Goal: Task Accomplishment & Management: Manage account settings

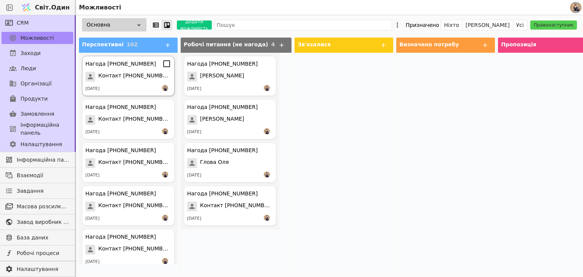
click at [128, 77] on font "Контакт [PHONE_NUMBER]" at bounding box center [135, 75] width 74 height 6
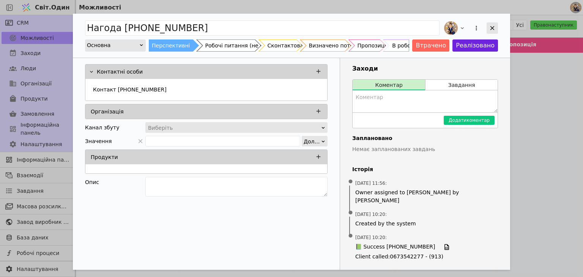
click at [495, 27] on icon "Додати можливість" at bounding box center [492, 28] width 7 height 7
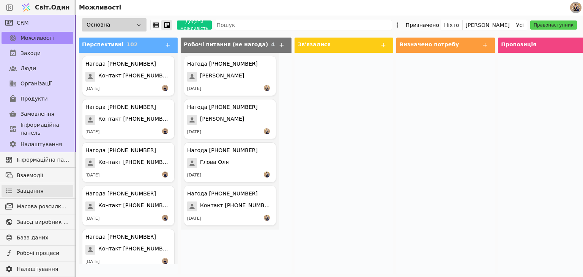
click at [32, 191] on font "Завдання" at bounding box center [30, 191] width 27 height 6
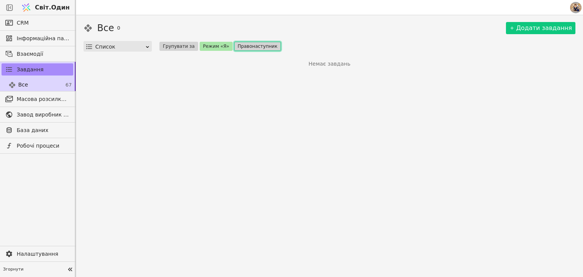
click at [241, 44] on font "Правонаступник" at bounding box center [258, 46] width 40 height 5
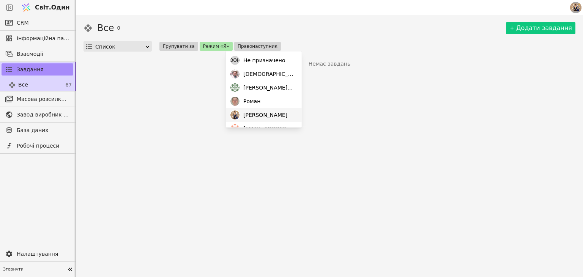
click at [266, 113] on div "[PERSON_NAME]" at bounding box center [264, 115] width 76 height 14
click at [273, 113] on div "[PERSON_NAME]" at bounding box center [264, 115] width 76 height 14
click at [244, 120] on div "[PERSON_NAME]" at bounding box center [264, 115] width 76 height 14
click at [17, 21] on font "CRM" at bounding box center [23, 23] width 12 height 6
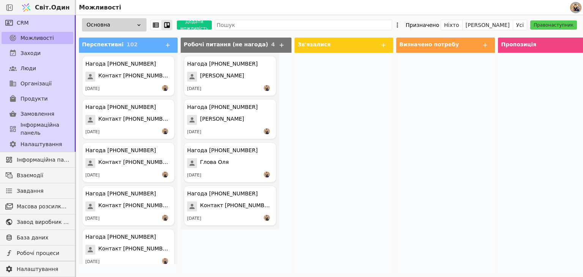
click at [46, 41] on font "Можливості" at bounding box center [36, 38] width 33 height 6
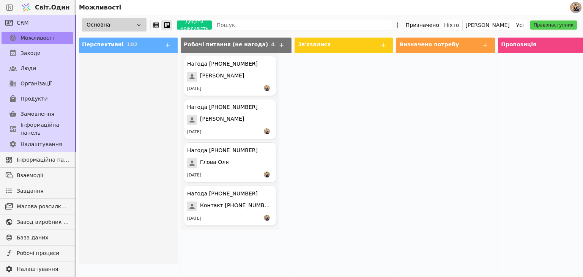
scroll to position [4205, 0]
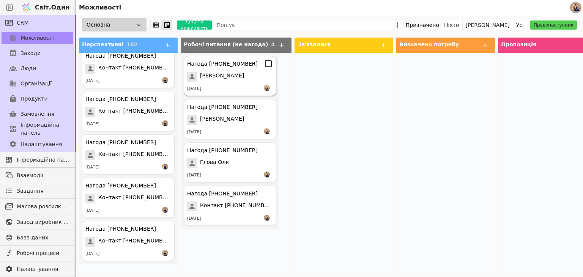
click at [210, 87] on div "[DATE]" at bounding box center [230, 89] width 86 height 8
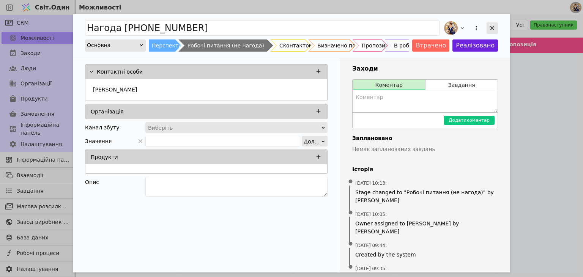
click at [492, 26] on icon "Додати можливість" at bounding box center [492, 28] width 7 height 7
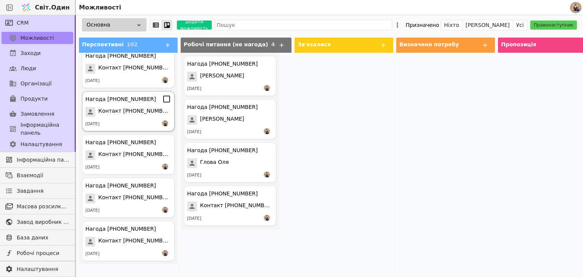
click at [113, 113] on font "Контакт [PHONE_NUMBER]" at bounding box center [135, 111] width 74 height 6
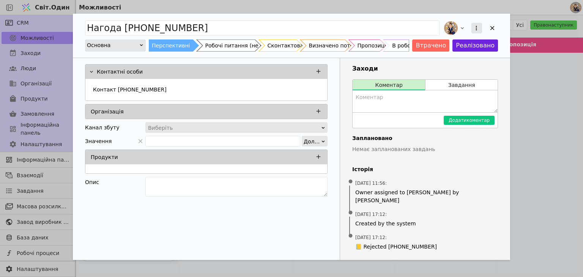
drag, startPoint x: 490, startPoint y: 28, endPoint x: 480, endPoint y: 32, distance: 10.6
click at [490, 28] on icon "Додати можливість" at bounding box center [492, 28] width 7 height 7
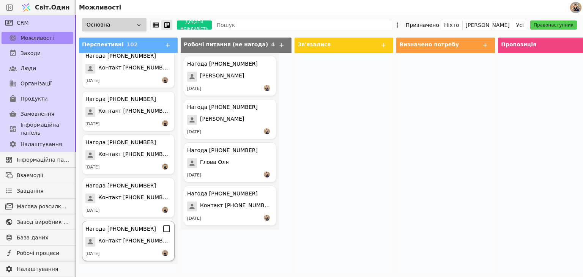
click at [124, 248] on div "Нагода [PHONE_NUMBER] Контакт [PHONE_NUMBER] [DATE]" at bounding box center [128, 241] width 93 height 40
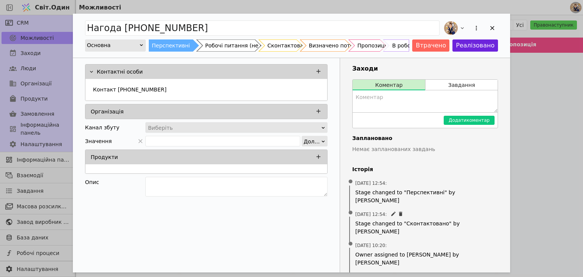
scroll to position [35, 0]
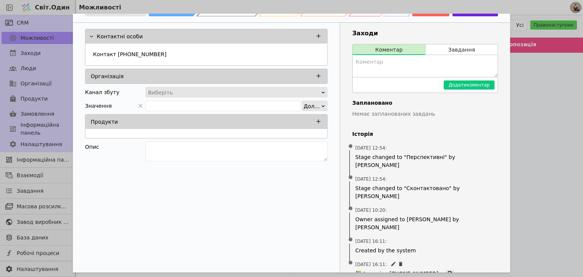
click at [448, 271] on icon "Додати можливість" at bounding box center [450, 274] width 5 height 6
click at [377, 64] on textarea "Додати можливість" at bounding box center [425, 66] width 145 height 22
click at [316, 36] on icon "Додати можливість" at bounding box center [318, 36] width 7 height 7
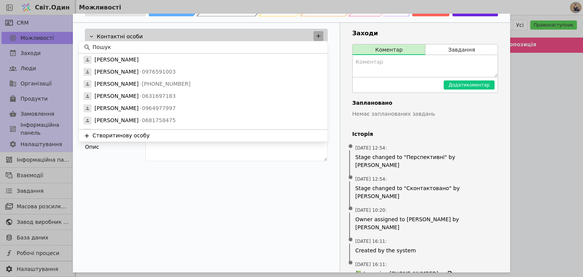
click at [317, 35] on icon "Додати можливість" at bounding box center [319, 36] width 4 height 4
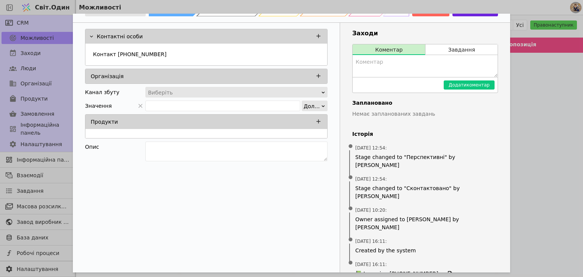
scroll to position [0, 0]
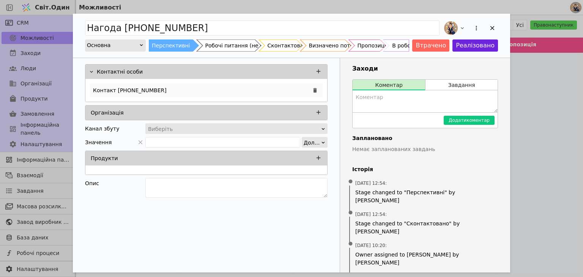
click at [176, 87] on div "Контакт [PHONE_NUMBER]" at bounding box center [206, 91] width 233 height 14
click at [112, 90] on font "Контакт [PHONE_NUMBER]" at bounding box center [130, 90] width 74 height 6
click at [369, 104] on textarea "Додати можливість" at bounding box center [425, 101] width 145 height 22
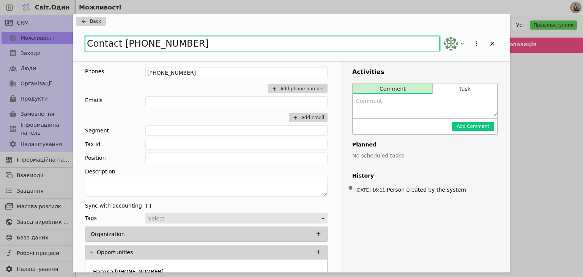
click at [162, 43] on input "Contact [PHONE_NUMBER]" at bounding box center [262, 43] width 355 height 15
drag, startPoint x: 147, startPoint y: 43, endPoint x: 68, endPoint y: 39, distance: 79.4
click at [69, 39] on div "Back Contact [PHONE_NUMBER] Phones [PHONE_NUMBER] Add phone number Emails Add e…" at bounding box center [291, 138] width 583 height 277
type input "P"
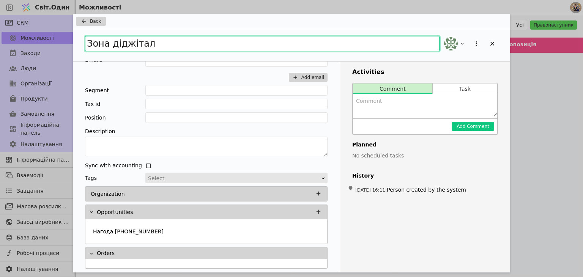
type input "Зона діджітал"
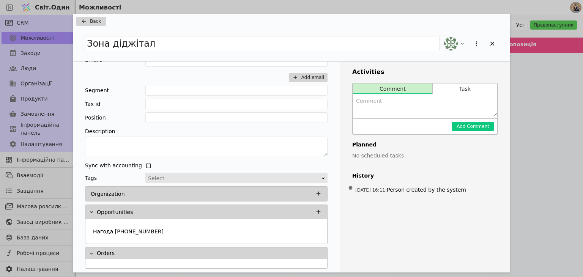
click at [390, 109] on textarea "Додати можливість" at bounding box center [425, 105] width 144 height 22
type textarea "Налаштування акаунту срм"
click at [481, 126] on button "Add Comment" at bounding box center [473, 126] width 43 height 9
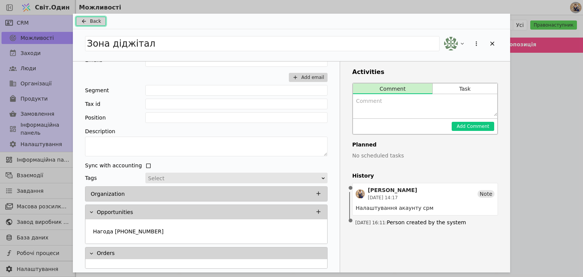
click at [86, 20] on icon "Додати можливість" at bounding box center [83, 21] width 9 height 6
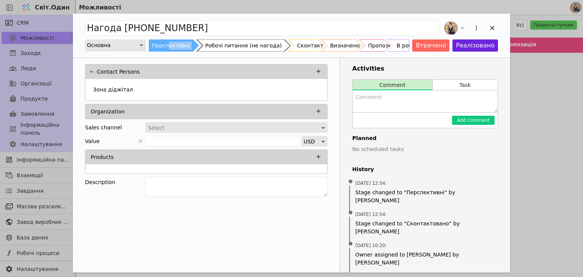
drag, startPoint x: 170, startPoint y: 46, endPoint x: 201, endPoint y: 49, distance: 30.9
click at [201, 49] on div "Перспективні Робочі питання (не нагода) Сконтактовано Визначено потребу Пропози…" at bounding box center [279, 45] width 260 height 12
click at [244, 46] on div "Робочі питання (не нагода)" at bounding box center [243, 45] width 77 height 12
click at [490, 28] on icon "Додати можливість" at bounding box center [492, 28] width 7 height 7
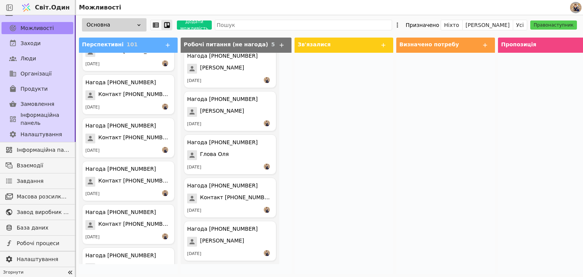
scroll to position [4162, 0]
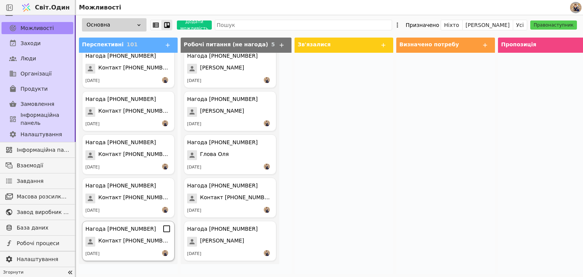
click at [132, 241] on font "Контакт [PHONE_NUMBER]" at bounding box center [135, 241] width 74 height 6
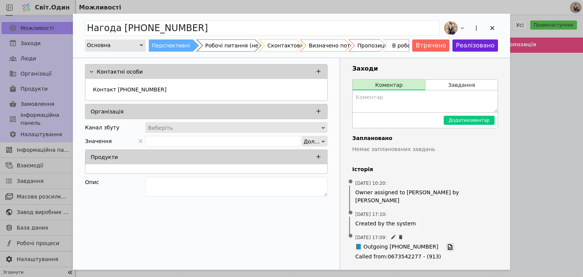
click at [447, 244] on icon "Додати можливість" at bounding box center [450, 247] width 7 height 7
click at [181, 87] on div "Контакт [PHONE_NUMBER]" at bounding box center [206, 91] width 233 height 14
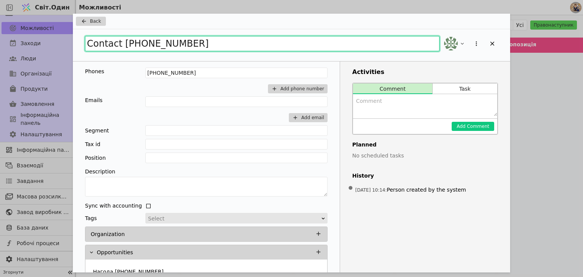
drag, startPoint x: 194, startPoint y: 44, endPoint x: 71, endPoint y: 33, distance: 123.8
click at [71, 33] on div "Back Contact [PHONE_NUMBER] Phones [PHONE_NUMBER] Add phone number Emails Add e…" at bounding box center [291, 138] width 583 height 277
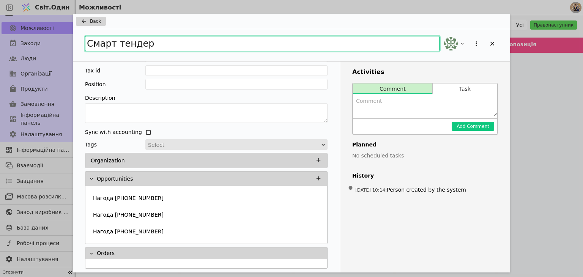
type input "Смарт тендер"
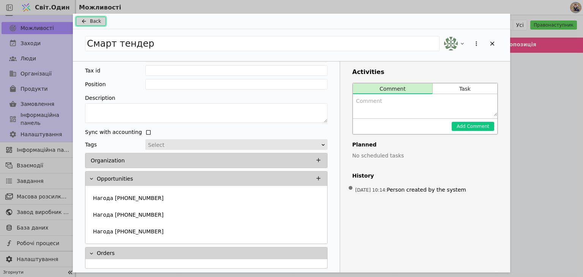
click at [95, 19] on span "Back" at bounding box center [95, 21] width 11 height 7
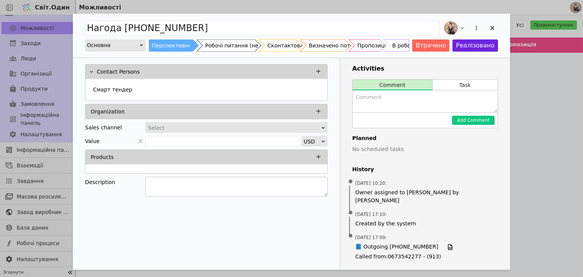
click at [205, 182] on textarea "Додати можливість" at bounding box center [236, 187] width 182 height 20
click at [216, 44] on div "Робочі питання (не нагода)" at bounding box center [243, 45] width 77 height 12
click at [492, 29] on icon "Додати можливість" at bounding box center [492, 28] width 7 height 7
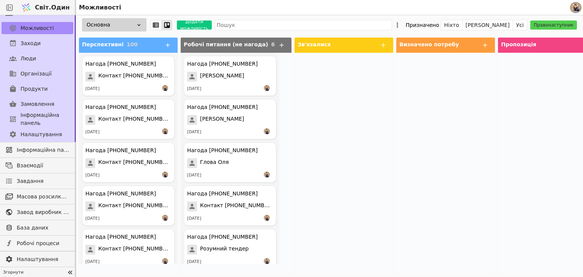
scroll to position [51, 0]
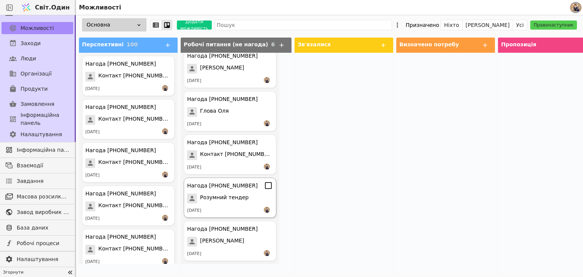
click at [229, 207] on div "[DATE]" at bounding box center [230, 211] width 86 height 8
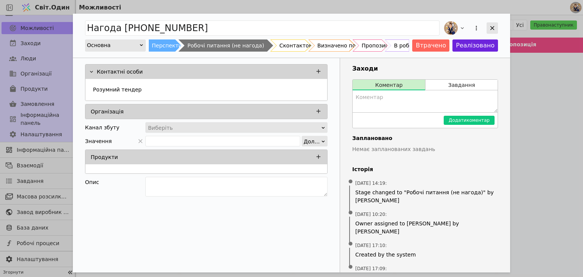
click at [492, 30] on icon "Додати можливість" at bounding box center [492, 28] width 7 height 7
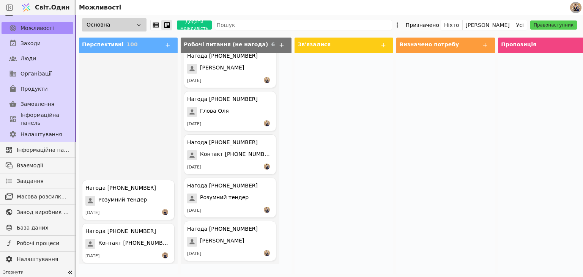
scroll to position [4119, 0]
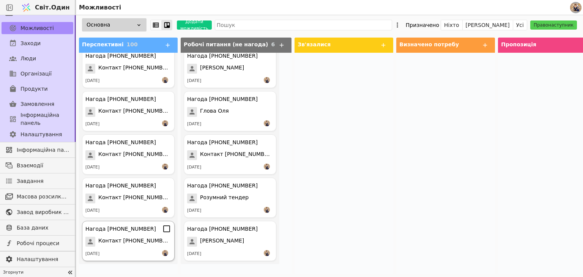
click at [134, 236] on div "Нагода [PHONE_NUMBER] Контакт [PHONE_NUMBER] [DATE]" at bounding box center [128, 241] width 93 height 40
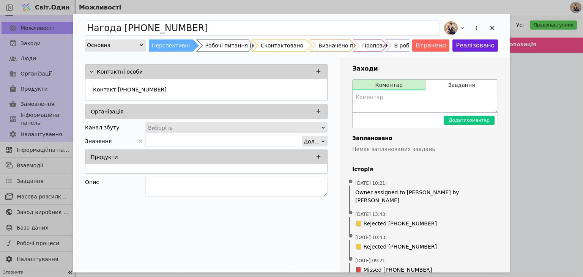
click at [271, 45] on div "Сконтактовано" at bounding box center [282, 45] width 43 height 12
click at [168, 43] on div "Перспективні" at bounding box center [171, 45] width 38 height 12
click at [493, 28] on icon "Додати можливість" at bounding box center [492, 28] width 4 height 4
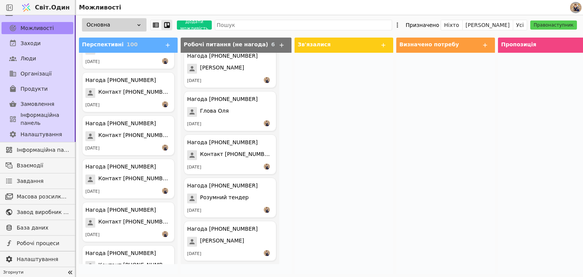
scroll to position [4119, 0]
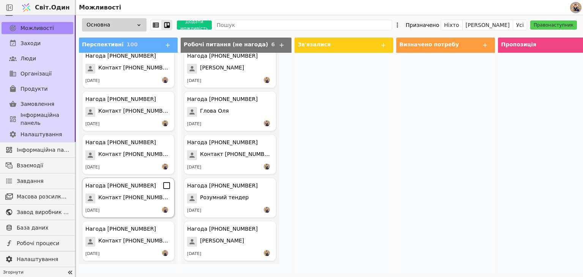
click at [145, 202] on span "Контакт [PHONE_NUMBER]" at bounding box center [134, 199] width 73 height 10
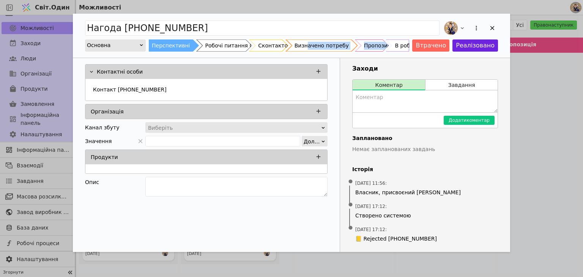
drag, startPoint x: 382, startPoint y: 45, endPoint x: 315, endPoint y: 47, distance: 66.8
click at [315, 47] on div "Перспективні Робочі питання (не нагода) Сконтактовано Визначено потребу Пропози…" at bounding box center [279, 45] width 260 height 12
click at [199, 183] on textarea "Додати можливість" at bounding box center [236, 187] width 182 height 20
click at [491, 28] on icon "Додати можливість" at bounding box center [492, 28] width 7 height 7
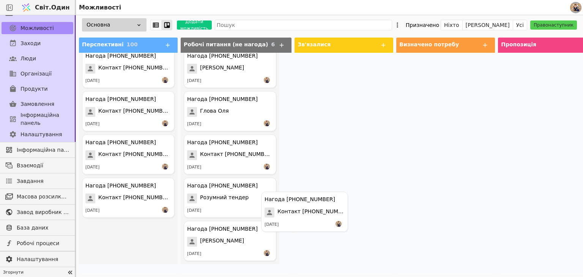
scroll to position [51, 0]
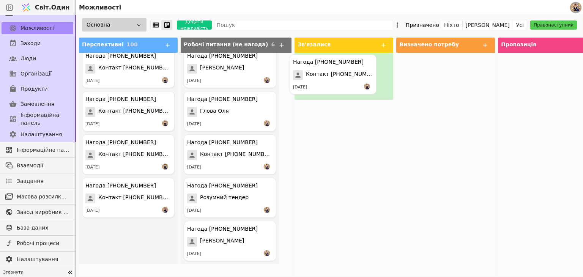
drag, startPoint x: 133, startPoint y: 235, endPoint x: 343, endPoint y: 68, distance: 268.0
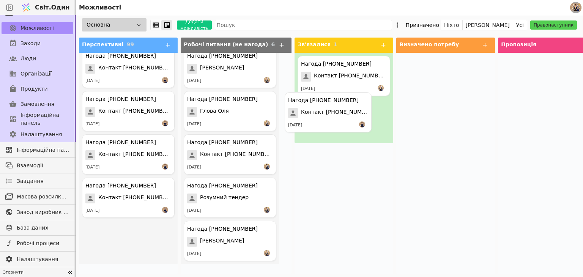
drag, startPoint x: 124, startPoint y: 239, endPoint x: 329, endPoint y: 111, distance: 241.5
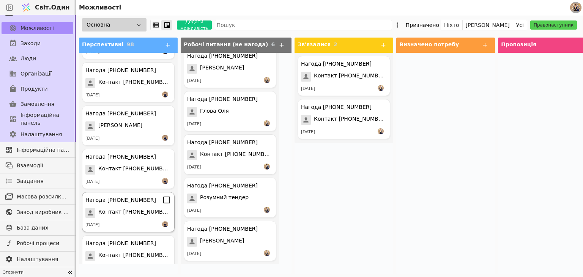
scroll to position [4032, 0]
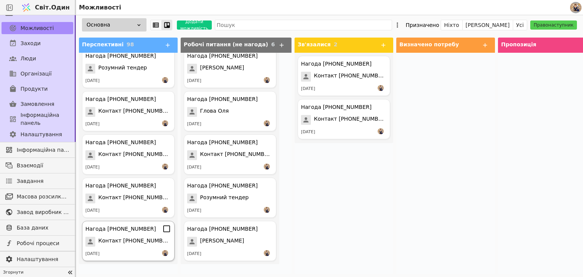
click at [140, 230] on font "Нагода [PHONE_NUMBER]" at bounding box center [120, 229] width 71 height 6
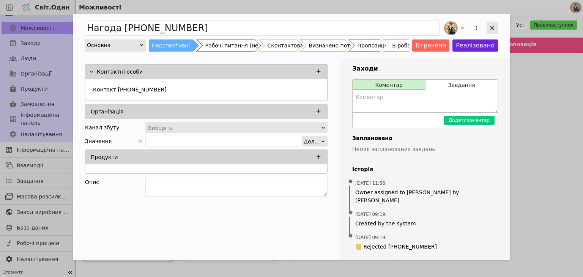
click at [492, 26] on icon "Додати можливість" at bounding box center [492, 28] width 7 height 7
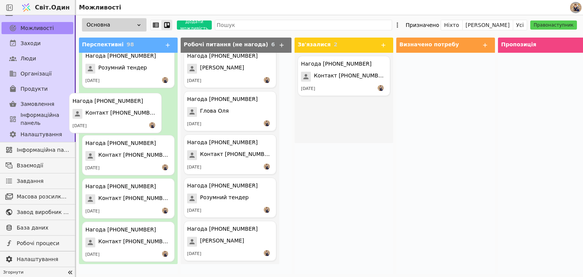
drag, startPoint x: 348, startPoint y: 118, endPoint x: 130, endPoint y: 113, distance: 218.7
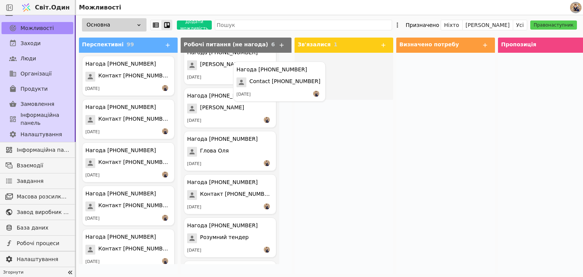
scroll to position [1, 0]
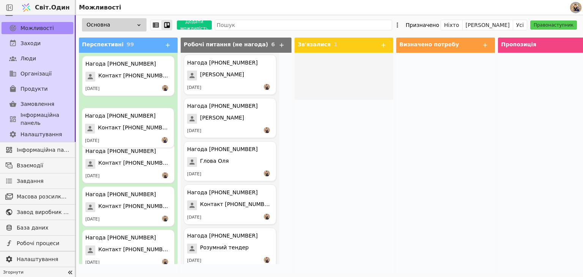
drag, startPoint x: 303, startPoint y: 82, endPoint x: 139, endPoint y: 126, distance: 169.6
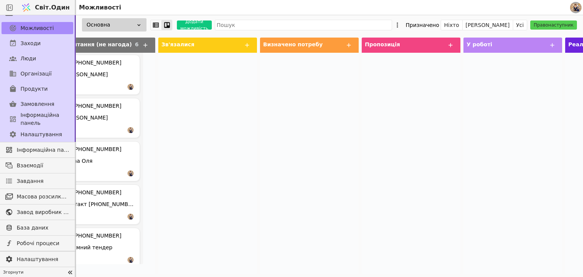
scroll to position [0, 0]
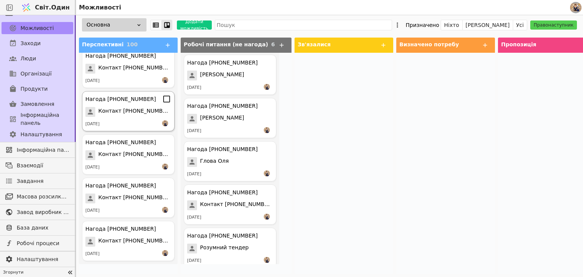
click at [127, 111] on font "Контакт [PHONE_NUMBER]" at bounding box center [135, 111] width 74 height 6
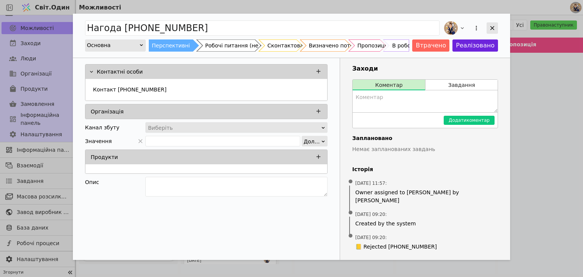
click at [491, 24] on div "Додати можливість" at bounding box center [492, 27] width 11 height 11
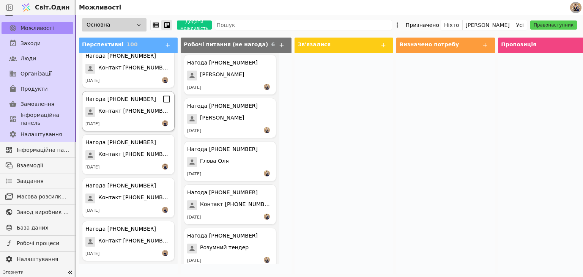
click at [129, 120] on div "[DATE]" at bounding box center [128, 124] width 86 height 8
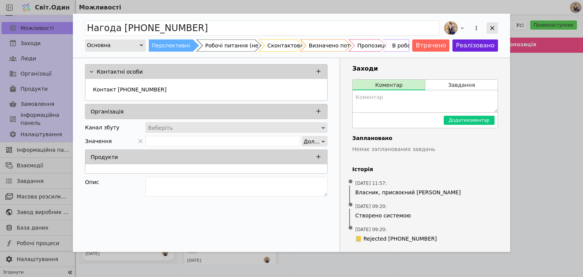
drag, startPoint x: 489, startPoint y: 29, endPoint x: 479, endPoint y: 36, distance: 12.8
click at [489, 29] on icon "Додати можливість" at bounding box center [492, 28] width 7 height 7
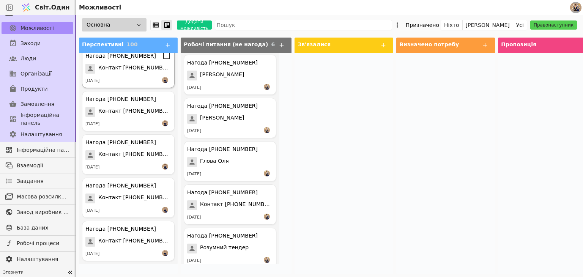
click at [121, 81] on div "[DATE]" at bounding box center [128, 81] width 86 height 8
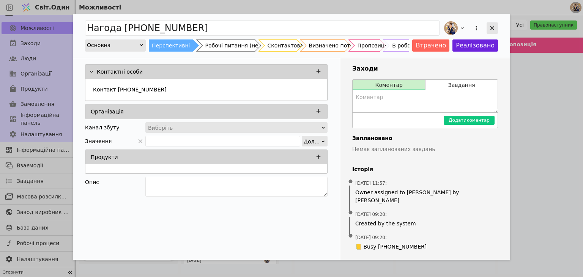
click at [490, 29] on icon "Додати можливість" at bounding box center [492, 28] width 7 height 7
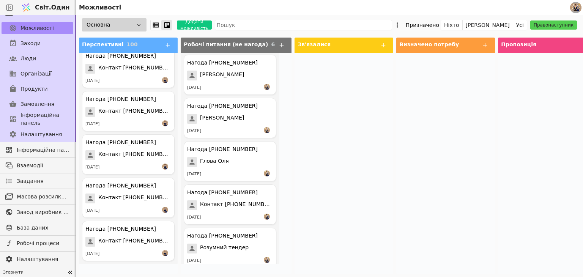
scroll to position [3979, 0]
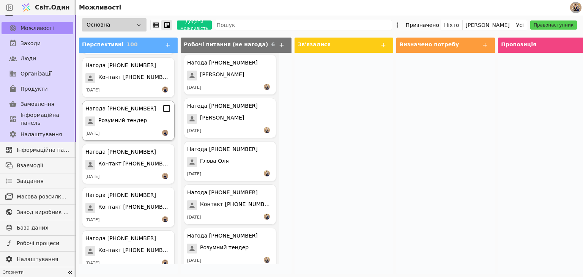
click at [135, 131] on div "[DATE]" at bounding box center [128, 134] width 86 height 8
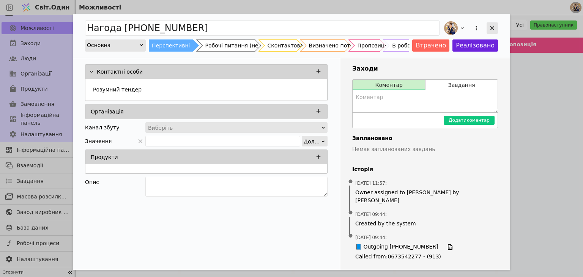
click at [490, 29] on icon "Додати можливість" at bounding box center [492, 28] width 7 height 7
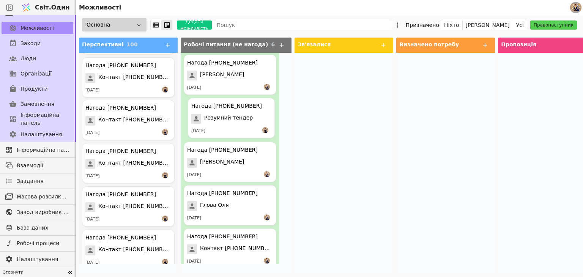
drag, startPoint x: 118, startPoint y: 121, endPoint x: 225, endPoint y: 118, distance: 107.8
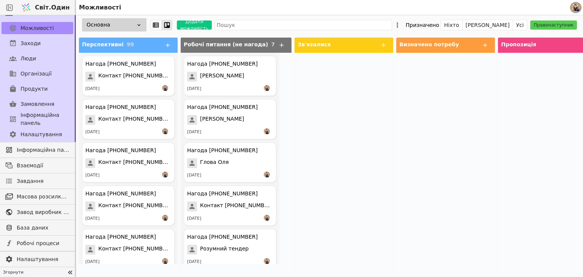
scroll to position [95, 0]
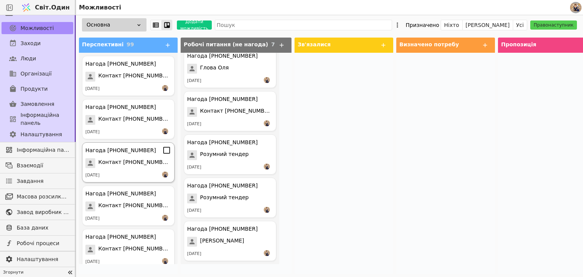
click at [129, 169] on div "Нагода [PHONE_NUMBER] Контакт [PHONE_NUMBER] [DATE]" at bounding box center [128, 162] width 93 height 40
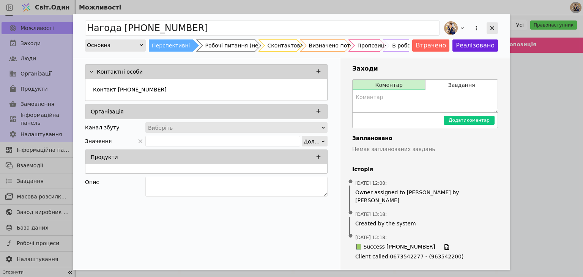
click at [492, 28] on icon "Додати можливість" at bounding box center [492, 28] width 4 height 4
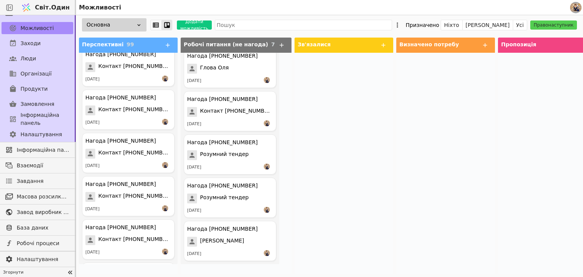
scroll to position [4075, 0]
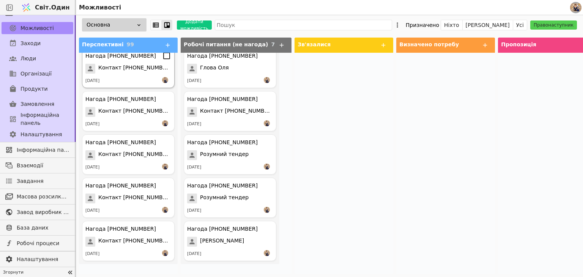
click at [141, 68] on font "Контакт [PHONE_NUMBER]" at bounding box center [135, 68] width 74 height 6
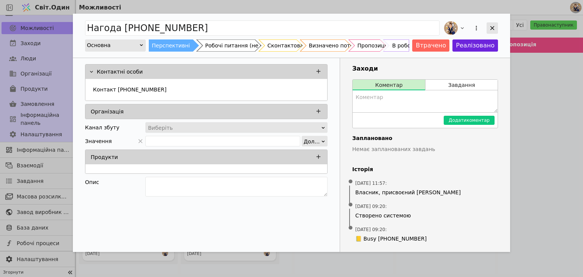
click at [487, 28] on div "Додати можливість" at bounding box center [492, 27] width 11 height 11
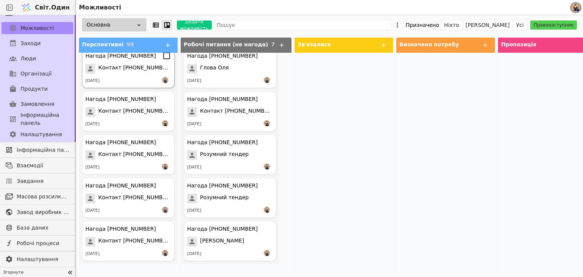
click at [136, 76] on div "Нагода [PHONE_NUMBER] Контакт [PHONE_NUMBER] [DATE]" at bounding box center [128, 68] width 93 height 40
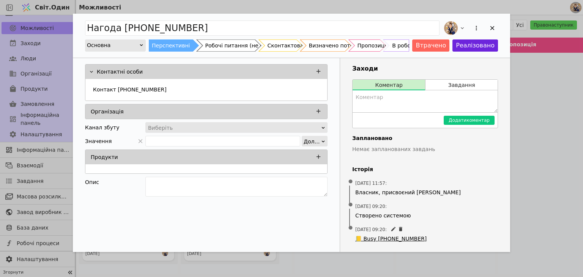
click at [373, 239] on span "📒 Busy [PHONE_NUMBER]" at bounding box center [390, 239] width 71 height 8
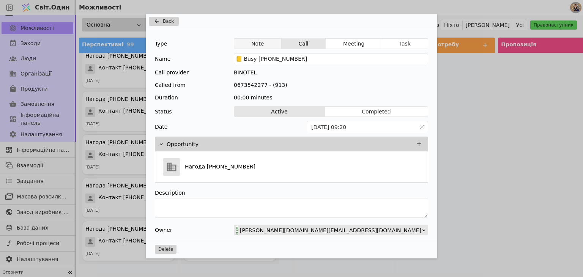
click at [263, 43] on button "Note" at bounding box center [257, 43] width 47 height 11
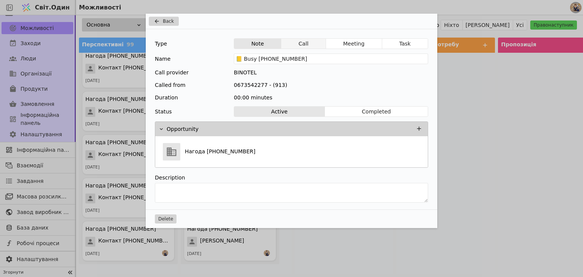
click at [306, 41] on button "Call" at bounding box center [303, 43] width 44 height 11
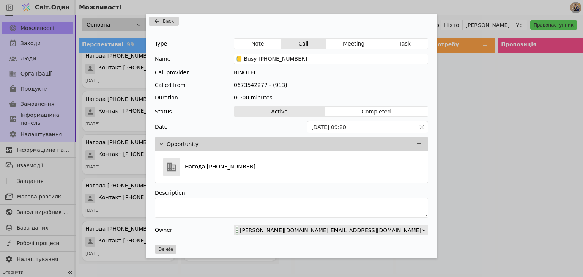
click at [461, 136] on div "Back Type Note Call Meeting Task Name 📒 Busy [PHONE_NUMBER] Call provider BINOT…" at bounding box center [291, 138] width 583 height 277
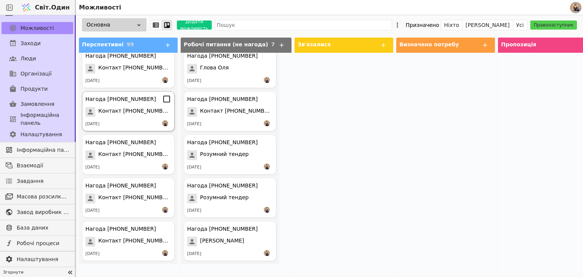
click at [136, 122] on div "[DATE]" at bounding box center [128, 124] width 86 height 8
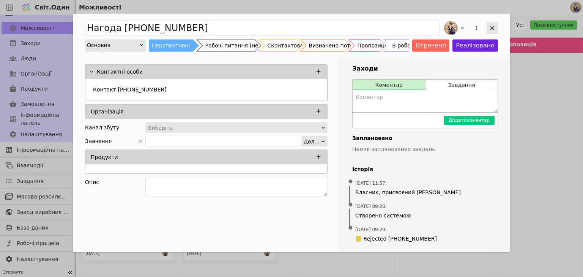
click at [492, 28] on icon "Додати можливість" at bounding box center [492, 28] width 4 height 4
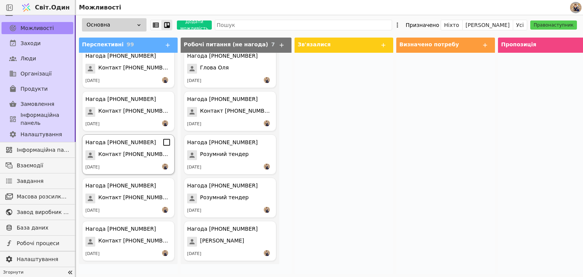
scroll to position [3936, 0]
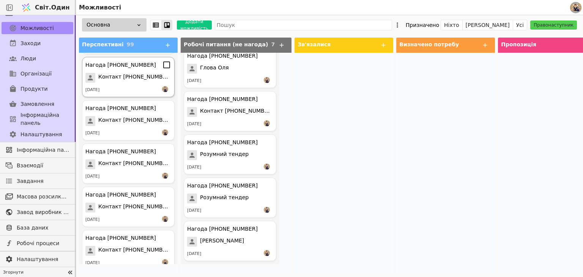
click at [125, 74] on font "Контакт [PHONE_NUMBER]" at bounding box center [135, 77] width 74 height 6
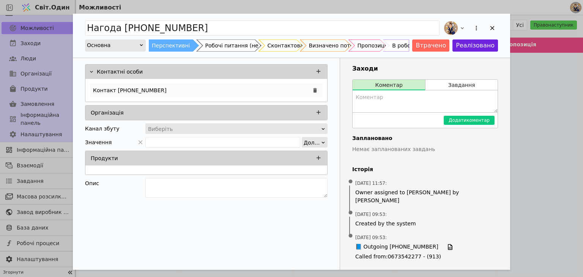
click at [156, 85] on div "Контакт [PHONE_NUMBER]" at bounding box center [206, 91] width 233 height 14
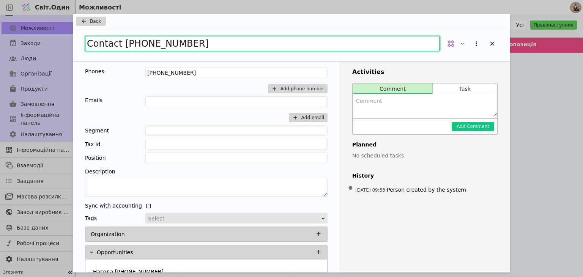
click at [206, 46] on input "Contact [PHONE_NUMBER]" at bounding box center [262, 43] width 355 height 15
click at [207, 45] on input "Contact [PHONE_NUMBER]" at bounding box center [262, 43] width 355 height 15
drag, startPoint x: 207, startPoint y: 45, endPoint x: 29, endPoint y: 26, distance: 179.4
click at [29, 26] on div "Back Contact [PHONE_NUMBER] Phones [PHONE_NUMBER] Add phone number Emails Add e…" at bounding box center [291, 138] width 583 height 277
type input "[PERSON_NAME] Тендер"
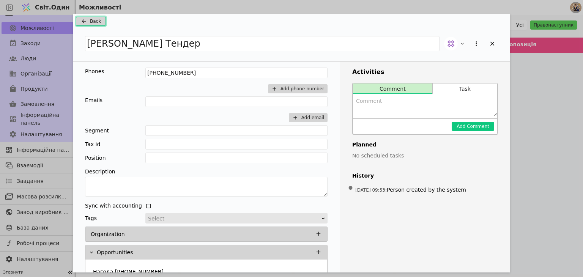
click at [94, 17] on button "Back" at bounding box center [91, 21] width 30 height 9
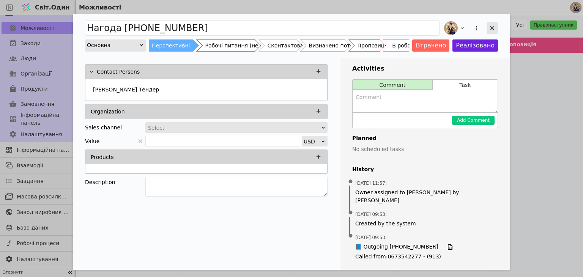
click at [493, 26] on icon "Додати можливість" at bounding box center [492, 28] width 7 height 7
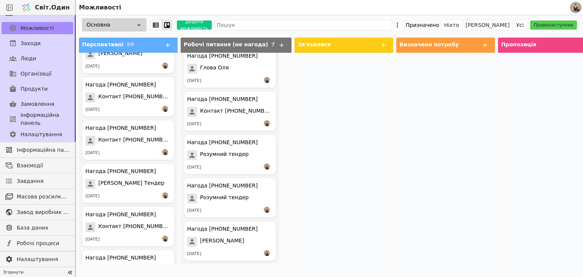
scroll to position [3815, 0]
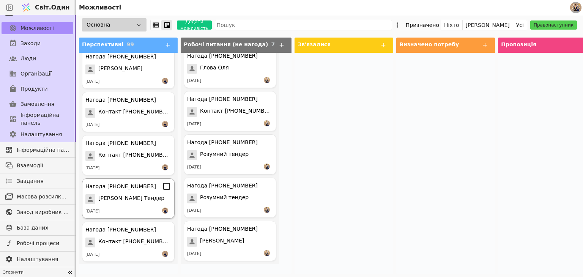
click at [124, 208] on div "[DATE]" at bounding box center [128, 212] width 86 height 8
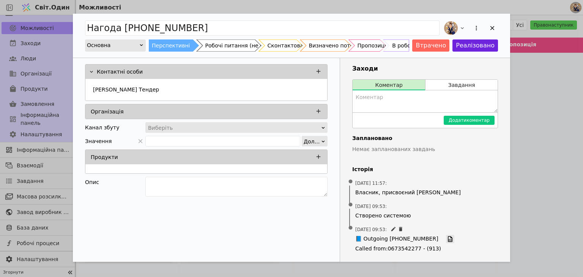
click at [447, 238] on icon "Додати можливість" at bounding box center [450, 239] width 7 height 7
click at [426, 43] on button "Втрачено" at bounding box center [430, 45] width 37 height 12
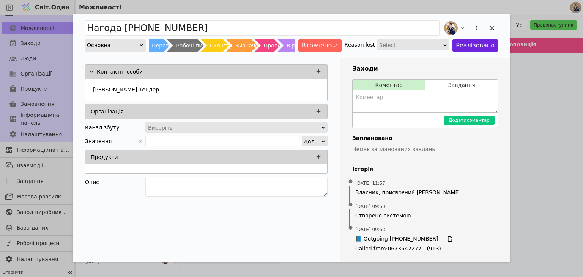
click at [533, 104] on div "Нагода [PHONE_NUMBER] Основна Перспективні Робочі питання (не нагода) Сконтакто…" at bounding box center [291, 138] width 583 height 277
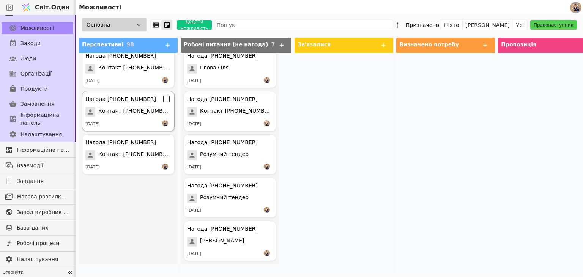
scroll to position [3893, 0]
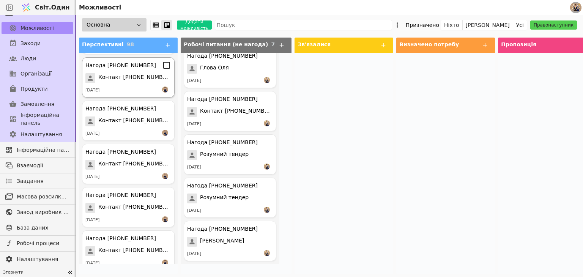
click at [129, 81] on span "Контакт [PHONE_NUMBER]" at bounding box center [134, 78] width 73 height 10
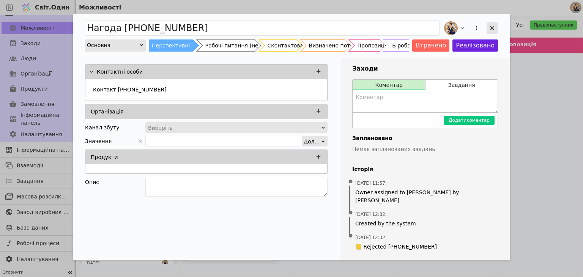
click at [493, 30] on icon "Додати можливість" at bounding box center [492, 28] width 4 height 4
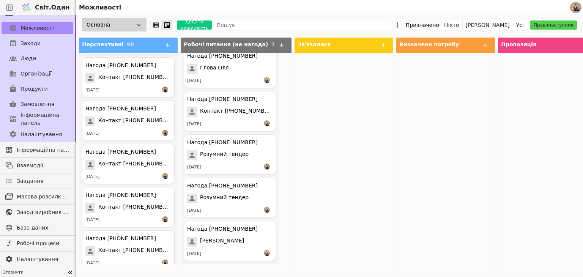
scroll to position [3754, 0]
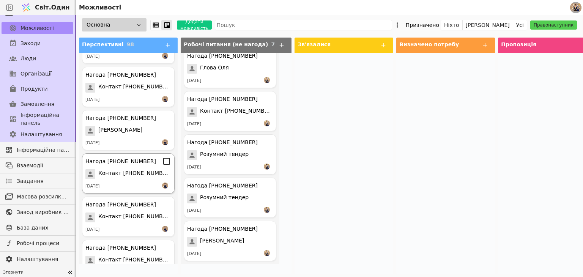
click at [137, 176] on font "Контакт [PHONE_NUMBER]" at bounding box center [135, 173] width 74 height 6
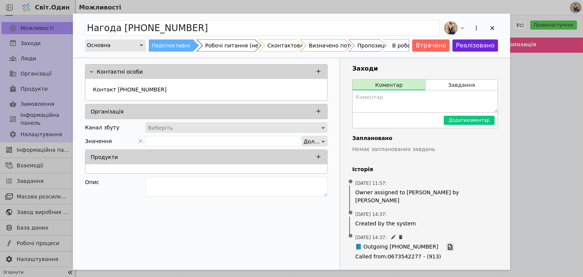
click at [447, 244] on icon "Додати можливість" at bounding box center [450, 247] width 7 height 7
click at [159, 91] on div "Контакт [PHONE_NUMBER]" at bounding box center [206, 91] width 233 height 14
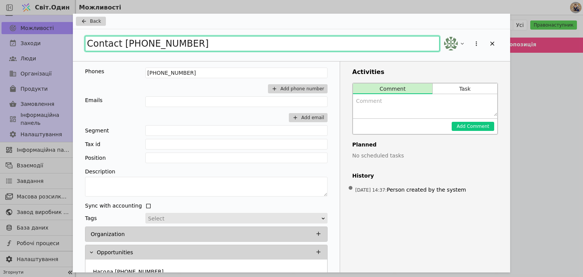
drag, startPoint x: 184, startPoint y: 43, endPoint x: 53, endPoint y: 35, distance: 131.2
click at [53, 35] on div "Back Contact [PHONE_NUMBER] Phones [PHONE_NUMBER] Add phone number Emails Add e…" at bounding box center [291, 138] width 583 height 277
type input "Сонячні станції"
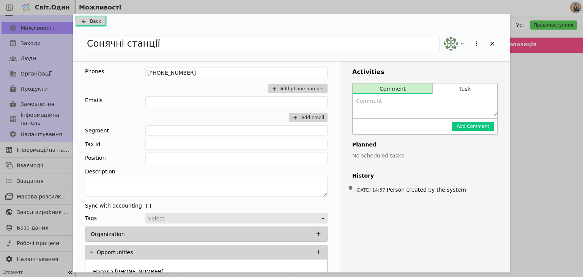
click at [93, 22] on span "Back" at bounding box center [95, 21] width 11 height 7
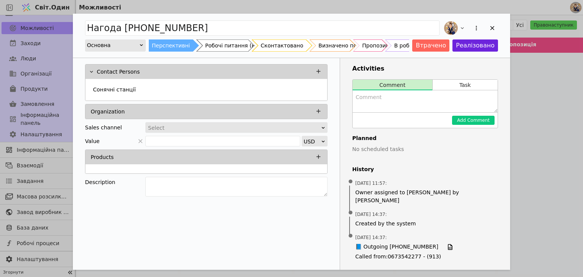
click at [287, 44] on div "Сконтактовано" at bounding box center [282, 45] width 43 height 12
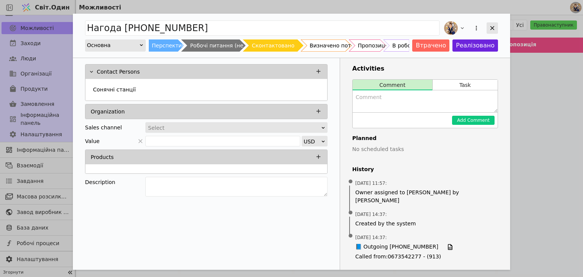
click at [491, 25] on icon "Додати можливість" at bounding box center [492, 28] width 7 height 7
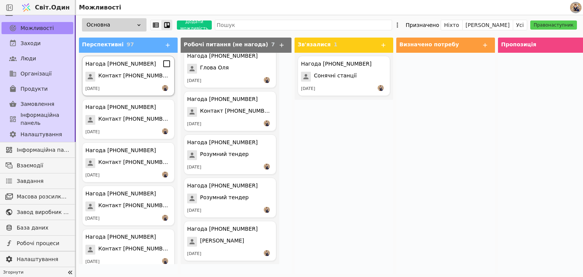
click at [125, 79] on font "Контакт [PHONE_NUMBER]" at bounding box center [135, 75] width 74 height 6
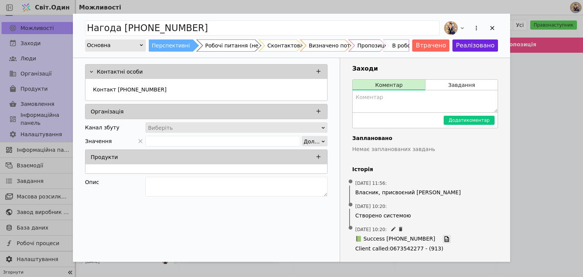
click at [443, 238] on icon "Додати можливість" at bounding box center [446, 239] width 7 height 7
drag, startPoint x: 211, startPoint y: 46, endPoint x: 236, endPoint y: 99, distance: 58.4
click at [212, 46] on div "Робочі питання (не нагода)" at bounding box center [243, 45] width 77 height 12
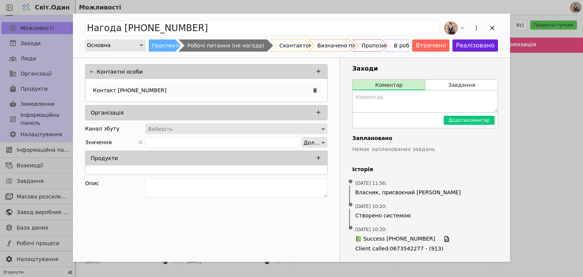
click at [159, 88] on div "Контакт [PHONE_NUMBER]" at bounding box center [206, 91] width 233 height 14
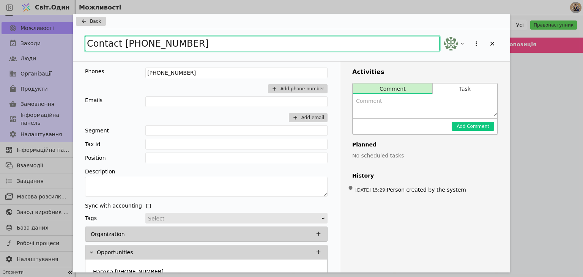
drag, startPoint x: 200, startPoint y: 46, endPoint x: 46, endPoint y: 39, distance: 154.3
click at [46, 39] on div "Back Contact [PHONE_NUMBER] Phones [PHONE_NUMBER] Add phone number Emails Add e…" at bounding box center [291, 138] width 583 height 277
type input "навчання по срм"
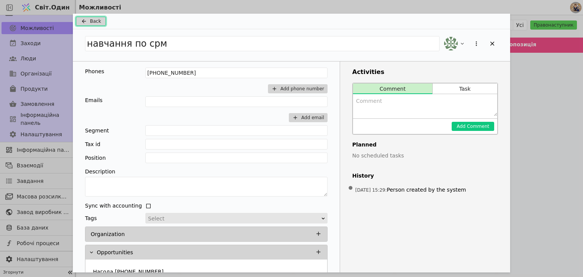
click at [91, 20] on span "Back" at bounding box center [95, 21] width 11 height 7
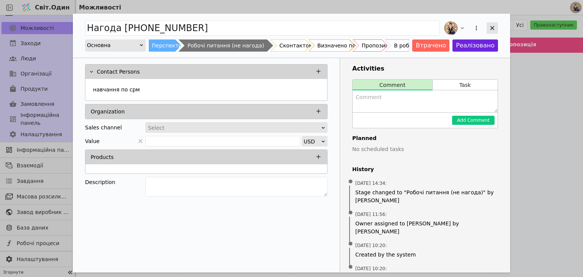
click at [493, 29] on icon "Додати можливість" at bounding box center [492, 28] width 7 height 7
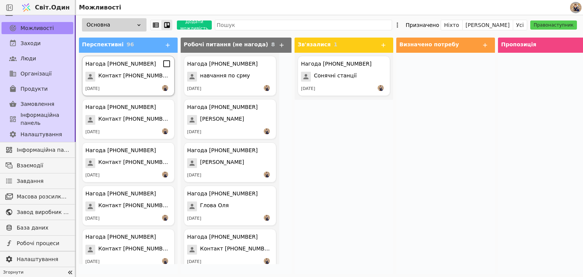
click at [129, 76] on font "Контакт [PHONE_NUMBER]" at bounding box center [135, 75] width 74 height 6
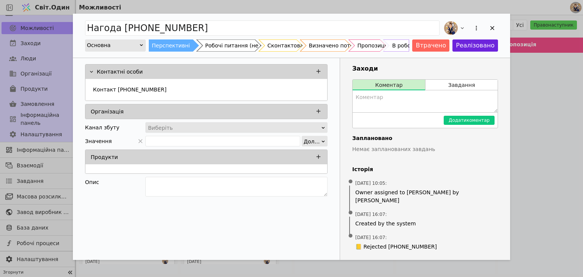
click at [276, 46] on div "Сконтактовано" at bounding box center [289, 45] width 43 height 12
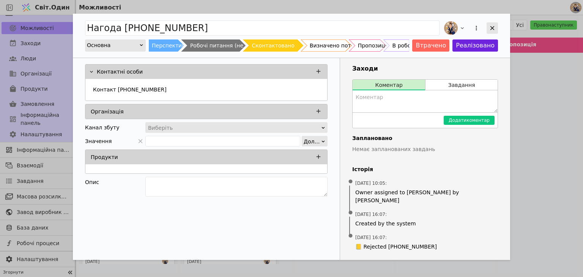
click at [493, 27] on icon "Додати можливість" at bounding box center [492, 28] width 4 height 4
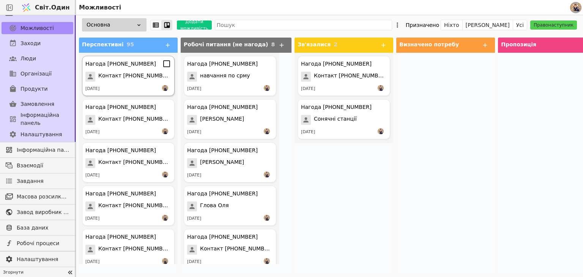
click at [126, 85] on div "[DATE]" at bounding box center [128, 89] width 86 height 8
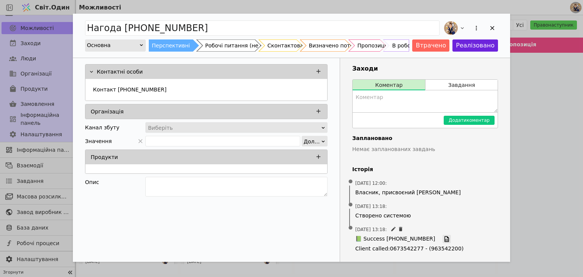
click at [443, 238] on link "Додати можливість" at bounding box center [447, 239] width 8 height 8
click at [496, 27] on div "Додати можливість" at bounding box center [492, 27] width 11 height 11
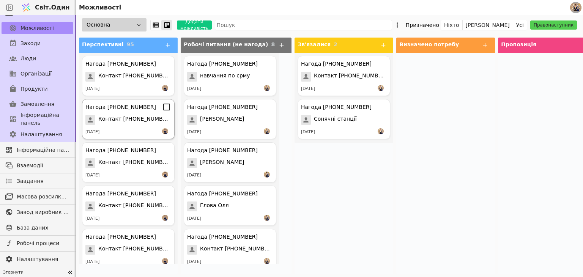
click at [114, 114] on div "Нагода [PHONE_NUMBER] Контакт [PHONE_NUMBER] [DATE]" at bounding box center [128, 119] width 93 height 40
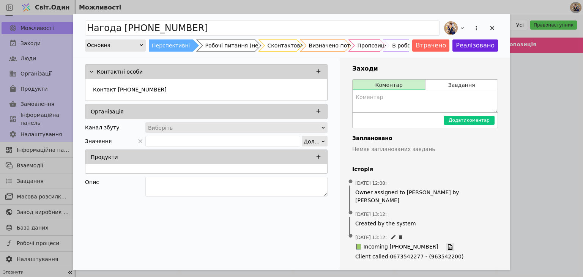
click at [447, 244] on icon "Додати можливість" at bounding box center [450, 247] width 7 height 7
click at [178, 180] on textarea "Додати можливість" at bounding box center [236, 187] width 182 height 20
type textarea "Телефонували"
click at [113, 40] on div "Основна" at bounding box center [113, 45] width 52 height 11
click at [113, 39] on div "1 result available. Use Up and Down to choose options, press Enter to select th…" at bounding box center [115, 45] width 61 height 12
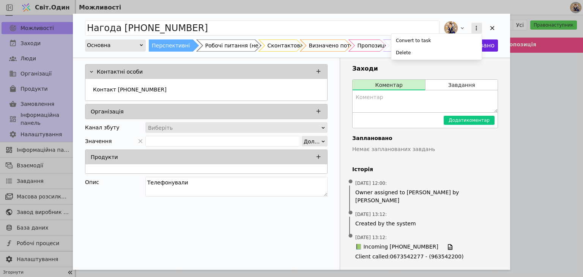
click at [474, 32] on button "Додати можливість" at bounding box center [476, 28] width 11 height 11
click at [477, 29] on icon "Додати можливість" at bounding box center [476, 28] width 7 height 7
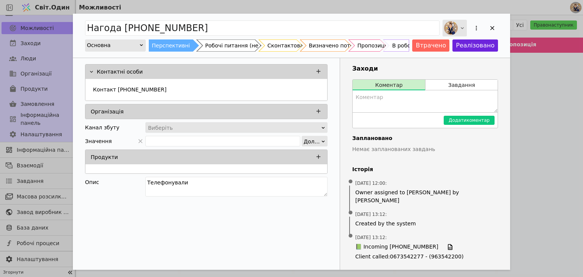
click at [462, 28] on icon "Додати можливість" at bounding box center [462, 28] width 6 height 6
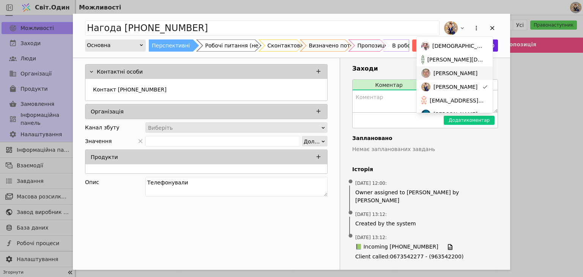
click at [450, 74] on font "[PERSON_NAME]" at bounding box center [455, 73] width 44 height 6
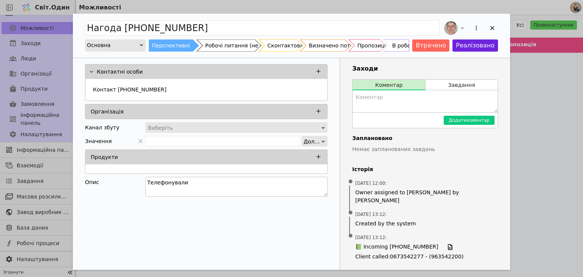
click at [201, 183] on textarea "Телефонували" at bounding box center [236, 187] width 182 height 20
click at [463, 32] on div "Додати можливість" at bounding box center [455, 28] width 24 height 17
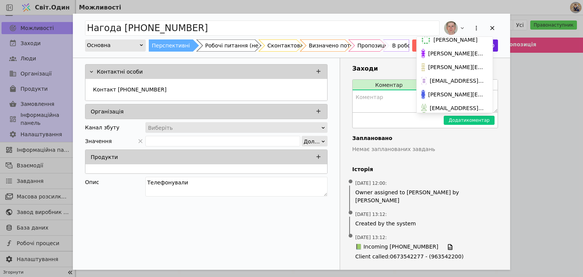
scroll to position [97, 0]
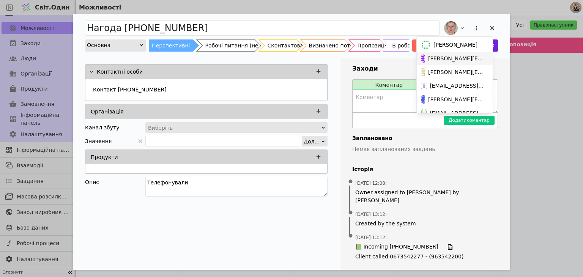
click at [468, 63] on div "[PERSON_NAME][EMAIL_ADDRESS][DOMAIN_NAME]" at bounding box center [455, 59] width 76 height 14
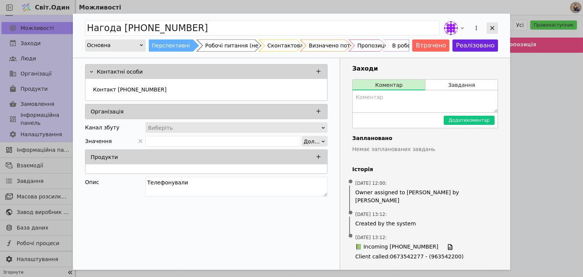
click at [488, 28] on div "Додати можливість" at bounding box center [492, 27] width 11 height 11
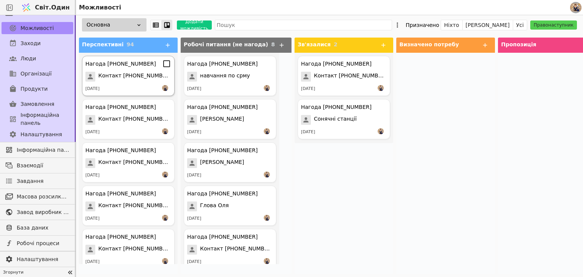
click at [130, 82] on div "Нагода [PHONE_NUMBER] Контакт [PHONE_NUMBER] [DATE]" at bounding box center [128, 76] width 93 height 40
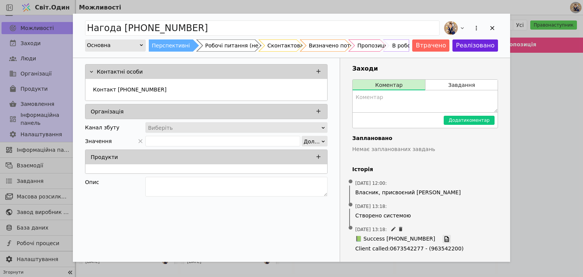
click at [444, 241] on icon "Додати можливість" at bounding box center [446, 239] width 5 height 6
click at [177, 185] on textarea "Додати можливість" at bounding box center [236, 187] width 182 height 20
type textarea "без відповіді"
click at [206, 217] on div "Контактні особи Контакт [PHONE_NUMBER] Організація Канал збуту Виберіть Значенн…" at bounding box center [206, 160] width 267 height 204
click at [491, 26] on icon "Додати можливість" at bounding box center [492, 28] width 7 height 7
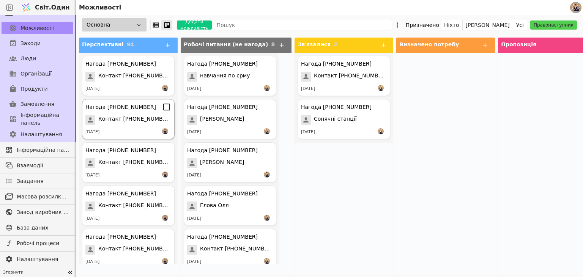
click at [126, 117] on font "Контакт [PHONE_NUMBER]" at bounding box center [135, 119] width 74 height 6
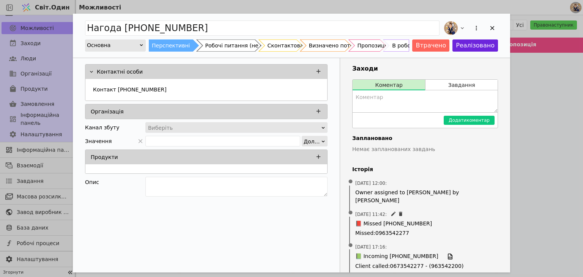
scroll to position [45, 0]
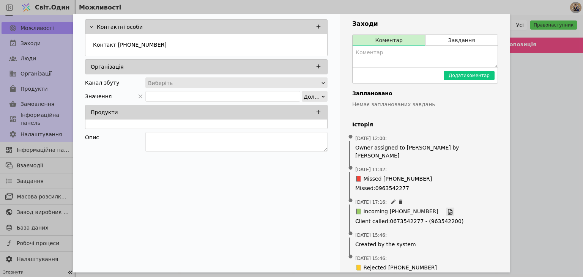
click at [447, 208] on icon "Додати можливість" at bounding box center [450, 211] width 7 height 7
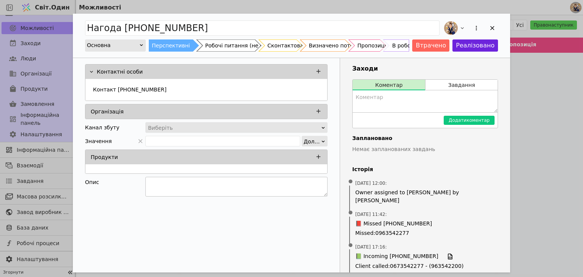
click at [157, 183] on textarea "Додати можливість" at bounding box center [236, 187] width 182 height 20
type textarea "Гральні автомати"
click at [165, 88] on div "Контакт [PHONE_NUMBER]" at bounding box center [206, 91] width 233 height 14
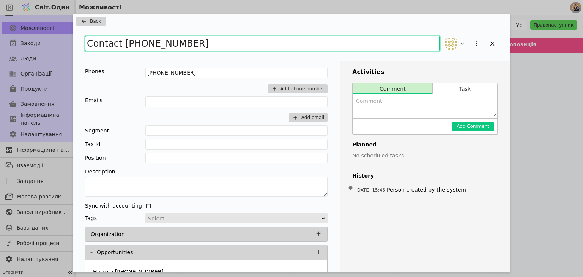
drag, startPoint x: 214, startPoint y: 47, endPoint x: 45, endPoint y: 38, distance: 169.2
click at [45, 38] on div "Back Contact [PHONE_NUMBER] Phones [PHONE_NUMBER] Add phone number Emails Add e…" at bounding box center [291, 138] width 583 height 277
type input "КАЗИНО"
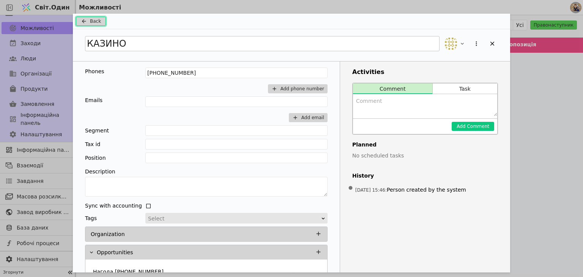
click at [80, 19] on icon "Додати можливість" at bounding box center [83, 21] width 9 height 6
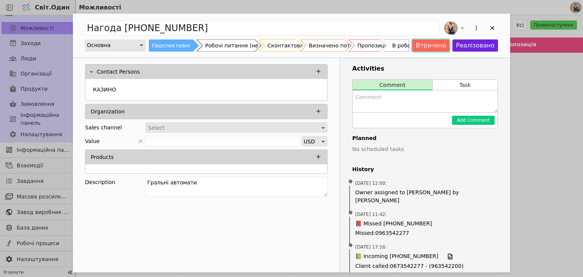
click at [435, 42] on button "Втрачено" at bounding box center [430, 45] width 37 height 12
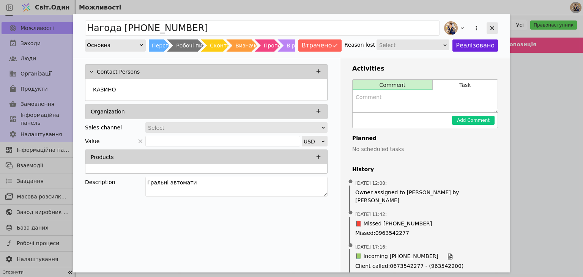
click at [492, 29] on icon "Додати можливість" at bounding box center [492, 28] width 7 height 7
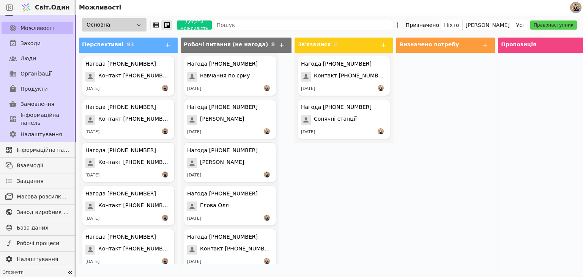
click at [49, 29] on font "Можливості" at bounding box center [36, 28] width 33 height 6
click at [175, 40] on div "Перспективні 93" at bounding box center [128, 45] width 99 height 15
click at [169, 44] on icon at bounding box center [167, 45] width 7 height 7
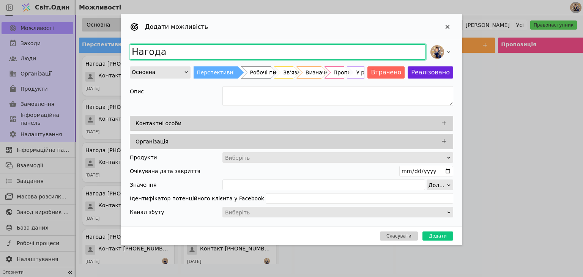
click at [179, 55] on input "Нагода" at bounding box center [278, 51] width 296 height 15
drag, startPoint x: 184, startPoint y: 52, endPoint x: 92, endPoint y: 41, distance: 92.4
click at [93, 42] on div "Додати можливість Нагода Основна Перспективні Робочі питання (не нагода) Зв'яза…" at bounding box center [291, 138] width 583 height 277
type input "[PERSON_NAME]"
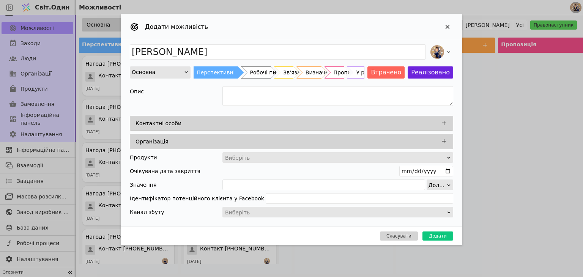
click at [295, 118] on div "Контактні особи" at bounding box center [294, 123] width 317 height 11
click at [446, 124] on icon "Додати можливість" at bounding box center [444, 123] width 7 height 7
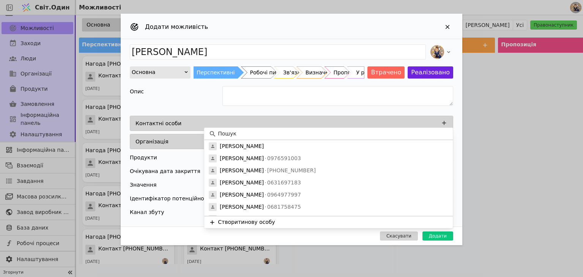
click at [240, 221] on font "Створити" at bounding box center [231, 222] width 27 height 6
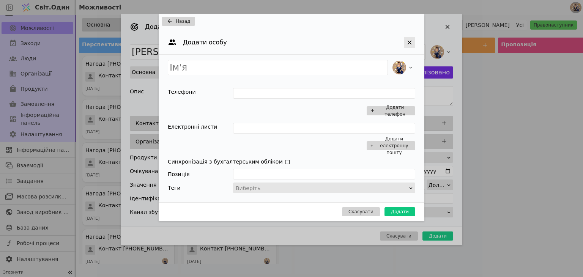
click at [411, 41] on icon "Додати можливість" at bounding box center [410, 43] width 4 height 4
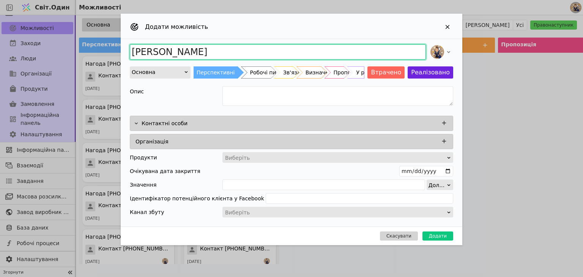
drag, startPoint x: 177, startPoint y: 47, endPoint x: 91, endPoint y: 43, distance: 85.9
click at [91, 43] on div "Додати можливість [PERSON_NAME] Перспективні Робочі питання (не нагода) Зв'язал…" at bounding box center [291, 138] width 583 height 277
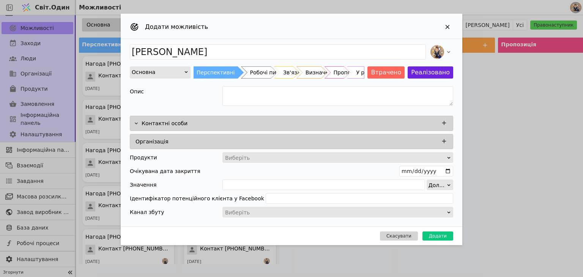
click at [223, 122] on div "Контактні особи" at bounding box center [297, 123] width 310 height 11
click at [241, 120] on div "Контактні особи" at bounding box center [297, 123] width 310 height 11
click at [448, 123] on button "Додати можливість" at bounding box center [444, 123] width 10 height 10
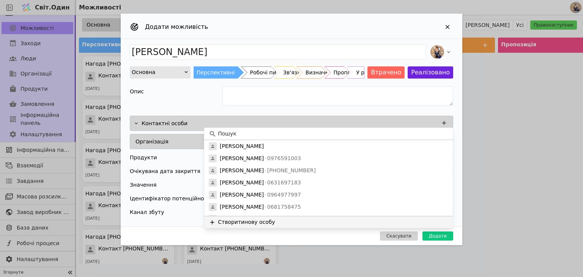
click at [234, 222] on font "Створити" at bounding box center [231, 222] width 27 height 6
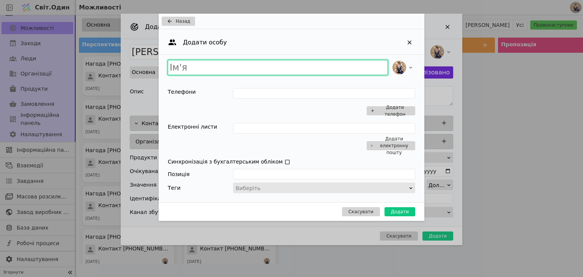
click at [213, 67] on input "Додати можливість" at bounding box center [278, 67] width 220 height 15
type input "[PERSON_NAME]"
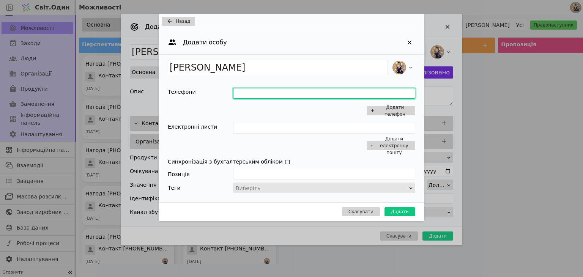
click at [273, 93] on input "Додати можливість" at bounding box center [324, 93] width 182 height 11
type input "0989612707"
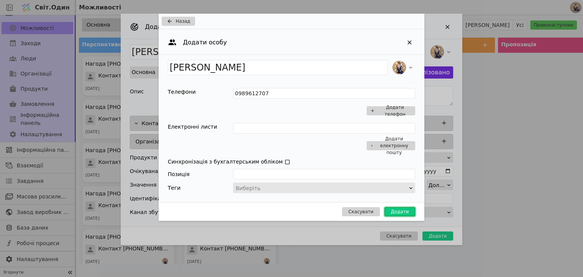
click at [405, 209] on font "Додати" at bounding box center [400, 211] width 18 height 5
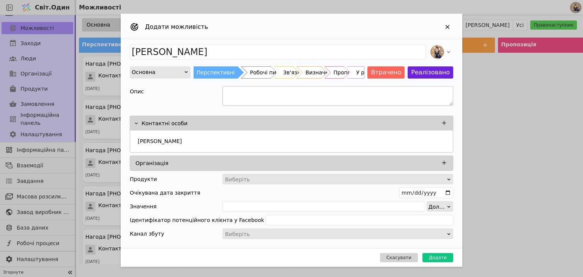
click at [254, 95] on textarea "Додати можливість" at bounding box center [337, 96] width 231 height 20
click at [314, 75] on font "Визначено потребу" at bounding box center [307, 72] width 54 height 6
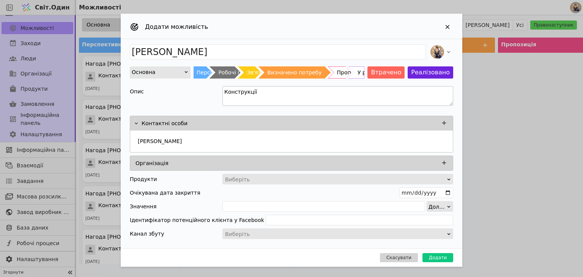
click at [268, 99] on textarea "Конструкції" at bounding box center [337, 96] width 231 height 20
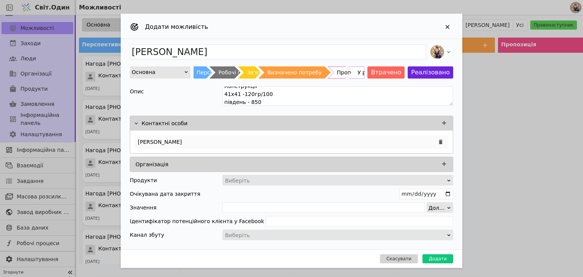
scroll to position [14, 0]
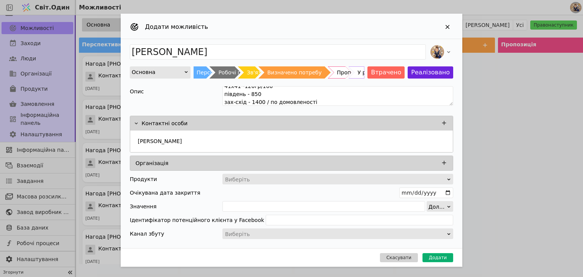
type textarea "Конструкції 41х41 -120гр/100 південь - 850 зах-схід - 1400 / по домовленості"
click at [437, 255] on font "Додати" at bounding box center [438, 257] width 18 height 5
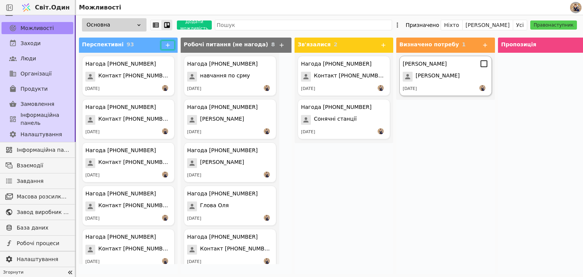
click at [431, 79] on div "[PERSON_NAME]" at bounding box center [446, 77] width 86 height 10
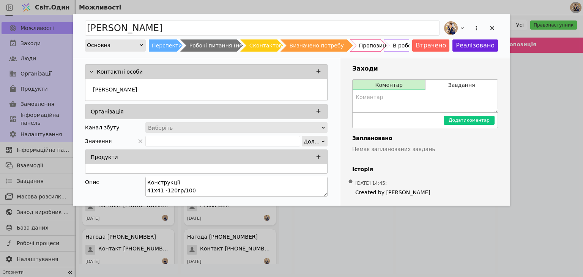
click at [310, 193] on textarea "Конструкції 41х41 -120гр/100 південь - 850 зах-схід - 1400 / по домовленості" at bounding box center [236, 187] width 182 height 20
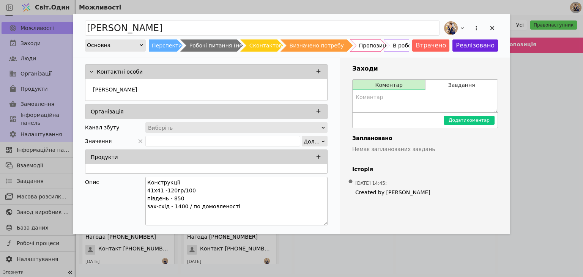
drag, startPoint x: 325, startPoint y: 193, endPoint x: 324, endPoint y: 222, distance: 29.2
click at [324, 222] on textarea "Конструкції 41х41 -120гр/100 південь - 850 зах-схід - 1400 / по домовленості" at bounding box center [236, 201] width 182 height 49
click at [492, 27] on icon "Додати можливість" at bounding box center [492, 28] width 4 height 4
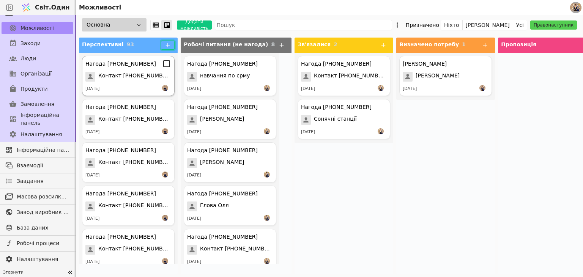
click at [132, 85] on div "[DATE]" at bounding box center [128, 89] width 86 height 8
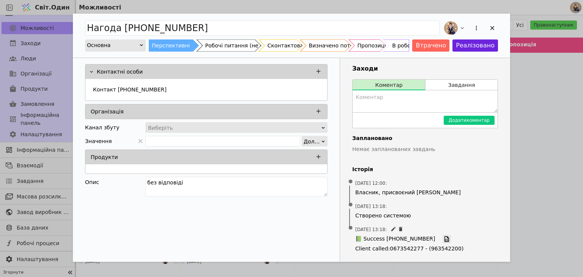
click at [443, 241] on icon "Додати можливість" at bounding box center [446, 239] width 7 height 7
click at [466, 90] on button "Завдання" at bounding box center [461, 85] width 72 height 11
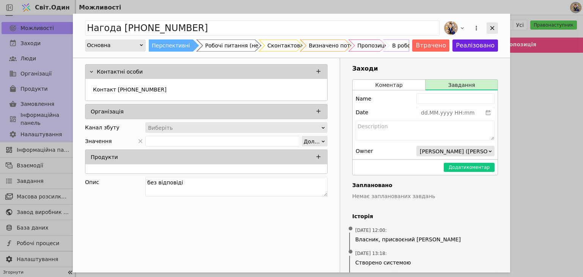
click at [492, 28] on icon "Додати можливість" at bounding box center [492, 28] width 4 height 4
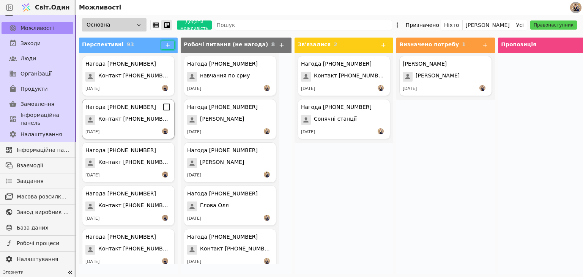
click at [114, 126] on div "Нагода [PHONE_NUMBER] Контакт [PHONE_NUMBER] [DATE]" at bounding box center [128, 119] width 93 height 40
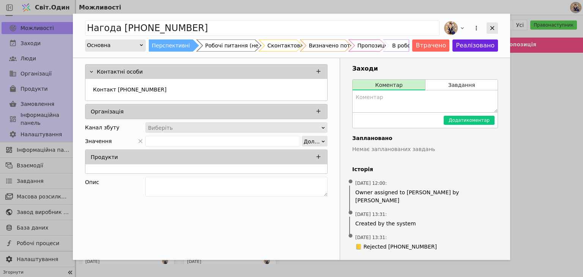
click at [493, 25] on icon "Додати можливість" at bounding box center [492, 28] width 7 height 7
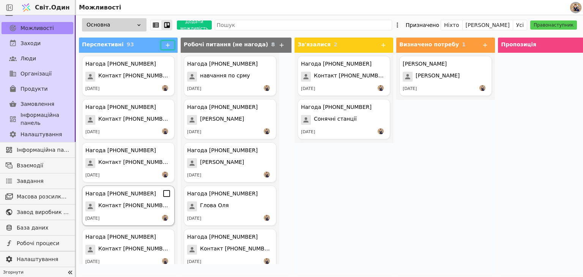
click at [122, 214] on div "Нагода [PHONE_NUMBER] Контакт [PHONE_NUMBER] [DATE]" at bounding box center [128, 206] width 93 height 40
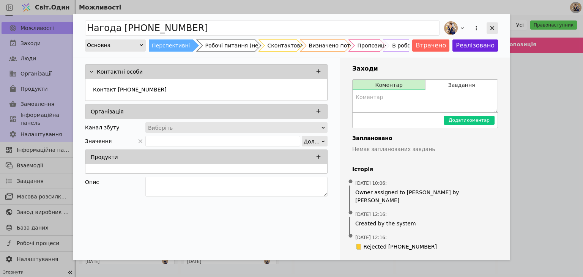
click at [492, 24] on div "Додати можливість" at bounding box center [492, 27] width 11 height 11
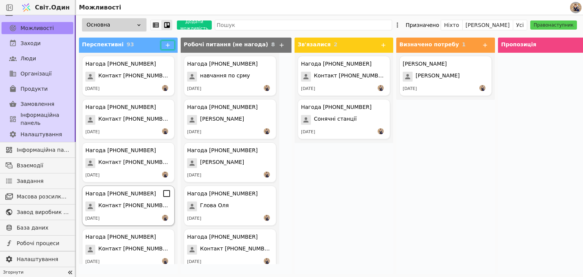
click at [137, 199] on div "Нагода [PHONE_NUMBER] Контакт [PHONE_NUMBER] [DATE]" at bounding box center [128, 206] width 93 height 40
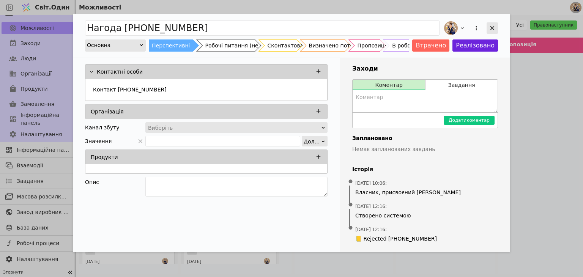
click at [494, 25] on icon "Додати можливість" at bounding box center [492, 28] width 7 height 7
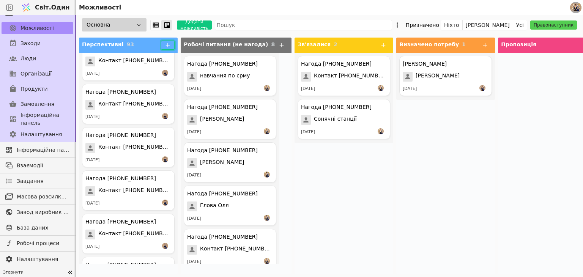
scroll to position [30, 0]
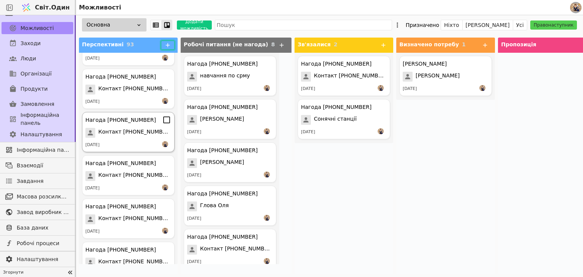
click at [141, 146] on div "[DATE]" at bounding box center [128, 145] width 86 height 8
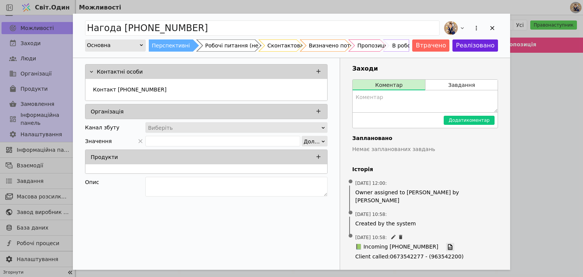
click at [448, 244] on icon "Додати можливість" at bounding box center [450, 247] width 5 height 6
click at [159, 88] on div "Контакт [PHONE_NUMBER]" at bounding box center [206, 91] width 233 height 14
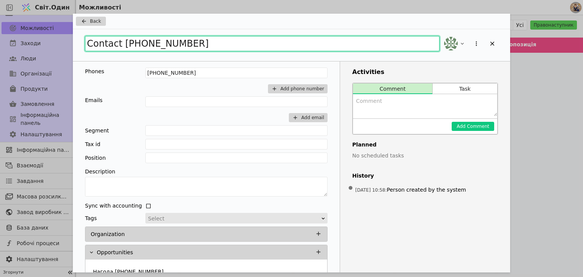
drag, startPoint x: 196, startPoint y: 43, endPoint x: 67, endPoint y: 35, distance: 129.7
click at [67, 35] on div "Back Contact [PHONE_NUMBER] Phones [PHONE_NUMBER] Add phone number Emails Add e…" at bounding box center [291, 138] width 583 height 277
type input "[PERSON_NAME]"
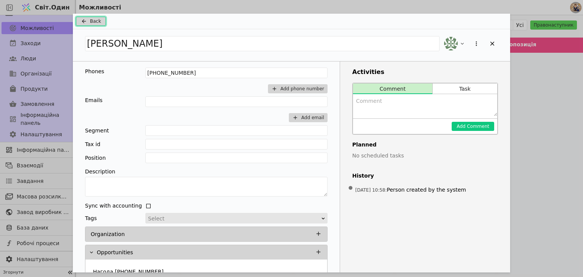
click at [93, 21] on span "Back" at bounding box center [95, 21] width 11 height 7
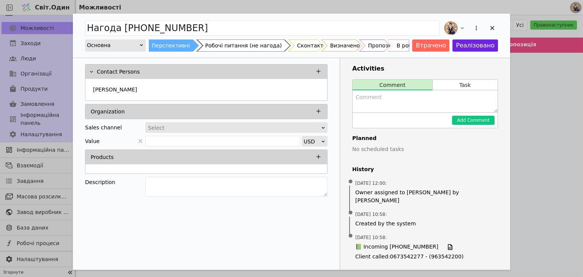
click at [225, 40] on div "Робочі питання (не нагода)" at bounding box center [243, 45] width 77 height 12
click at [487, 29] on div "Додати можливість" at bounding box center [492, 27] width 11 height 11
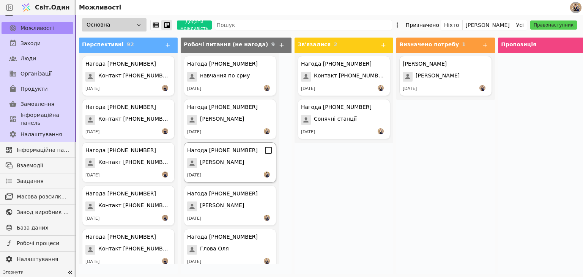
click at [218, 162] on font "[PERSON_NAME]" at bounding box center [222, 162] width 44 height 6
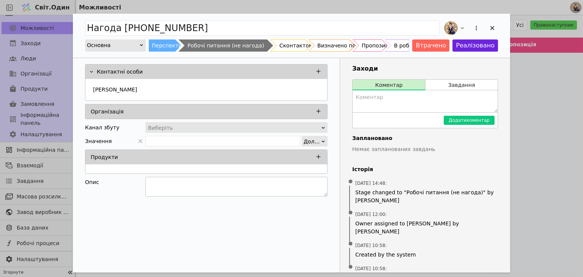
click at [206, 178] on textarea "Додати можливість" at bounding box center [236, 187] width 182 height 20
type textarea "Пропонував встановити СЕС"
click at [221, 205] on div "Контактні особи [PERSON_NAME] Організація Канал збуту Виберіть Значення Долари …" at bounding box center [206, 179] width 267 height 243
click at [490, 30] on icon "Додати можливість" at bounding box center [492, 28] width 7 height 7
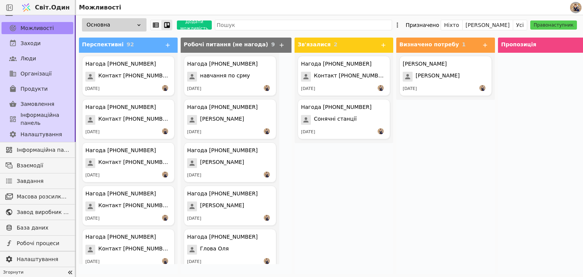
scroll to position [139, 0]
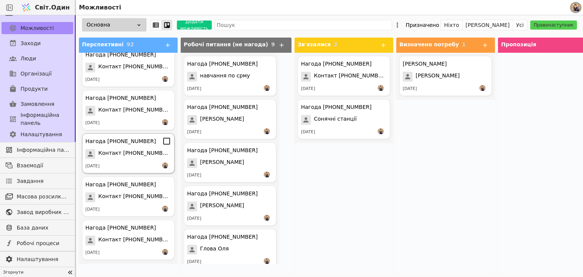
click at [127, 151] on font "Контакт [PHONE_NUMBER]" at bounding box center [135, 153] width 74 height 6
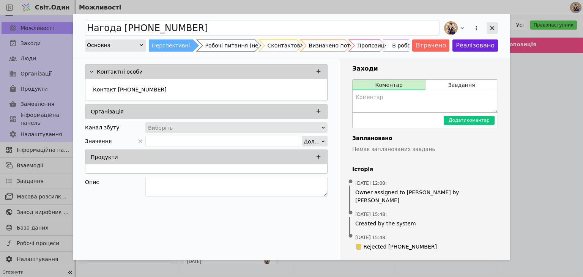
click at [495, 32] on div "Додати можливість" at bounding box center [492, 27] width 11 height 11
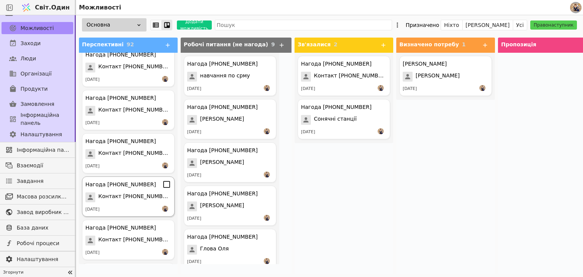
click at [126, 202] on span "Контакт [PHONE_NUMBER]" at bounding box center [134, 197] width 73 height 10
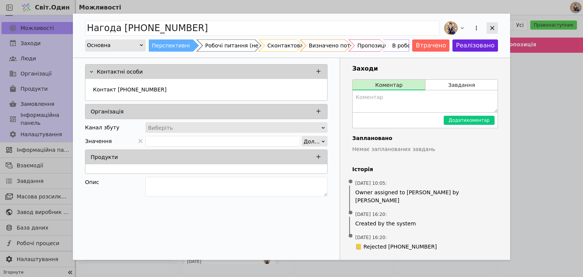
click at [493, 28] on icon "Додати можливість" at bounding box center [492, 28] width 4 height 4
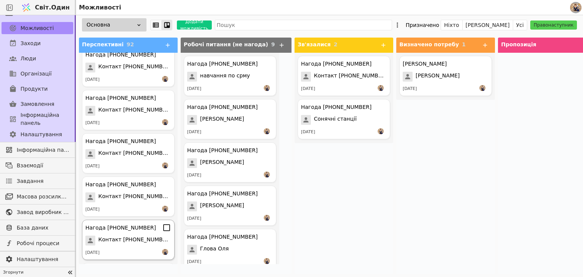
click at [137, 225] on font "Нагода [PHONE_NUMBER]" at bounding box center [120, 228] width 71 height 6
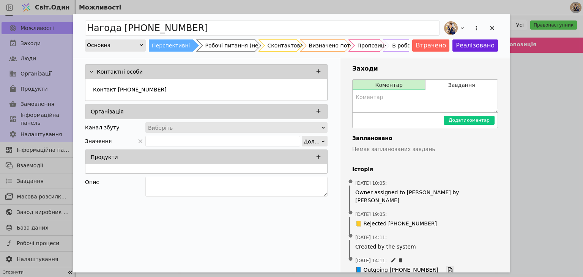
click at [447, 267] on icon "Додати можливість" at bounding box center [450, 270] width 7 height 7
click at [231, 43] on div "Робочі питання (не нагода)" at bounding box center [243, 45] width 77 height 12
click at [493, 28] on icon "Додати можливість" at bounding box center [492, 28] width 4 height 4
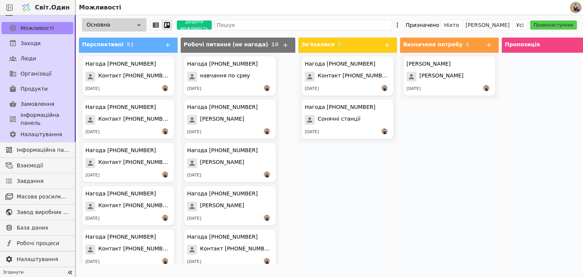
scroll to position [139, 0]
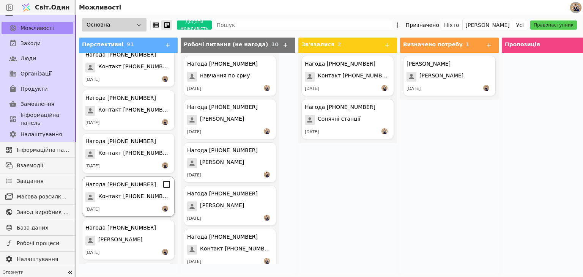
click at [127, 191] on div "Нагода [PHONE_NUMBER] Контакт [PHONE_NUMBER] [DATE]" at bounding box center [128, 196] width 93 height 40
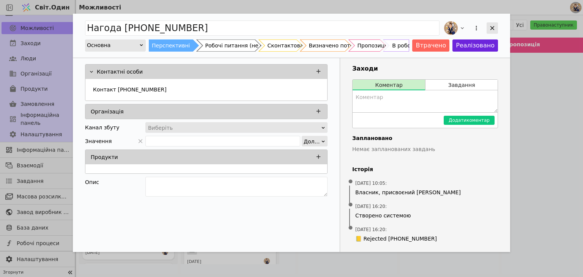
click at [492, 31] on icon "Додати можливість" at bounding box center [492, 28] width 7 height 7
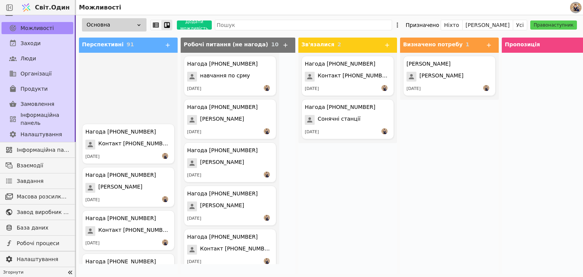
scroll to position [418, 0]
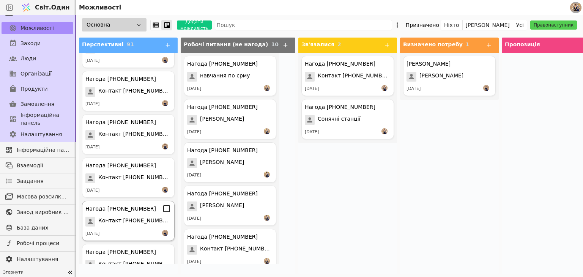
click at [124, 221] on font "Контакт [PHONE_NUMBER]" at bounding box center [135, 220] width 74 height 6
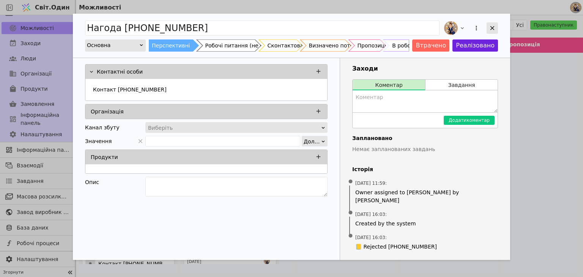
click at [488, 25] on div "Додати можливість" at bounding box center [492, 27] width 11 height 11
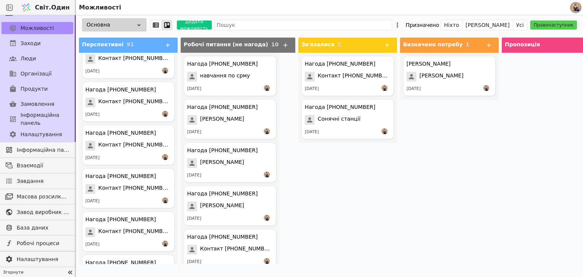
scroll to position [509, 0]
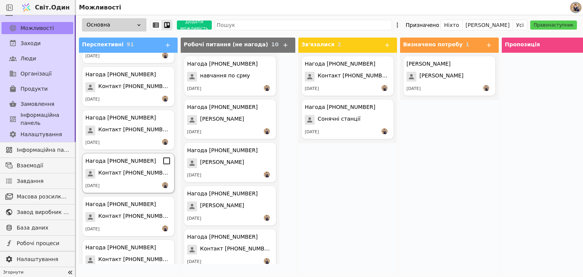
click at [137, 164] on div "Нагода [PHONE_NUMBER]" at bounding box center [120, 161] width 71 height 8
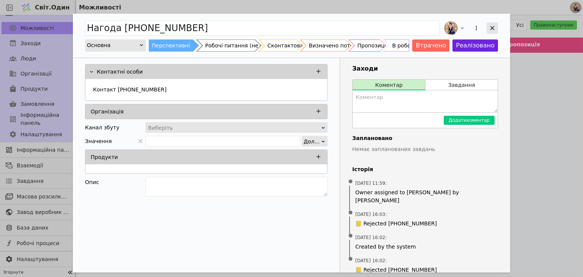
click at [489, 30] on icon "Додати можливість" at bounding box center [492, 28] width 7 height 7
click at [489, 29] on icon "Додати можливість" at bounding box center [492, 28] width 7 height 7
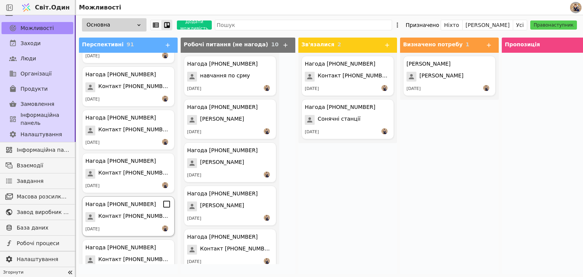
click at [142, 225] on div "Нагода [PHONE_NUMBER] Контакт [PHONE_NUMBER] [DATE]" at bounding box center [128, 216] width 93 height 40
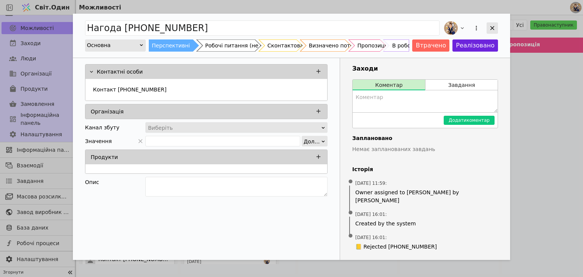
click at [493, 29] on icon "Додати можливість" at bounding box center [492, 28] width 7 height 7
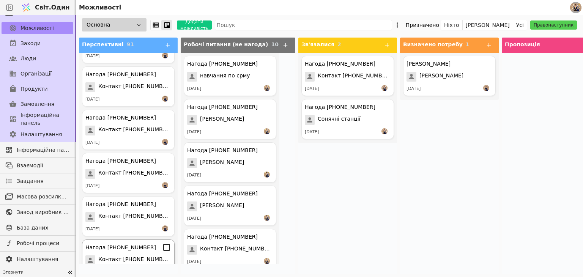
click at [150, 258] on font "Контакт [PHONE_NUMBER]" at bounding box center [135, 259] width 74 height 6
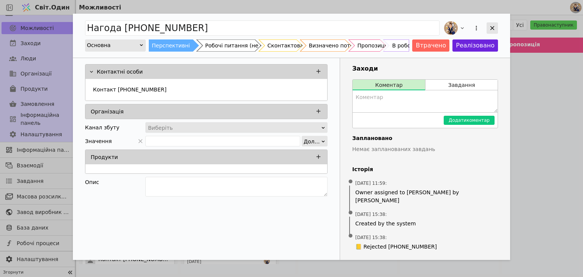
click at [495, 26] on icon "Додати можливість" at bounding box center [492, 28] width 7 height 7
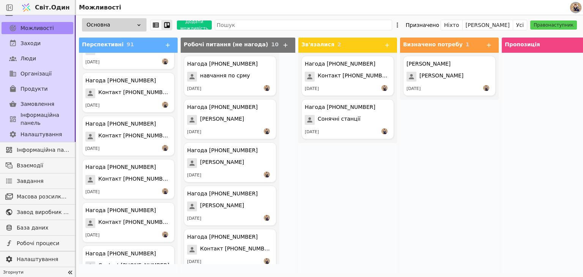
scroll to position [691, 0]
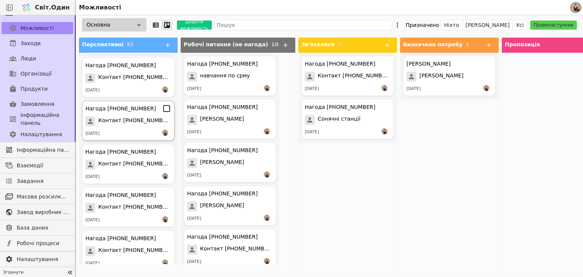
click at [143, 120] on font "Контакт [PHONE_NUMBER]" at bounding box center [135, 120] width 74 height 6
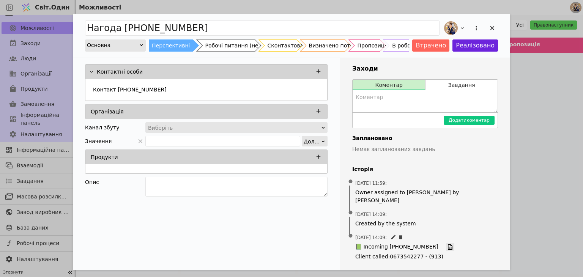
click at [447, 244] on icon "Додати можливість" at bounding box center [450, 247] width 7 height 7
click at [148, 87] on font "Контакт [PHONE_NUMBER]" at bounding box center [130, 90] width 74 height 6
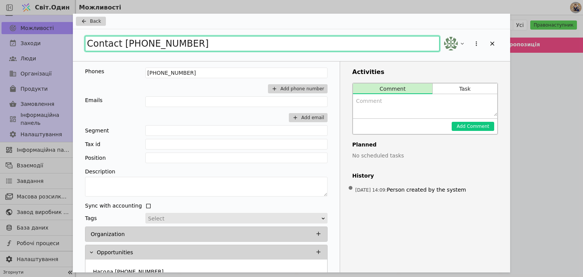
drag, startPoint x: 194, startPoint y: 44, endPoint x: 31, endPoint y: 32, distance: 164.0
click at [31, 32] on div "Back Contact [PHONE_NUMBER] Phones [PHONE_NUMBER] Add phone number Emails Add e…" at bounding box center [291, 138] width 583 height 277
type input "Закупівлі про"
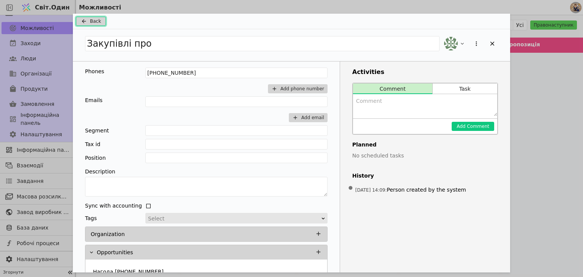
click at [94, 20] on span "Back" at bounding box center [95, 21] width 11 height 7
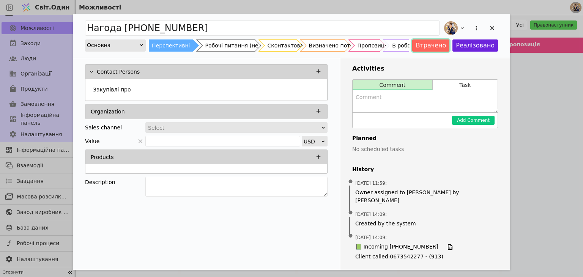
click at [433, 44] on button "Втрачено" at bounding box center [430, 45] width 37 height 12
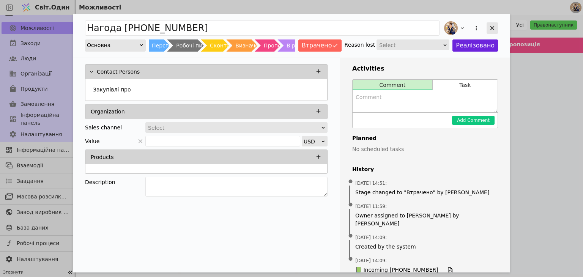
click at [490, 28] on icon "Додати можливість" at bounding box center [492, 28] width 7 height 7
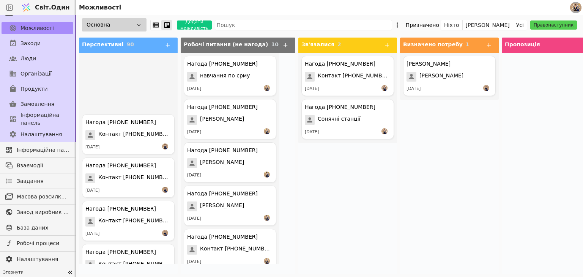
scroll to position [556, 0]
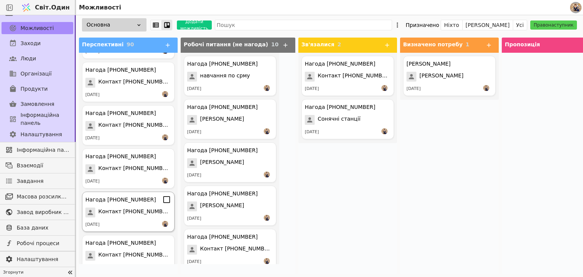
click at [142, 208] on font "Контакт [PHONE_NUMBER]" at bounding box center [135, 211] width 74 height 6
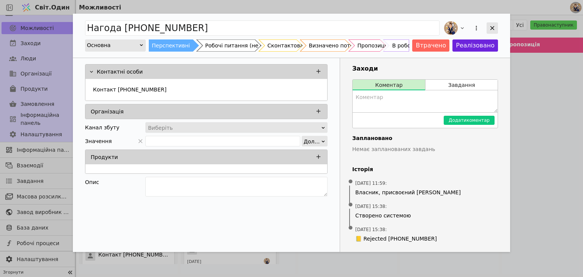
click at [493, 26] on icon "Додати можливість" at bounding box center [492, 28] width 4 height 4
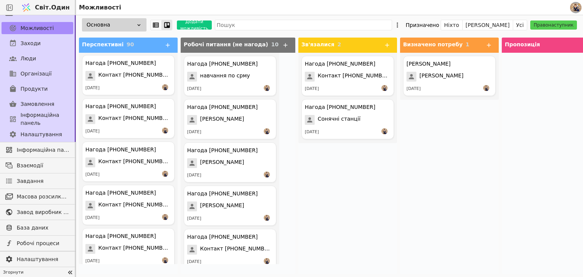
scroll to position [708, 0]
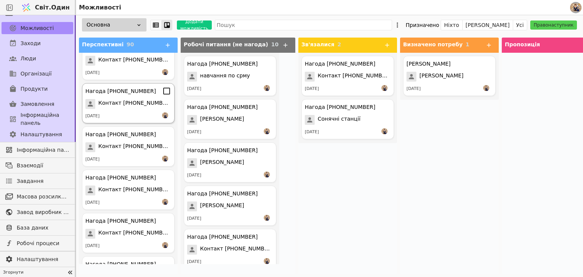
click at [137, 96] on div "Нагода [PHONE_NUMBER] Контакт [PHONE_NUMBER] [DATE]" at bounding box center [128, 103] width 93 height 40
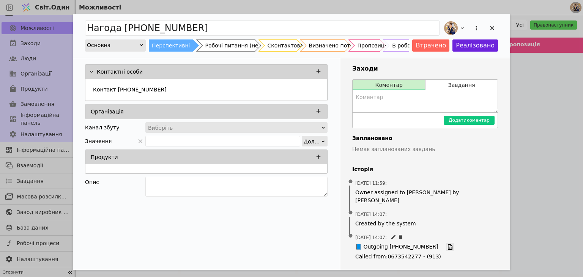
click at [446, 243] on link "Додати можливість" at bounding box center [450, 247] width 8 height 8
click at [173, 89] on div "Контакт [PHONE_NUMBER]" at bounding box center [206, 91] width 233 height 14
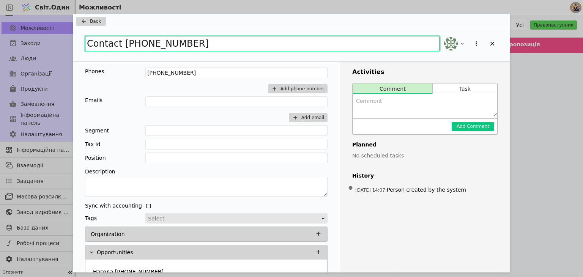
drag, startPoint x: 200, startPoint y: 42, endPoint x: 6, endPoint y: 28, distance: 194.5
click at [7, 29] on div "Back Contact [PHONE_NUMBER] Phones [PHONE_NUMBER] Add phone number Emails Add e…" at bounding box center [291, 138] width 583 height 277
type input "Закупівлі ПРО"
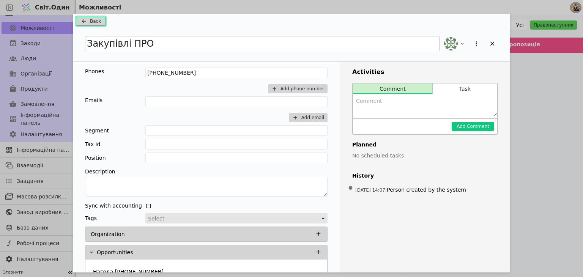
click at [88, 21] on button "Back" at bounding box center [91, 21] width 30 height 9
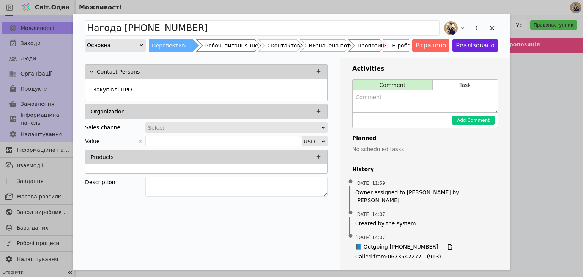
click at [231, 44] on div "Робочі питання (не нагода)" at bounding box center [243, 45] width 77 height 12
click at [488, 26] on div "Додати можливість" at bounding box center [492, 27] width 11 height 11
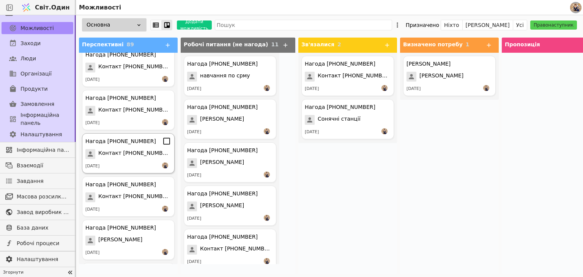
scroll to position [418, 0]
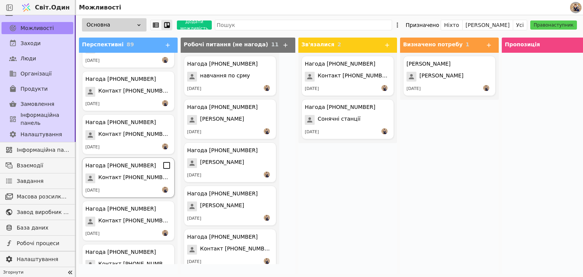
click at [132, 178] on font "Контакт [PHONE_NUMBER]" at bounding box center [135, 177] width 74 height 6
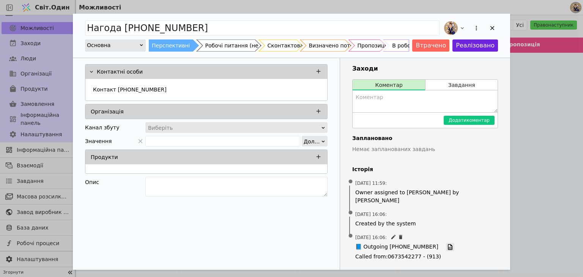
click at [447, 244] on icon "Додати можливість" at bounding box center [450, 247] width 7 height 7
click at [176, 88] on div "Контакт [PHONE_NUMBER]" at bounding box center [206, 91] width 233 height 14
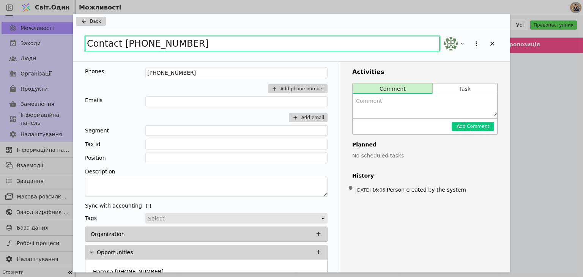
drag, startPoint x: 210, startPoint y: 41, endPoint x: 0, endPoint y: 32, distance: 210.1
click at [0, 33] on div "Back Contact [PHONE_NUMBER] Phones [PHONE_NUMBER] Add phone number Emails Add e…" at bounding box center [291, 138] width 583 height 277
type input "[DEMOGRAPHIC_DATA] architect [PERSON_NAME]"
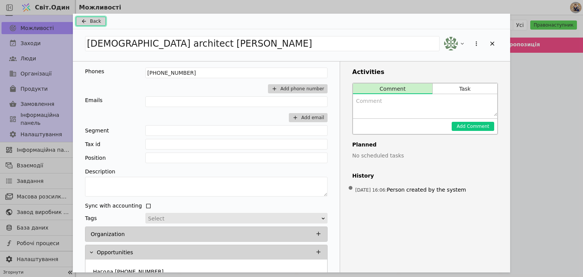
click at [99, 17] on button "Back" at bounding box center [91, 21] width 30 height 9
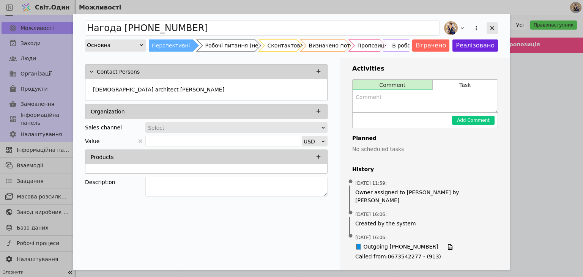
drag, startPoint x: 495, startPoint y: 28, endPoint x: 490, endPoint y: 28, distance: 5.0
click at [494, 28] on icon "Додати можливість" at bounding box center [492, 28] width 7 height 7
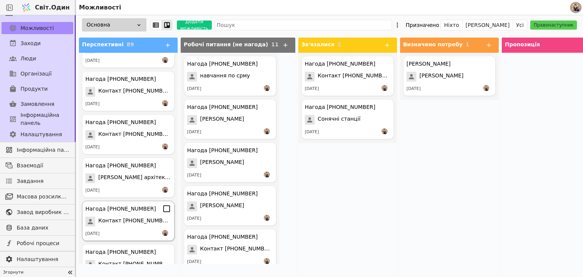
click at [142, 228] on div "Нагода [PHONE_NUMBER] Контакт [PHONE_NUMBER] [DATE]" at bounding box center [128, 221] width 93 height 40
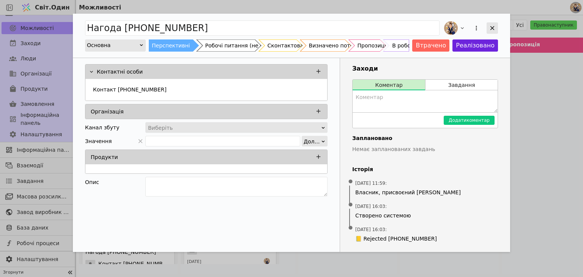
click at [490, 28] on icon "Додати можливість" at bounding box center [492, 28] width 7 height 7
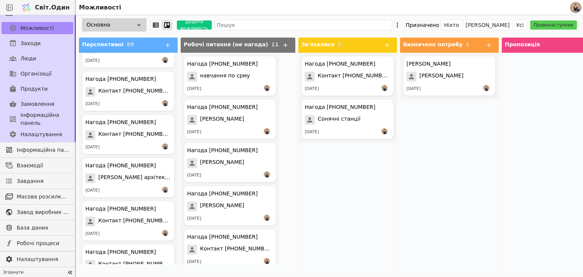
click at [178, 262] on div "Перспективні 89 Нагода [PHONE_NUMBER] [PERSON_NAME] [DATE] Нагода [PHONE_NUMBER…" at bounding box center [492, 156] width 833 height 243
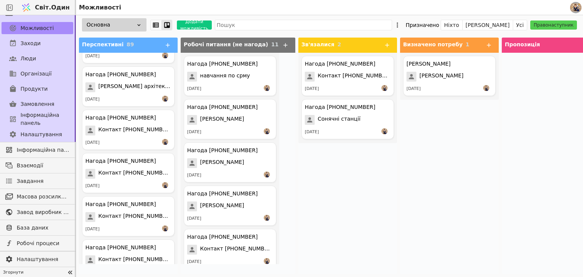
scroll to position [524, 0]
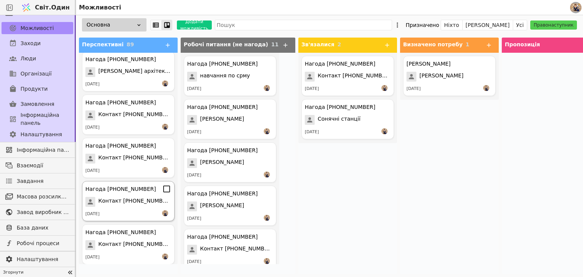
click at [146, 202] on font "Контакт [PHONE_NUMBER]" at bounding box center [135, 201] width 74 height 6
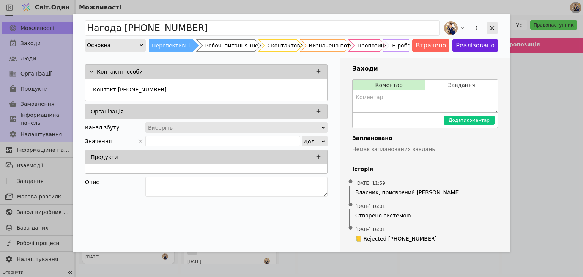
click at [489, 25] on icon "Додати можливість" at bounding box center [492, 28] width 7 height 7
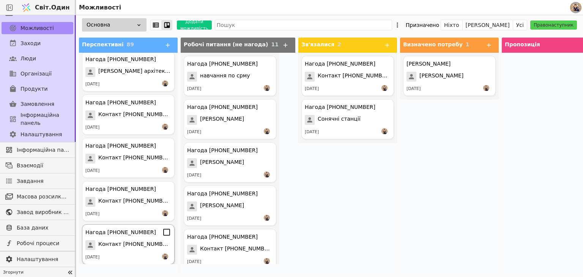
click at [152, 243] on font "Контакт [PHONE_NUMBER]" at bounding box center [135, 244] width 74 height 6
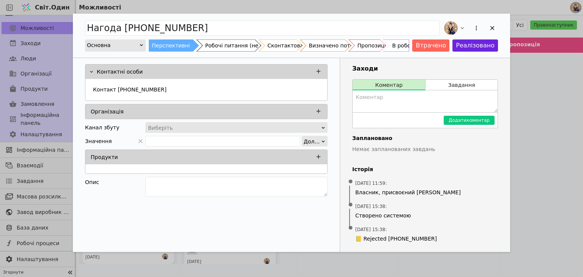
click at [495, 21] on div "Додати можливість" at bounding box center [470, 28] width 55 height 17
click at [492, 31] on icon "Додати можливість" at bounding box center [492, 28] width 7 height 7
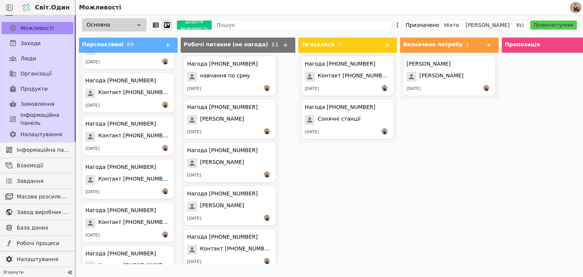
scroll to position [691, 0]
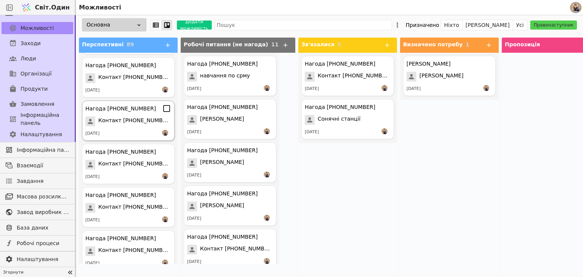
click at [145, 121] on font "Контакт [PHONE_NUMBER]" at bounding box center [135, 120] width 74 height 6
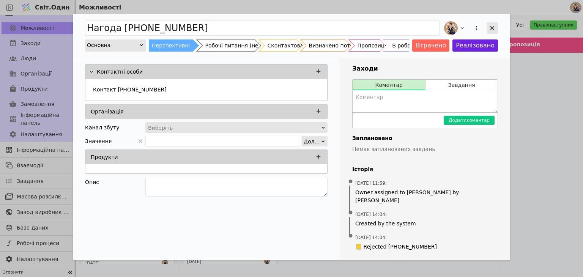
click at [487, 24] on div "Додати можливість" at bounding box center [492, 27] width 11 height 11
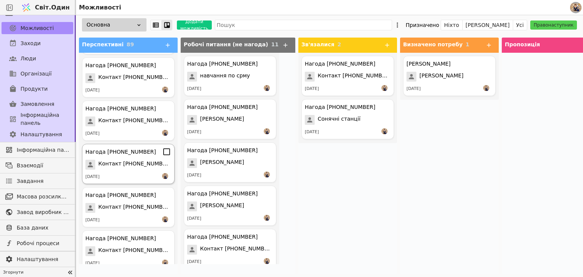
click at [134, 172] on div "Нагода [PHONE_NUMBER] Контакт [PHONE_NUMBER] [DATE]" at bounding box center [128, 164] width 93 height 40
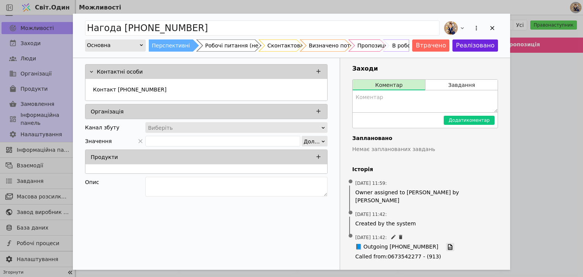
click at [447, 244] on icon "Додати можливість" at bounding box center [450, 247] width 7 height 7
click at [168, 87] on div "Контакт [PHONE_NUMBER]" at bounding box center [206, 91] width 233 height 14
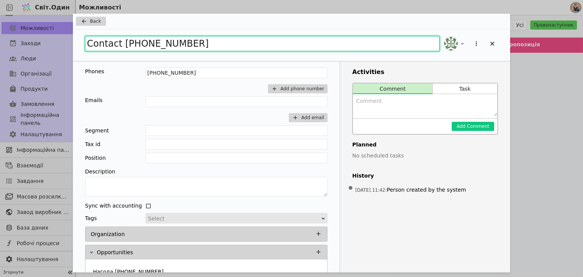
drag, startPoint x: 175, startPoint y: 38, endPoint x: 0, endPoint y: 31, distance: 175.1
click at [0, 31] on div "Back Contact [PHONE_NUMBER] Phones [PHONE_NUMBER] Add phone number Emails Add e…" at bounding box center [291, 138] width 583 height 277
type input "[PERSON_NAME]"
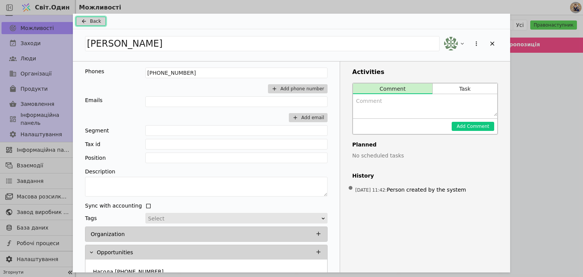
click at [85, 22] on icon "Додати можливість" at bounding box center [83, 21] width 9 height 6
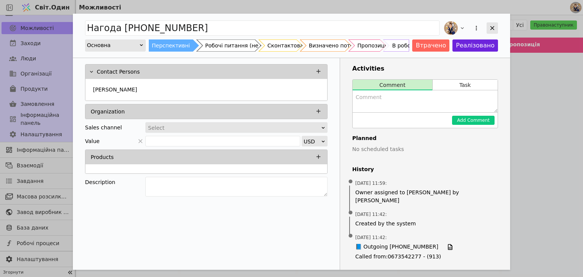
click at [495, 29] on icon "Додати можливість" at bounding box center [492, 28] width 7 height 7
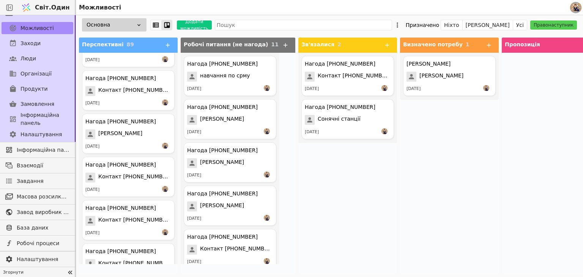
scroll to position [732, 0]
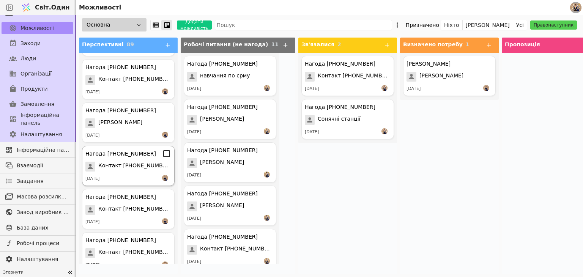
click at [133, 173] on div "Нагода [PHONE_NUMBER] Контакт [PHONE_NUMBER] [DATE]" at bounding box center [128, 166] width 93 height 40
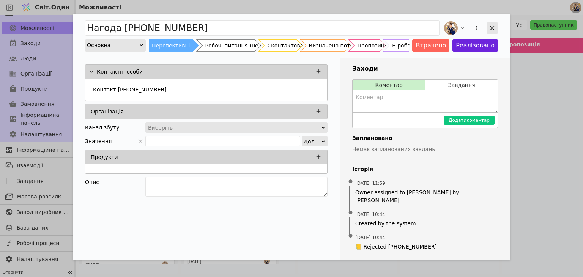
click at [491, 27] on icon "Додати можливість" at bounding box center [492, 28] width 4 height 4
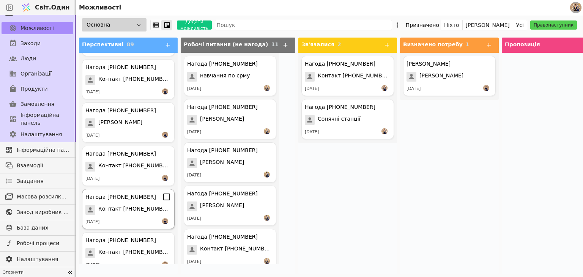
click at [133, 208] on font "Контакт [PHONE_NUMBER]" at bounding box center [135, 209] width 74 height 6
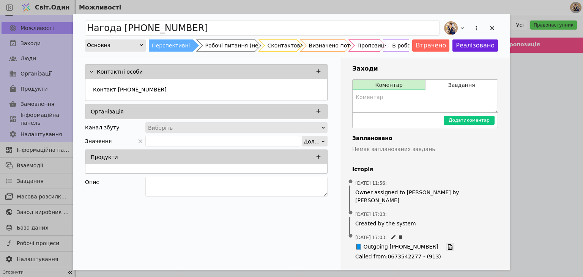
click at [447, 244] on icon "Додати можливість" at bounding box center [450, 247] width 7 height 7
click at [140, 43] on icon "Додати можливість" at bounding box center [141, 45] width 5 height 5
click at [142, 43] on icon "Додати можливість" at bounding box center [141, 45] width 5 height 5
click at [432, 43] on button "Втрачено" at bounding box center [430, 45] width 37 height 12
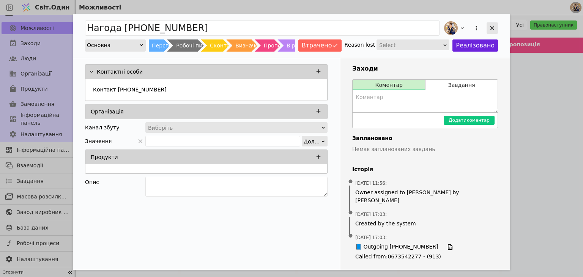
click at [490, 26] on icon "Додати можливість" at bounding box center [492, 28] width 7 height 7
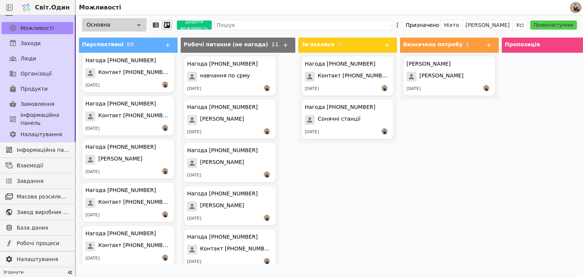
scroll to position [1391, 0]
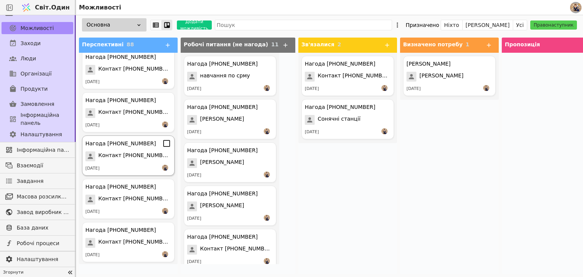
click at [135, 162] on div "Нагода [PHONE_NUMBER] Контакт [PHONE_NUMBER] [DATE]" at bounding box center [128, 156] width 93 height 40
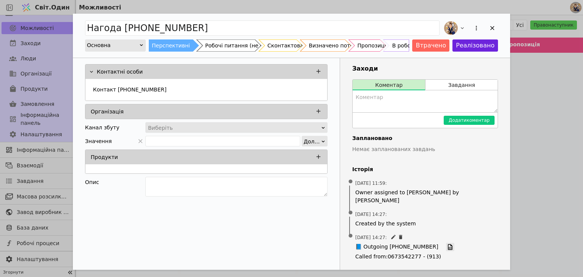
click at [448, 244] on icon "Додати можливість" at bounding box center [450, 247] width 5 height 6
click at [493, 32] on div "Додати можливість" at bounding box center [492, 27] width 11 height 11
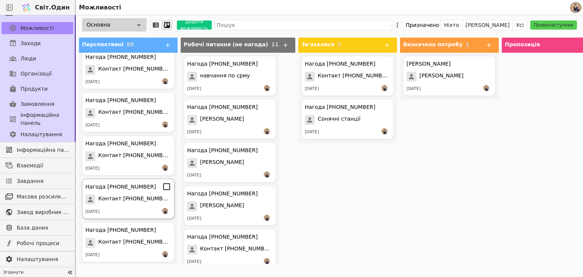
click at [131, 201] on font "Контакт [PHONE_NUMBER]" at bounding box center [135, 198] width 74 height 6
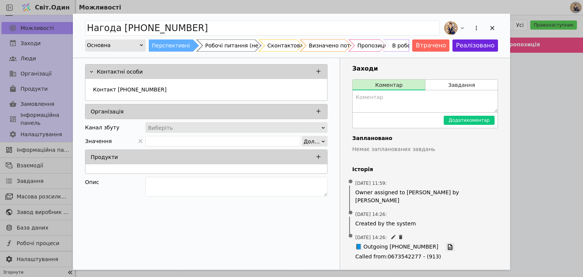
click at [448, 244] on icon "Додати можливість" at bounding box center [450, 247] width 5 height 6
click at [184, 88] on div "Контакт [PHONE_NUMBER]" at bounding box center [206, 91] width 233 height 14
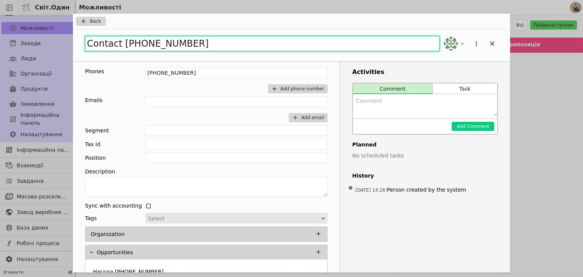
click at [175, 47] on input "Contact [PHONE_NUMBER]" at bounding box center [262, 43] width 355 height 15
type input "380936445010Contact +"
drag, startPoint x: 194, startPoint y: 44, endPoint x: 68, endPoint y: 47, distance: 125.3
click at [68, 47] on div "Back 380936445010Contact + Phones [PHONE_NUMBER] Add phone number Emails Add em…" at bounding box center [291, 138] width 583 height 277
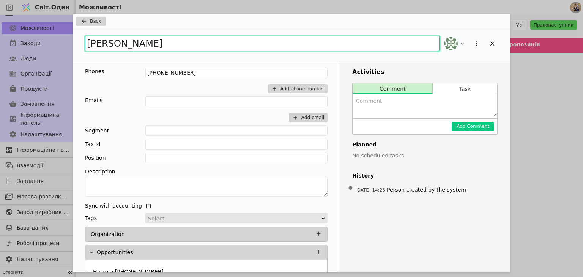
type input "[PERSON_NAME]"
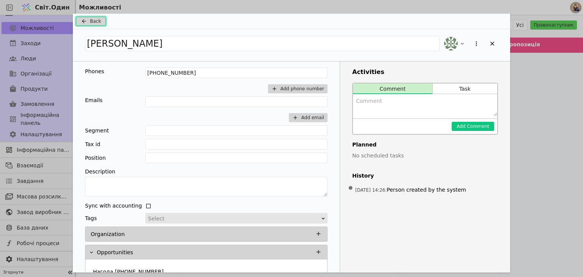
click at [88, 18] on icon "Додати можливість" at bounding box center [83, 21] width 9 height 6
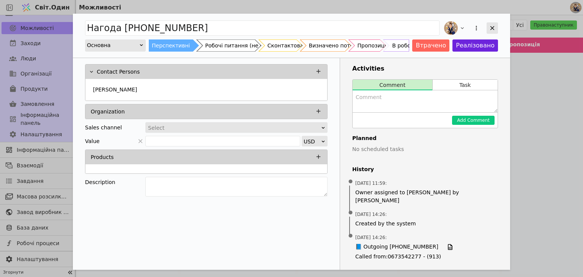
click at [492, 29] on icon "Додати можливість" at bounding box center [492, 28] width 7 height 7
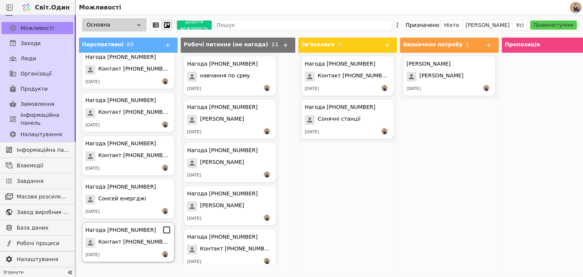
click at [139, 243] on font "Контакт [PHONE_NUMBER]" at bounding box center [135, 242] width 74 height 6
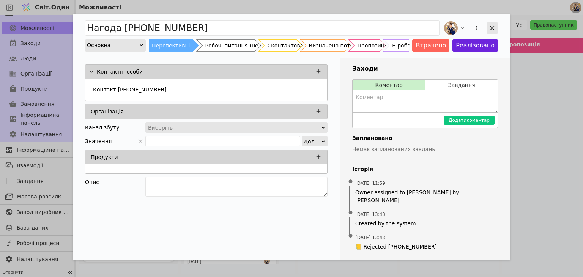
click at [493, 25] on icon "Додати можливість" at bounding box center [492, 28] width 7 height 7
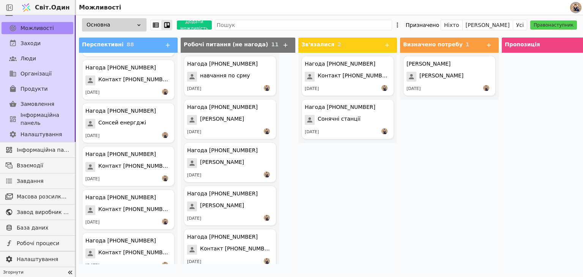
scroll to position [1483, 0]
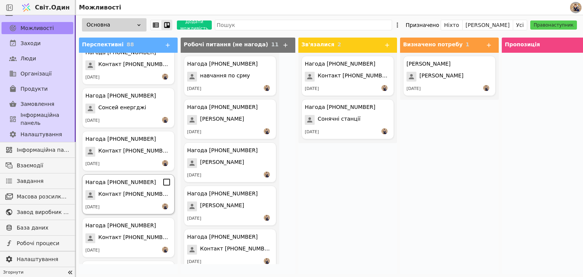
click at [131, 196] on font "Контакт [PHONE_NUMBER]" at bounding box center [135, 194] width 74 height 6
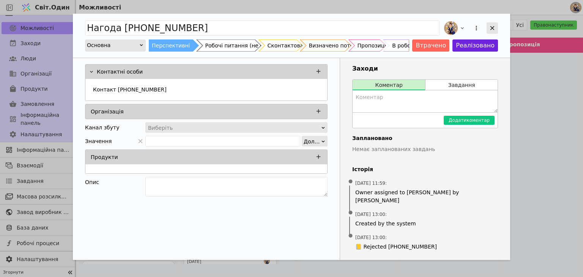
click at [492, 27] on icon "Додати можливість" at bounding box center [492, 28] width 7 height 7
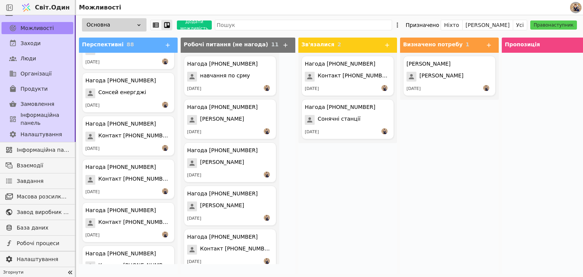
scroll to position [1513, 0]
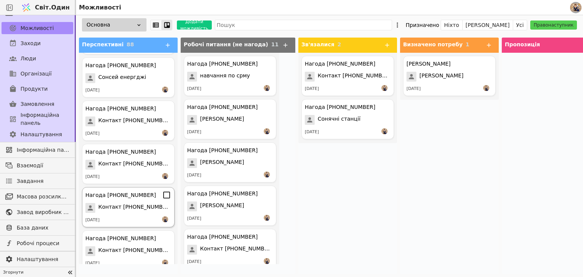
click at [132, 201] on div "Нагода [PHONE_NUMBER] Контакт [PHONE_NUMBER] [DATE]" at bounding box center [128, 207] width 93 height 40
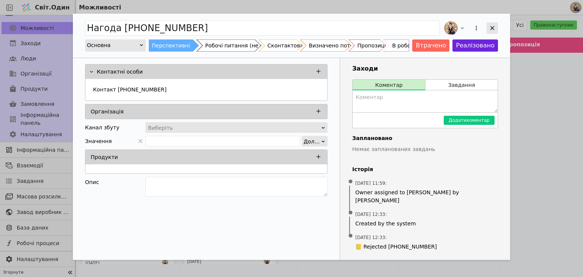
click at [494, 24] on div "Додати можливість" at bounding box center [492, 27] width 11 height 11
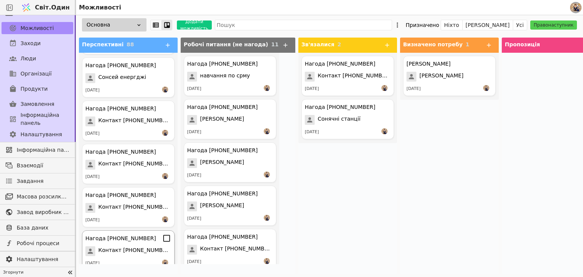
click at [137, 252] on font "Контакт [PHONE_NUMBER]" at bounding box center [135, 250] width 74 height 6
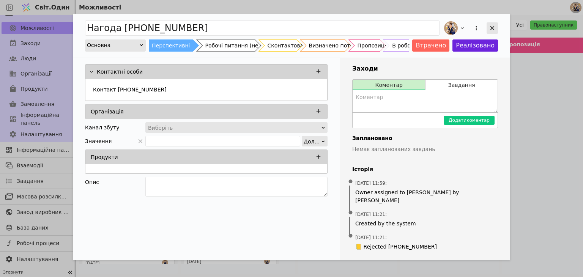
click at [491, 24] on div "Додати можливість" at bounding box center [492, 27] width 11 height 11
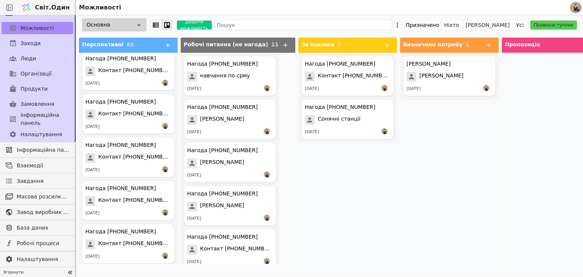
scroll to position [1665, 0]
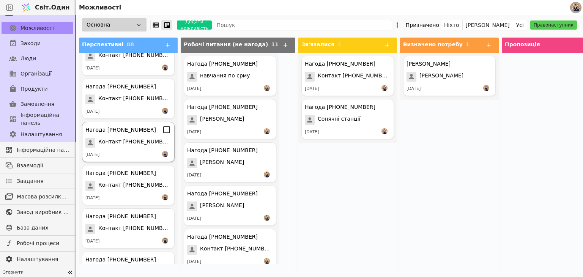
click at [138, 142] on font "Контакт [PHONE_NUMBER]" at bounding box center [135, 142] width 74 height 6
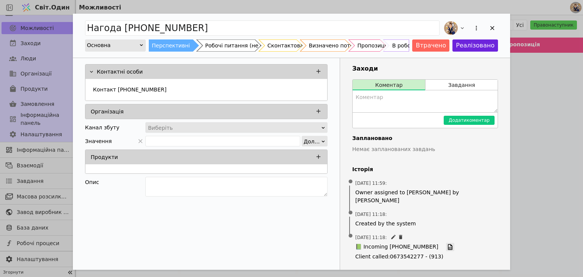
click at [448, 244] on icon "Додати можливість" at bounding box center [450, 247] width 5 height 6
click at [286, 44] on div "Сконтактовано" at bounding box center [282, 45] width 43 height 12
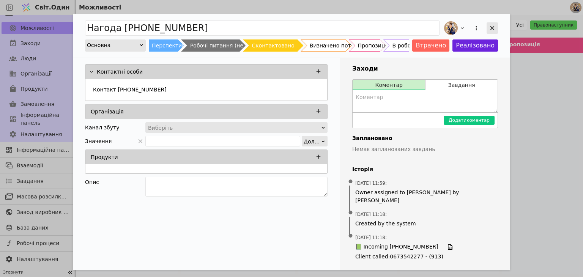
click at [493, 26] on icon "Додати можливість" at bounding box center [492, 28] width 7 height 7
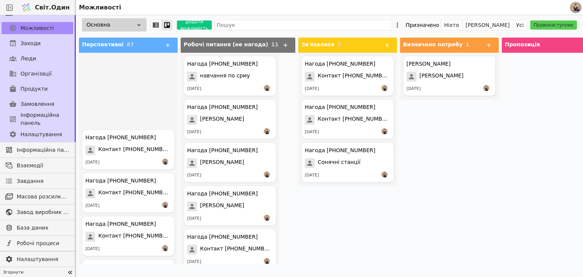
scroll to position [974, 0]
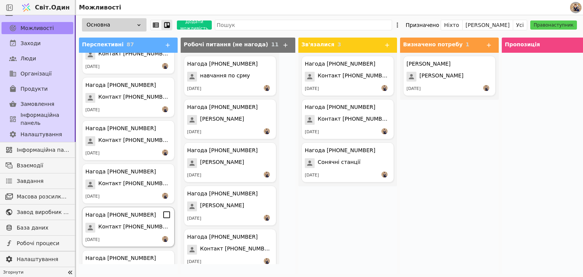
click at [136, 230] on span "Контакт [PHONE_NUMBER]" at bounding box center [134, 228] width 73 height 10
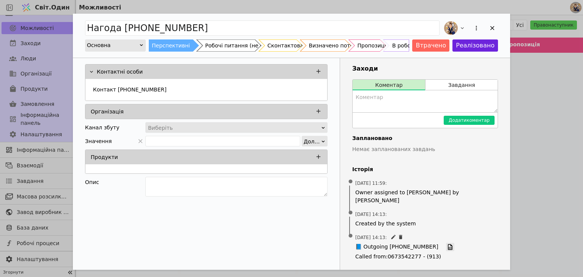
click at [447, 244] on icon "Додати можливість" at bounding box center [450, 247] width 7 height 7
click at [172, 88] on div "Контакт [PHONE_NUMBER]" at bounding box center [206, 91] width 233 height 14
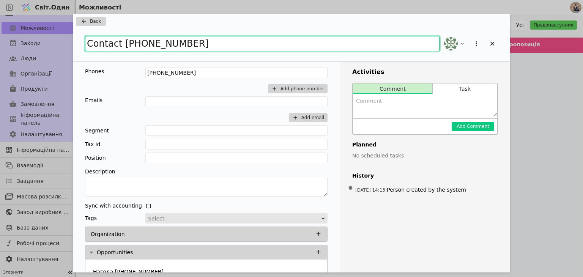
drag, startPoint x: 204, startPoint y: 49, endPoint x: 0, endPoint y: 17, distance: 206.8
click at [0, 17] on div "Back Contact [PHONE_NUMBER] Phones [PHONE_NUMBER] Add phone number Emails Add e…" at bounding box center [291, 138] width 583 height 277
type input "те екс студіо"
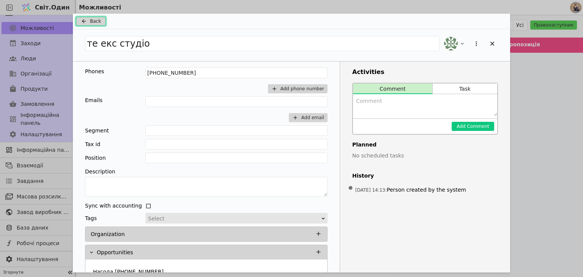
click at [101, 25] on button "Back" at bounding box center [91, 21] width 30 height 9
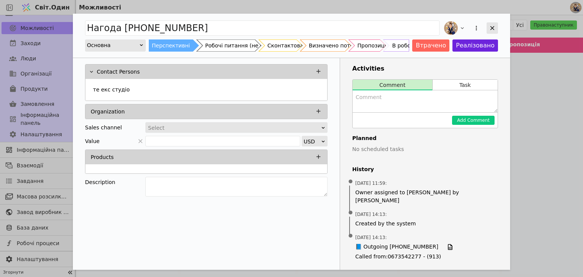
click at [496, 30] on div "Додати можливість" at bounding box center [492, 27] width 11 height 11
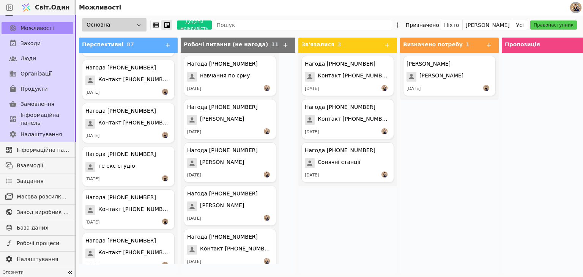
scroll to position [1050, 0]
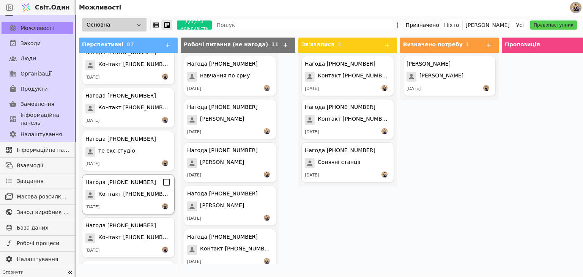
click at [130, 191] on font "Контакт [PHONE_NUMBER]" at bounding box center [135, 194] width 74 height 6
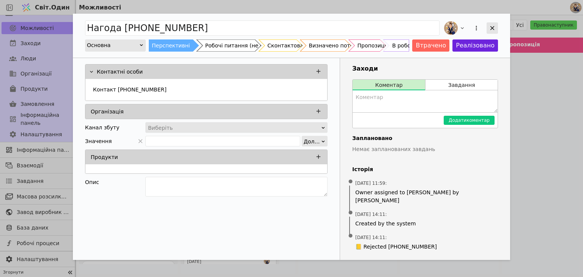
click at [491, 27] on icon "Додати можливість" at bounding box center [492, 28] width 7 height 7
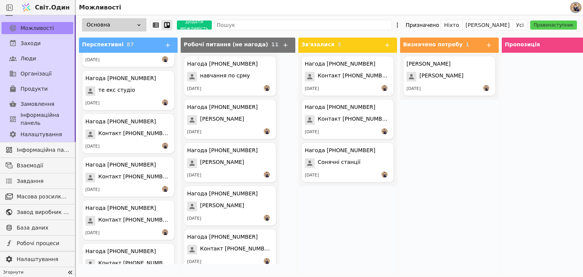
scroll to position [1126, 0]
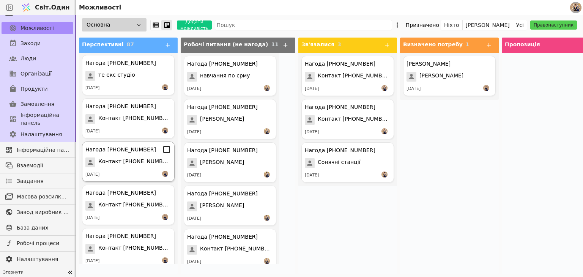
click at [133, 164] on font "Контакт [PHONE_NUMBER]" at bounding box center [135, 161] width 74 height 6
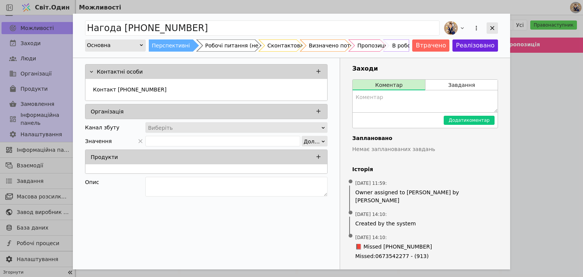
click at [493, 28] on icon "Додати можливість" at bounding box center [492, 28] width 4 height 4
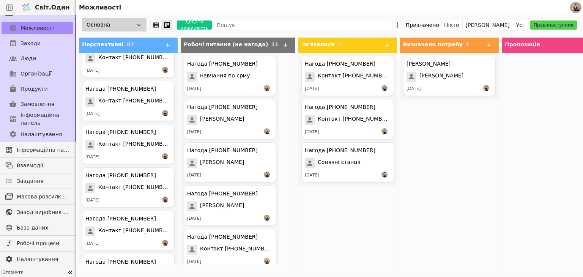
scroll to position [1232, 0]
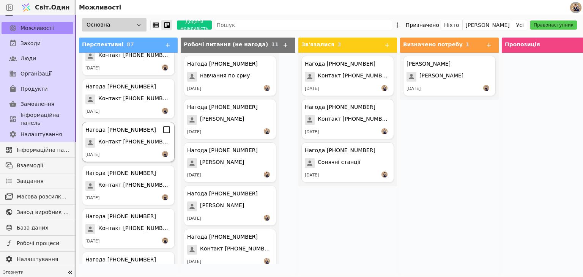
click at [128, 138] on span "Контакт [PHONE_NUMBER]" at bounding box center [134, 143] width 73 height 10
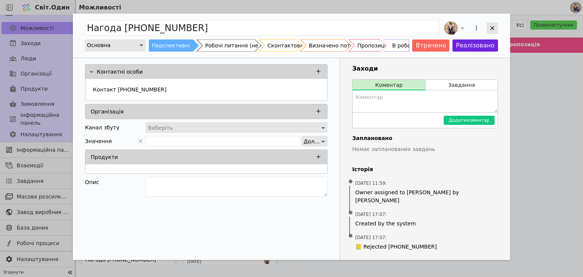
click at [488, 26] on div "Додати можливість" at bounding box center [492, 27] width 11 height 11
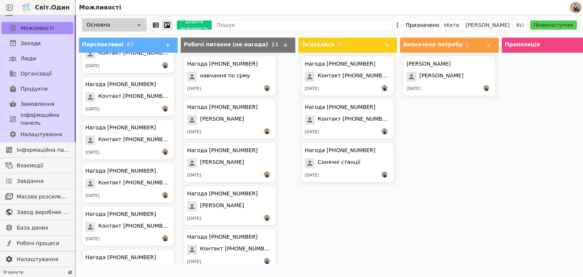
scroll to position [1293, 0]
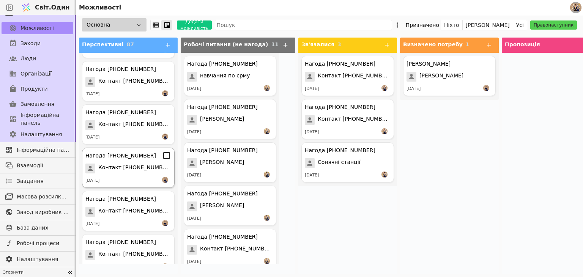
click at [134, 158] on font "Нагода [PHONE_NUMBER]" at bounding box center [120, 156] width 71 height 6
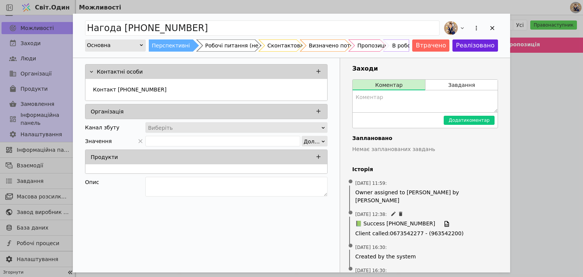
scroll to position [22, 0]
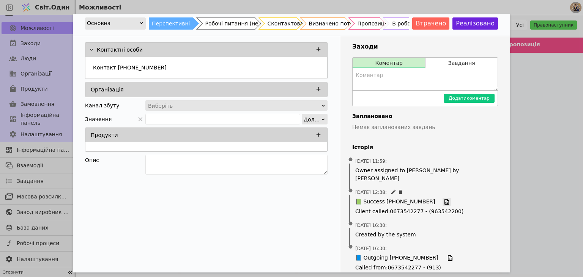
click at [443, 199] on icon "Додати можливість" at bounding box center [446, 202] width 7 height 7
click at [168, 69] on div "Контакт [PHONE_NUMBER]" at bounding box center [206, 68] width 233 height 14
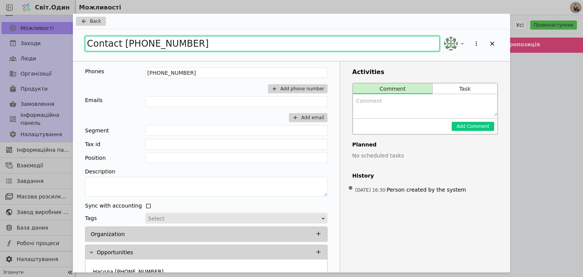
drag, startPoint x: 201, startPoint y: 42, endPoint x: 88, endPoint y: 40, distance: 113.1
click at [88, 40] on input "Contact [PHONE_NUMBER]" at bounding box center [262, 43] width 355 height 15
type input "Електро сто"
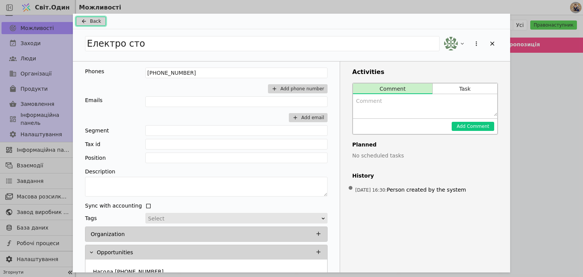
click at [86, 22] on icon "Додати можливість" at bounding box center [83, 21] width 9 height 6
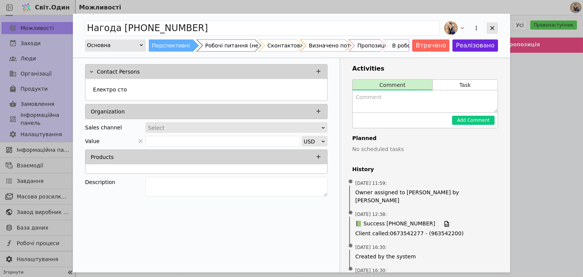
click at [493, 27] on icon "Додати можливість" at bounding box center [492, 28] width 4 height 4
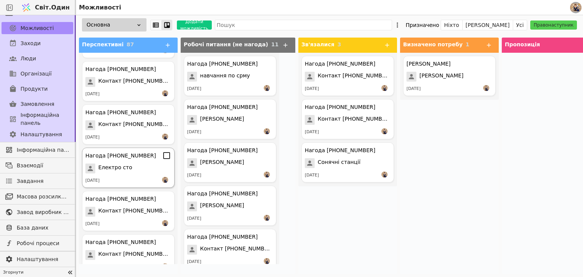
click at [118, 165] on font "Електро сто" at bounding box center [115, 167] width 34 height 6
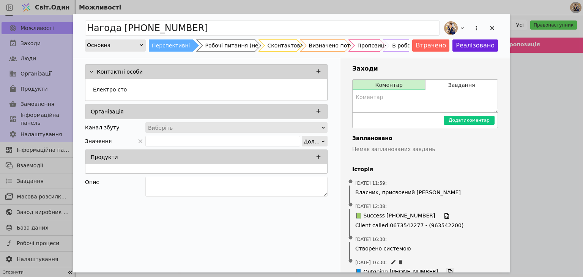
click at [447, 272] on icon "Додати можливість" at bounding box center [450, 272] width 7 height 7
click at [492, 29] on icon "Додати можливість" at bounding box center [492, 28] width 7 height 7
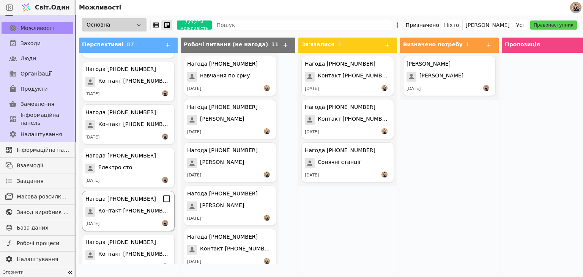
click at [135, 205] on div "Нагода [PHONE_NUMBER] Контакт [PHONE_NUMBER] [DATE]" at bounding box center [128, 211] width 93 height 40
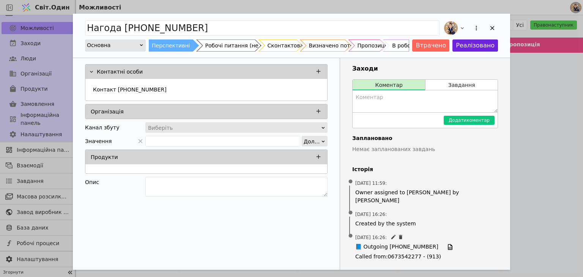
click at [439, 234] on div "[DATE] 16:26 : 📘 Outgoing [PHONE_NUMBER] Called from : [PHONE_NUMBER] - (913)" at bounding box center [425, 247] width 146 height 33
click at [446, 243] on link "Додати можливість" at bounding box center [450, 247] width 8 height 8
click at [180, 91] on div "Контакт [PHONE_NUMBER]" at bounding box center [206, 91] width 233 height 14
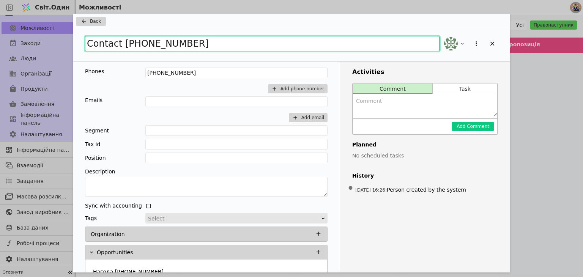
click at [208, 44] on input "Contact [PHONE_NUMBER]" at bounding box center [262, 43] width 355 height 15
drag, startPoint x: 208, startPoint y: 44, endPoint x: 0, endPoint y: 28, distance: 208.6
click at [0, 28] on div "Back Contact [PHONE_NUMBER] Phones [PHONE_NUMBER] Add phone number Emails Add e…" at bounding box center [291, 138] width 583 height 277
type input "електро сто 2"
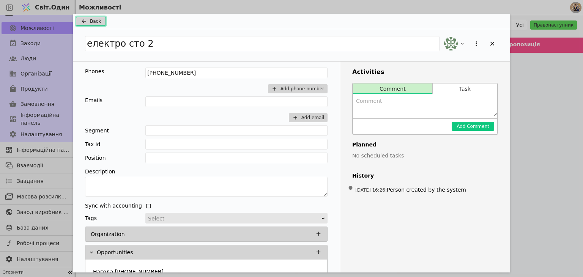
click at [93, 21] on span "Back" at bounding box center [95, 21] width 11 height 7
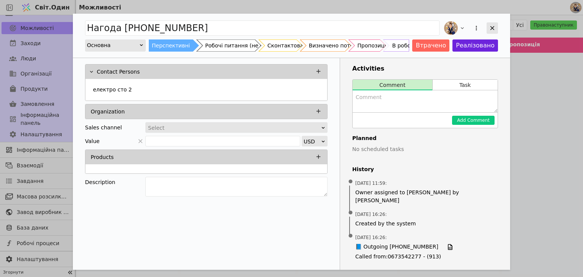
click at [492, 26] on icon "Додати можливість" at bounding box center [492, 28] width 7 height 7
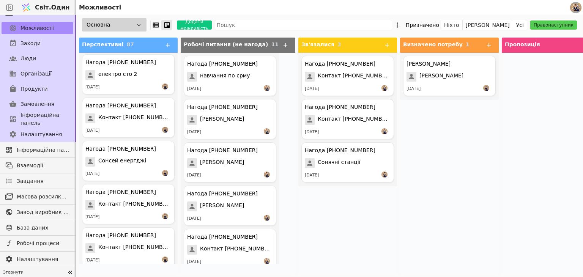
scroll to position [1445, 0]
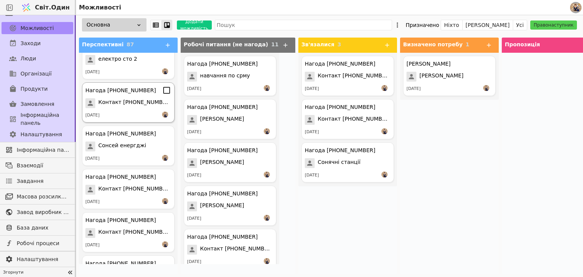
click at [117, 99] on font "Контакт [PHONE_NUMBER]" at bounding box center [135, 102] width 74 height 6
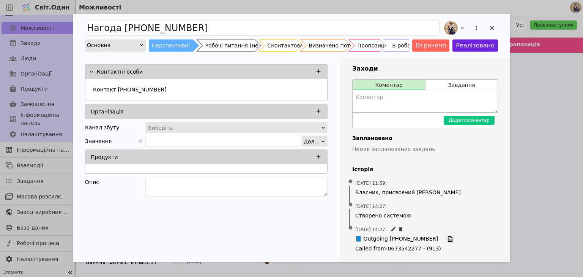
click at [447, 240] on icon "Додати можливість" at bounding box center [450, 239] width 7 height 7
click at [175, 88] on div "Контакт [PHONE_NUMBER]" at bounding box center [206, 91] width 233 height 14
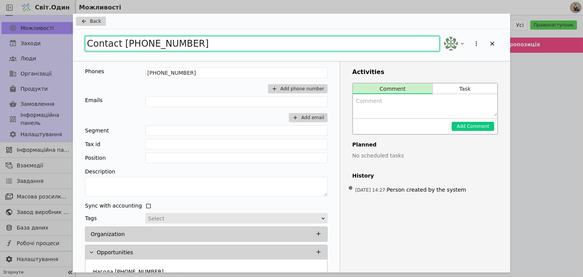
drag, startPoint x: 198, startPoint y: 46, endPoint x: 5, endPoint y: 32, distance: 193.3
click at [5, 32] on div "Back Contact [PHONE_NUMBER] Phones [PHONE_NUMBER] Add phone number Emails Add e…" at bounding box center [291, 138] width 583 height 277
type input "Гарна експертиза"
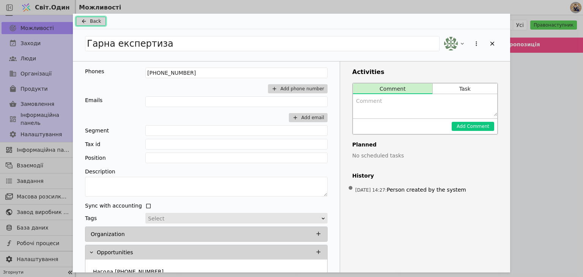
click at [93, 18] on span "Back" at bounding box center [95, 21] width 11 height 7
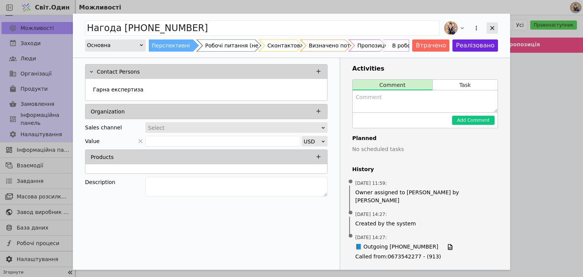
click at [494, 26] on icon "Додати можливість" at bounding box center [492, 28] width 4 height 4
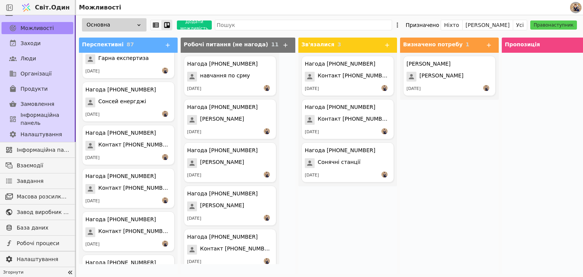
scroll to position [1517, 0]
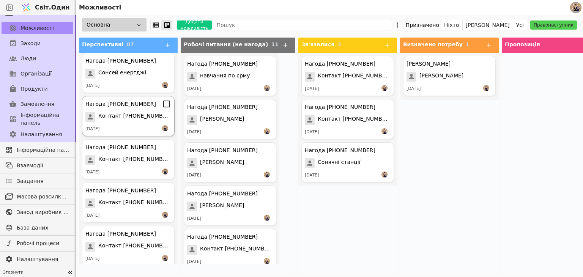
click at [129, 129] on div "[DATE]" at bounding box center [128, 129] width 86 height 8
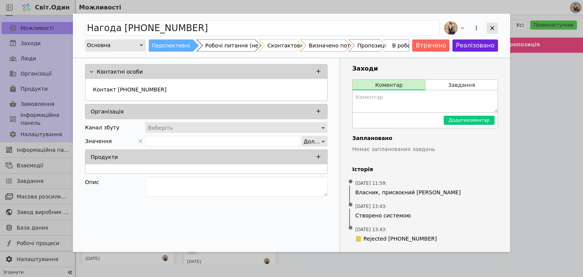
click at [493, 28] on icon "Додати можливість" at bounding box center [492, 28] width 7 height 7
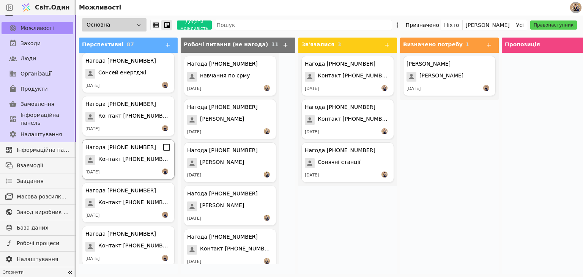
click at [131, 161] on font "Контакт [PHONE_NUMBER]" at bounding box center [135, 159] width 74 height 6
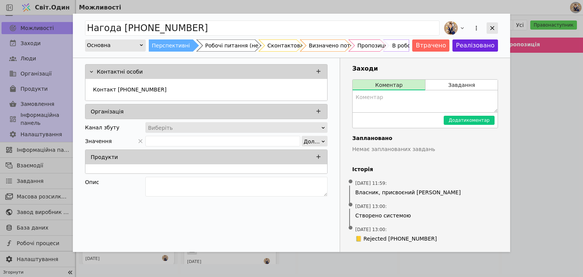
click at [490, 32] on div "Додати можливість" at bounding box center [492, 27] width 11 height 11
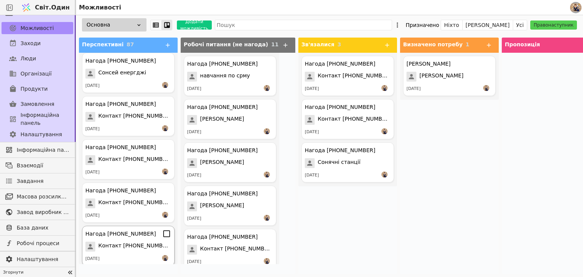
click at [134, 237] on font "Нагода [PHONE_NUMBER]" at bounding box center [120, 234] width 71 height 6
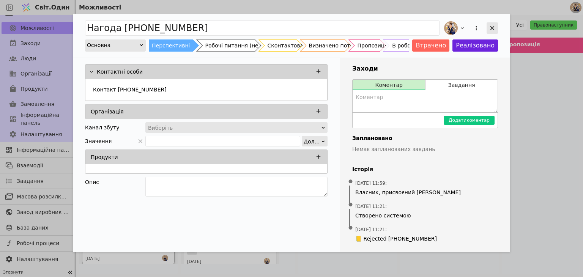
click at [492, 30] on icon "Додати можливість" at bounding box center [492, 28] width 7 height 7
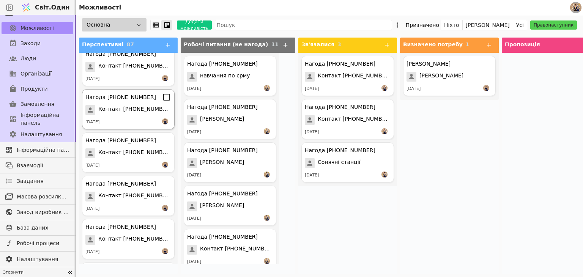
scroll to position [1669, 0]
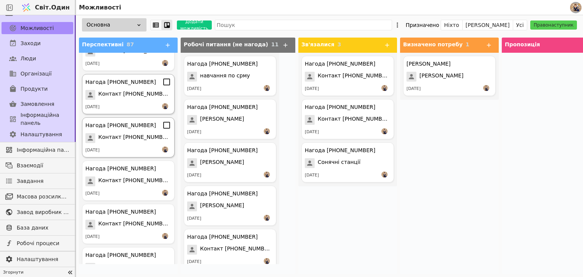
click at [137, 131] on div "Нагода [PHONE_NUMBER] Контакт [PHONE_NUMBER] [DATE]" at bounding box center [128, 137] width 93 height 40
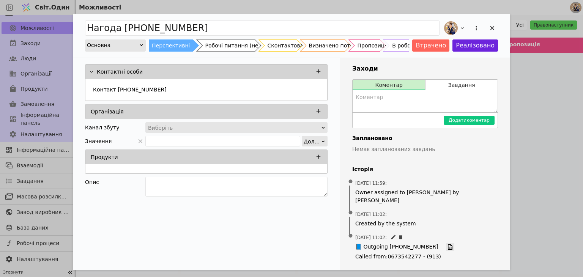
click at [447, 244] on icon "Додати можливість" at bounding box center [450, 247] width 7 height 7
click at [172, 87] on div "Контакт [PHONE_NUMBER]" at bounding box center [206, 91] width 233 height 14
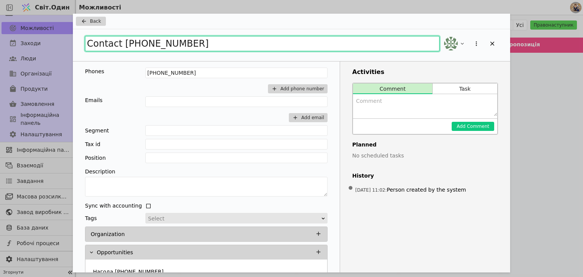
drag, startPoint x: 194, startPoint y: 40, endPoint x: 0, endPoint y: 24, distance: 194.6
click at [0, 24] on div "Back Contact [PHONE_NUMBER] Phones [PHONE_NUMBER] Add phone number Emails Add e…" at bounding box center [291, 138] width 583 height 277
type input "Елетро поїзд іж"
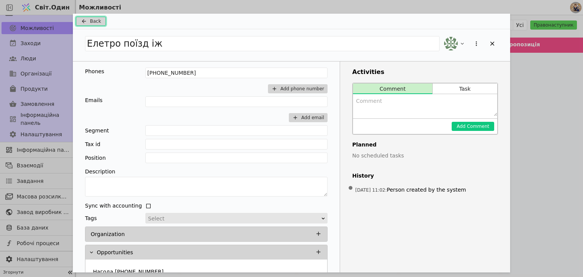
drag, startPoint x: 96, startPoint y: 17, endPoint x: 173, endPoint y: 55, distance: 85.9
click at [96, 17] on button "Back" at bounding box center [91, 21] width 30 height 9
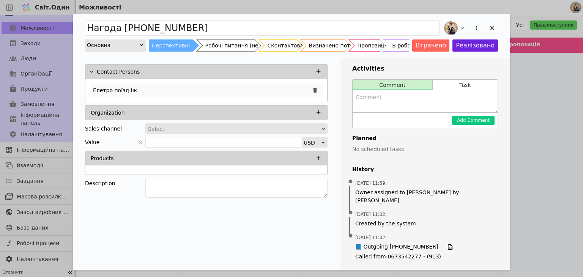
click at [181, 88] on div "Елетро поїзд іж" at bounding box center [206, 91] width 233 height 14
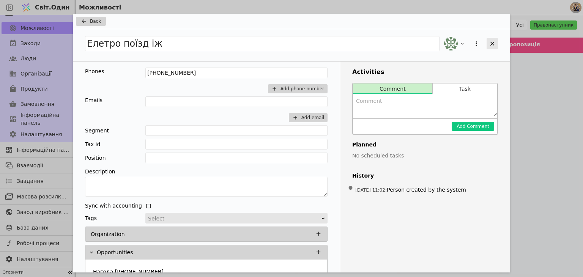
click at [491, 41] on icon "Додати можливість" at bounding box center [492, 43] width 7 height 7
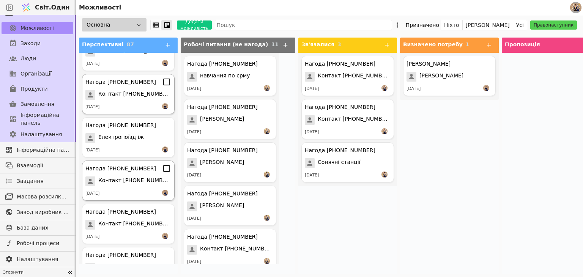
click at [144, 190] on div "[DATE]" at bounding box center [128, 194] width 86 height 8
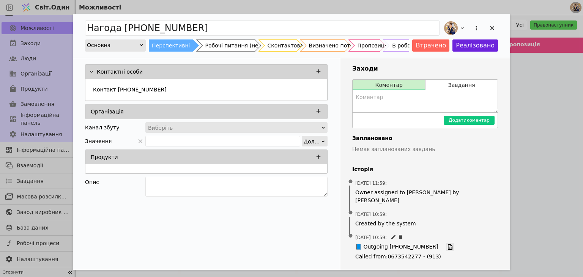
click at [447, 244] on icon "Додати можливість" at bounding box center [450, 247] width 7 height 7
click at [152, 92] on font "Контакт [PHONE_NUMBER]" at bounding box center [130, 90] width 74 height 6
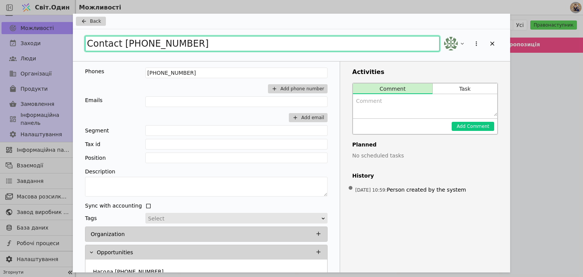
drag, startPoint x: 204, startPoint y: 44, endPoint x: 25, endPoint y: 34, distance: 179.5
click at [25, 35] on div "Back Contact [PHONE_NUMBER] Phones [PHONE_NUMBER] Add phone number Emails Add e…" at bounding box center [291, 138] width 583 height 277
type input "Відділ постачання соурс"
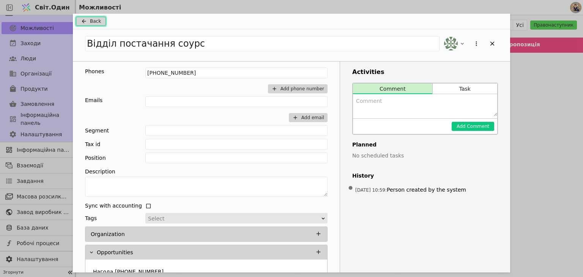
click at [90, 18] on span "Back" at bounding box center [95, 21] width 11 height 7
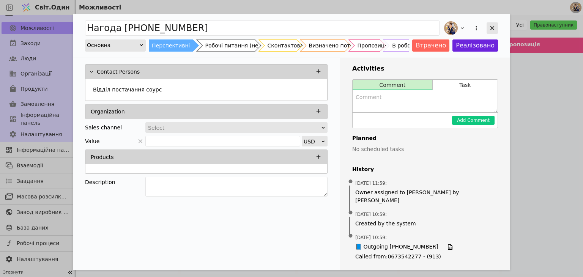
click at [492, 28] on icon "Додати можливість" at bounding box center [492, 28] width 7 height 7
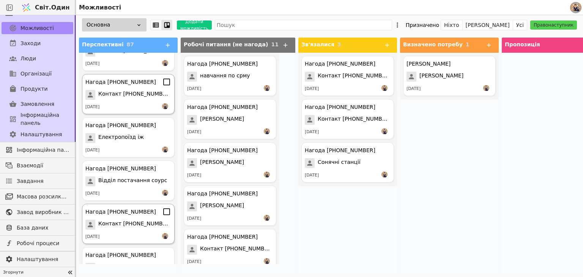
click at [129, 225] on font "Контакт [PHONE_NUMBER]" at bounding box center [135, 224] width 74 height 6
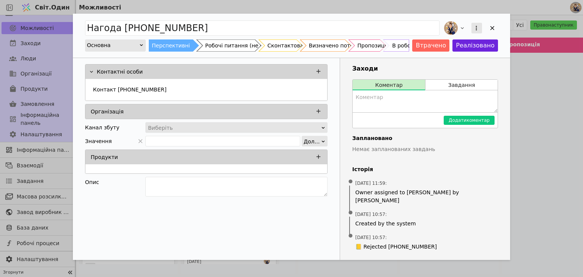
drag, startPoint x: 490, startPoint y: 28, endPoint x: 473, endPoint y: 27, distance: 17.1
click at [490, 28] on icon "Додати можливість" at bounding box center [492, 28] width 7 height 7
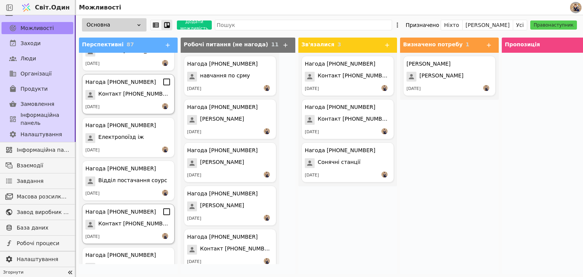
click at [125, 233] on div "Нагода [PHONE_NUMBER] Контакт [PHONE_NUMBER] [DATE]" at bounding box center [128, 224] width 93 height 40
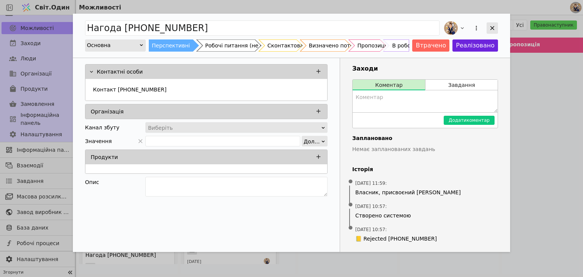
click at [493, 25] on icon "Додати можливість" at bounding box center [492, 28] width 7 height 7
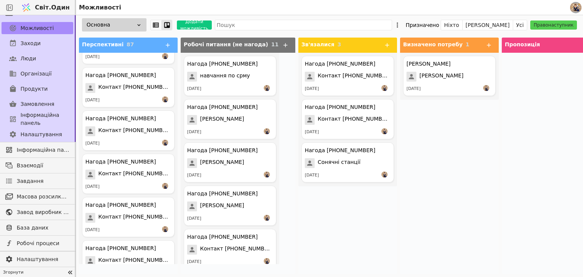
scroll to position [1821, 0]
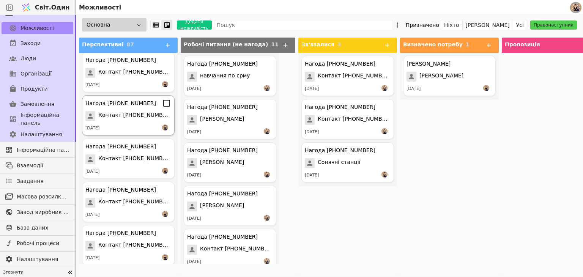
click at [132, 123] on div "Нагода [PHONE_NUMBER] Контакт [PHONE_NUMBER] [DATE]" at bounding box center [128, 115] width 93 height 40
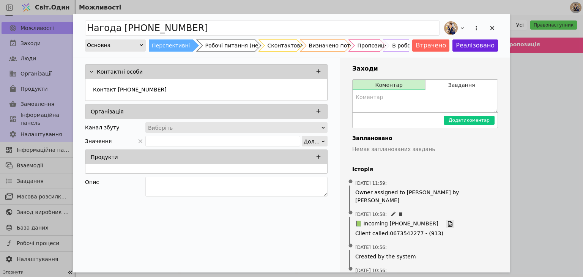
click at [447, 221] on icon "Додати можливість" at bounding box center [450, 224] width 7 height 7
drag, startPoint x: 496, startPoint y: 28, endPoint x: 488, endPoint y: 27, distance: 8.1
click at [495, 28] on div "Додати можливість" at bounding box center [492, 27] width 11 height 11
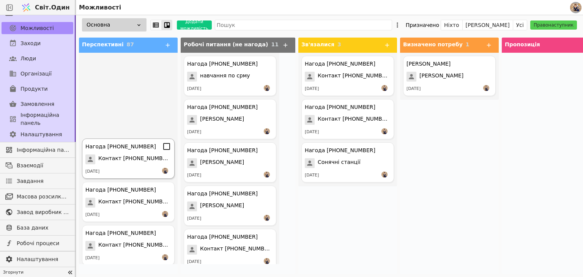
scroll to position [1960, 0]
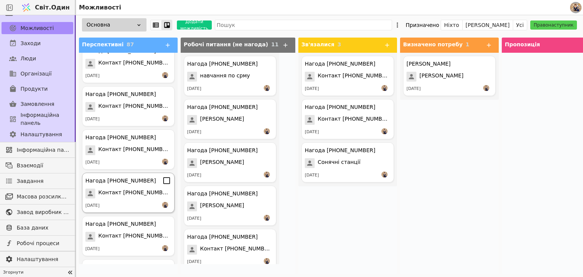
click at [134, 199] on div "Нагода [PHONE_NUMBER] Контакт [PHONE_NUMBER] [DATE]" at bounding box center [128, 193] width 93 height 40
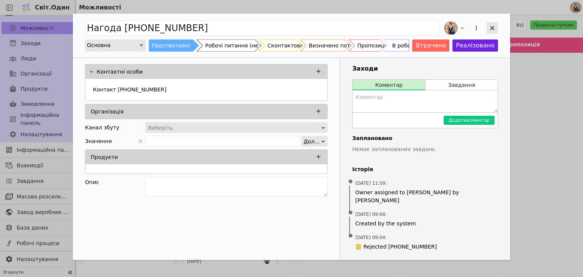
click at [493, 30] on icon "Додати можливість" at bounding box center [492, 28] width 7 height 7
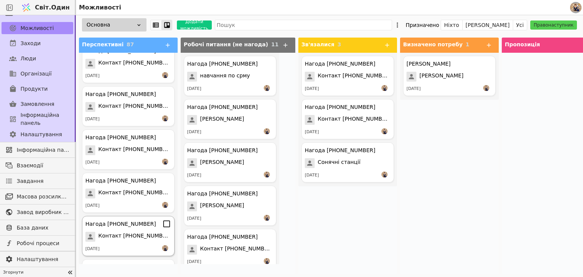
click at [95, 232] on span at bounding box center [90, 237] width 10 height 10
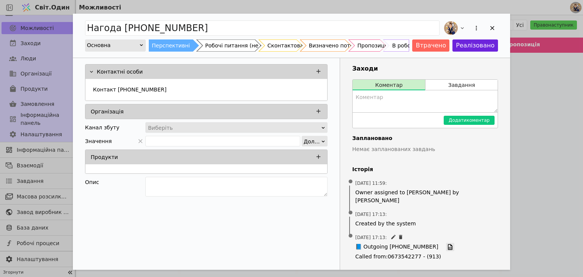
click at [447, 244] on icon "Додати можливість" at bounding box center [450, 247] width 7 height 7
click at [160, 88] on div "Контакт [PHONE_NUMBER]" at bounding box center [206, 91] width 233 height 14
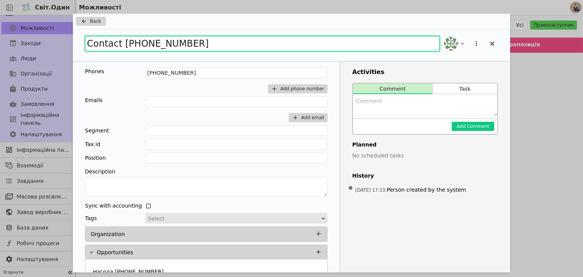
drag, startPoint x: 186, startPoint y: 40, endPoint x: 0, endPoint y: 20, distance: 187.0
click at [0, 20] on div "Back Contact [PHONE_NUMBER] Phones [PHONE_NUMBER] Add phone number Emails Add e…" at bounding box center [291, 138] width 583 height 277
type input "[PERSON_NAME]"
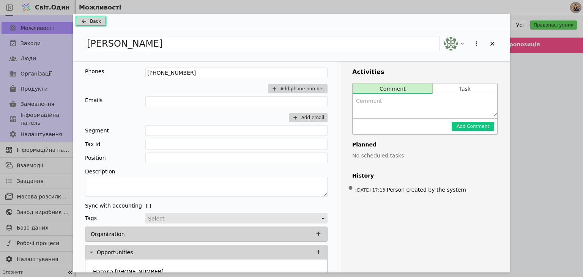
click at [89, 18] on button "Back" at bounding box center [91, 21] width 30 height 9
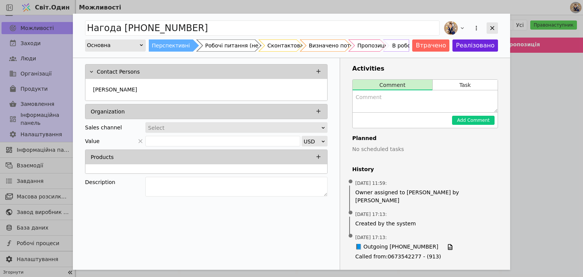
click at [493, 28] on icon "Додати можливість" at bounding box center [492, 28] width 4 height 4
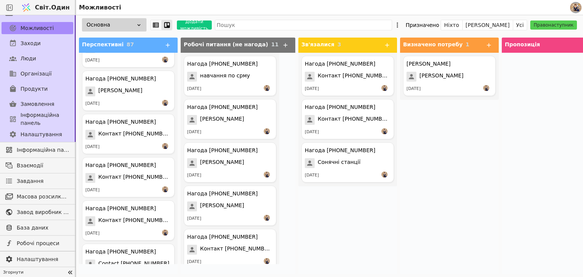
scroll to position [2110, 0]
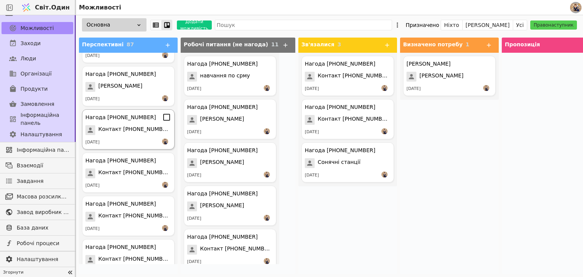
click at [137, 143] on div "[DATE]" at bounding box center [128, 143] width 86 height 8
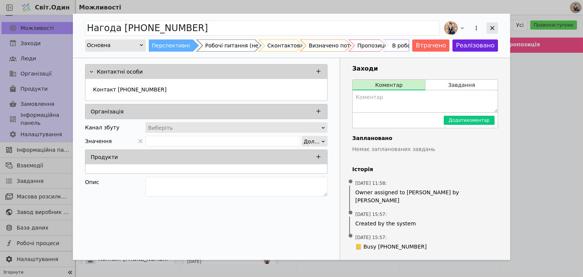
click at [490, 29] on icon "Додати можливість" at bounding box center [492, 28] width 7 height 7
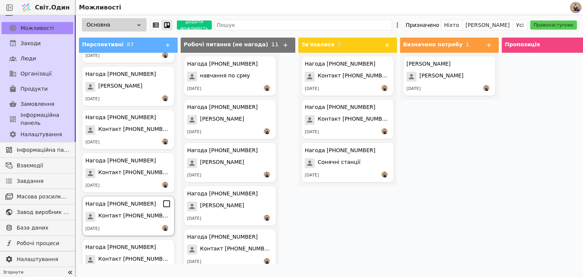
click at [124, 212] on span "Контакт [PHONE_NUMBER]" at bounding box center [134, 217] width 73 height 10
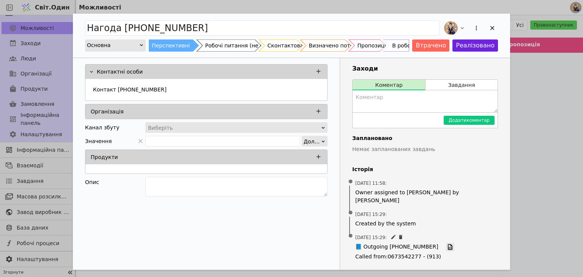
click at [447, 244] on icon "Додати можливість" at bounding box center [450, 247] width 7 height 7
click at [489, 25] on icon "Додати можливість" at bounding box center [492, 28] width 7 height 7
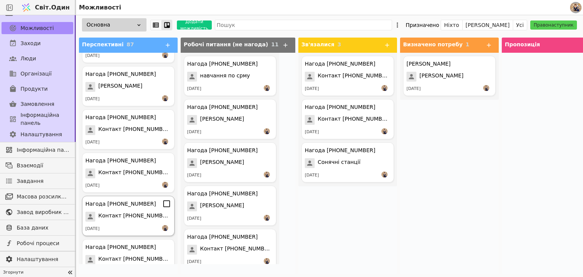
scroll to position [2249, 0]
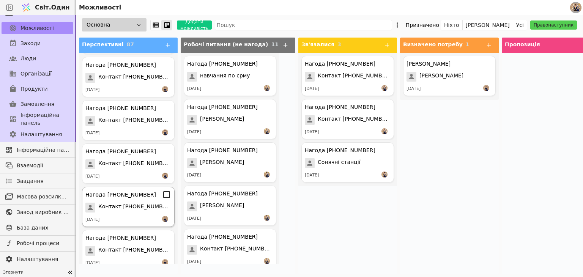
click at [129, 211] on span "Контакт [PHONE_NUMBER]" at bounding box center [134, 208] width 73 height 10
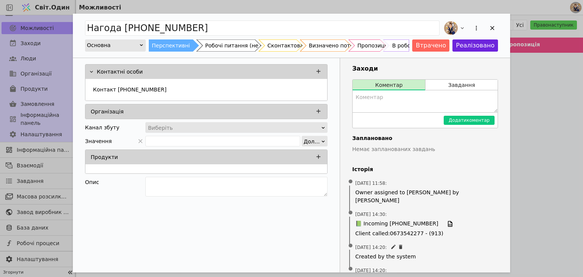
scroll to position [22, 0]
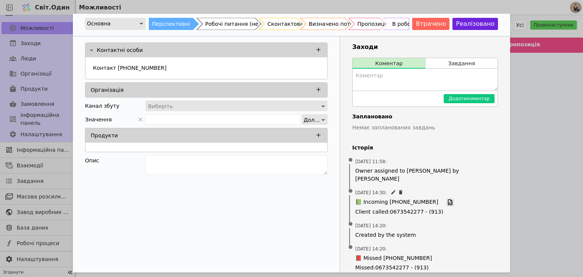
click at [447, 199] on icon "Додати можливість" at bounding box center [450, 202] width 7 height 7
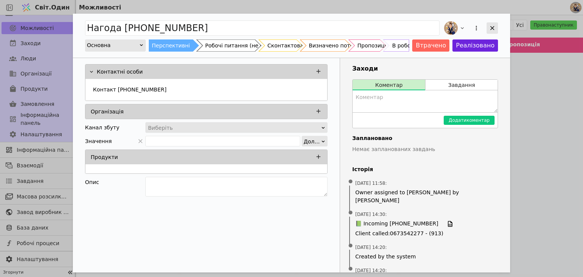
click at [487, 26] on div "Додати можливість" at bounding box center [492, 27] width 11 height 11
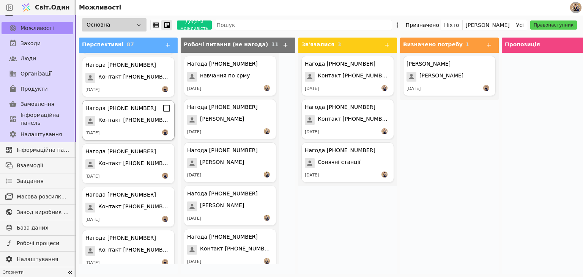
scroll to position [2388, 0]
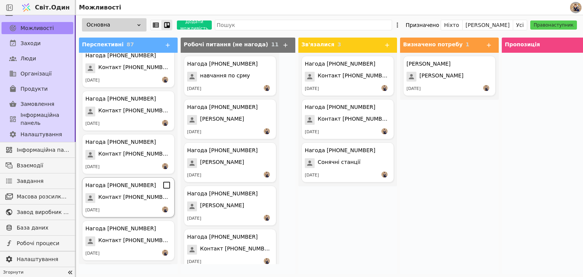
click at [139, 194] on font "Контакт [PHONE_NUMBER]" at bounding box center [135, 197] width 74 height 6
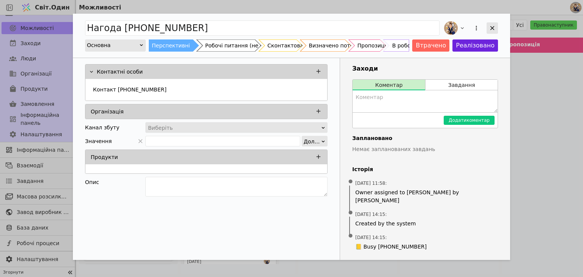
click at [493, 26] on icon "Додати можливість" at bounding box center [492, 28] width 7 height 7
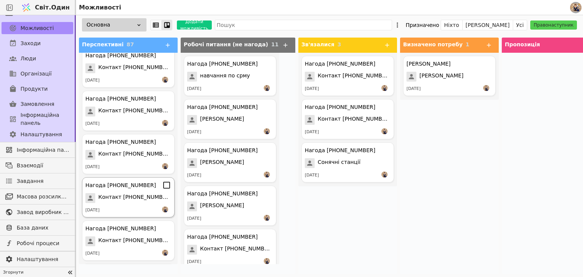
scroll to position [2528, 0]
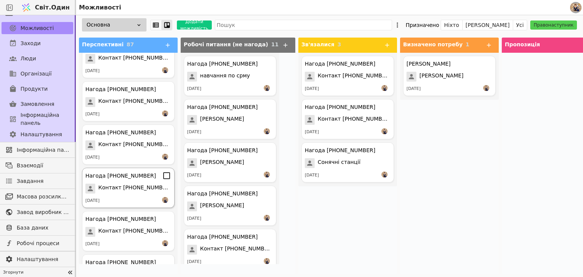
click at [132, 195] on div "Нагода [PHONE_NUMBER] Контакт [PHONE_NUMBER] [DATE]" at bounding box center [128, 188] width 93 height 40
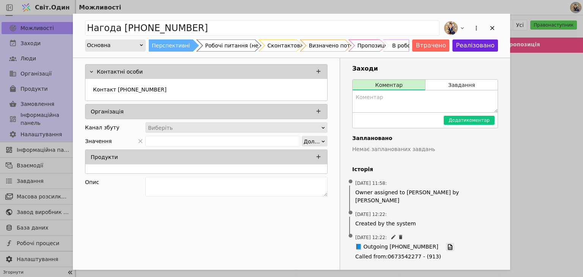
click at [447, 244] on icon "Додати можливість" at bounding box center [450, 247] width 7 height 7
click at [173, 90] on div "Контакт [PHONE_NUMBER]" at bounding box center [206, 91] width 233 height 14
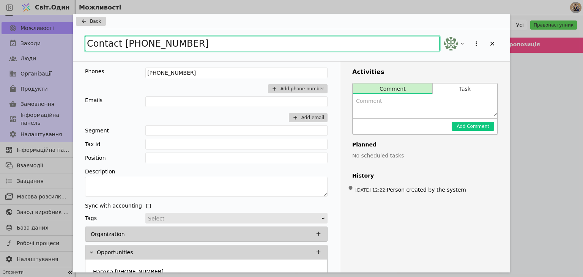
drag, startPoint x: 137, startPoint y: 38, endPoint x: 67, endPoint y: 36, distance: 70.6
click at [82, 34] on div "Contact [PHONE_NUMBER]" at bounding box center [291, 45] width 437 height 32
type input "Теплодвір"
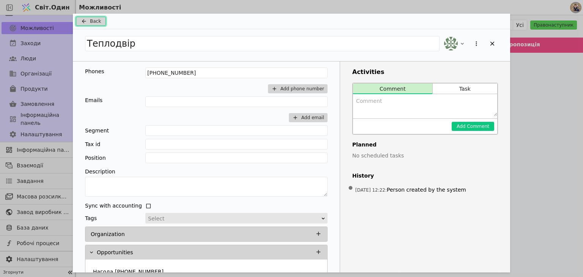
drag, startPoint x: 87, startPoint y: 19, endPoint x: 164, endPoint y: 91, distance: 106.3
click at [87, 19] on icon "Додати можливість" at bounding box center [83, 21] width 9 height 6
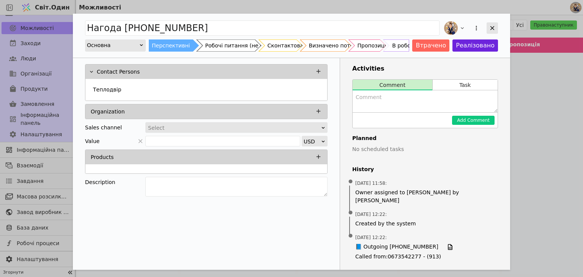
click at [492, 28] on icon "Додати можливість" at bounding box center [492, 28] width 7 height 7
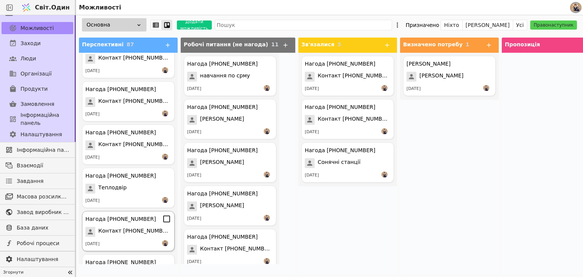
click at [134, 231] on font "Контакт [PHONE_NUMBER]" at bounding box center [135, 231] width 74 height 6
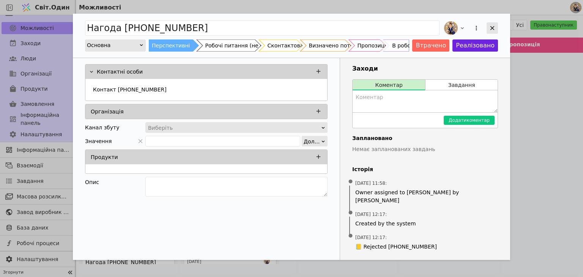
click at [493, 31] on icon "Додати можливість" at bounding box center [492, 28] width 7 height 7
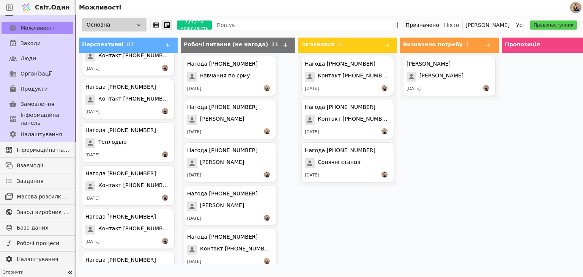
scroll to position [2588, 0]
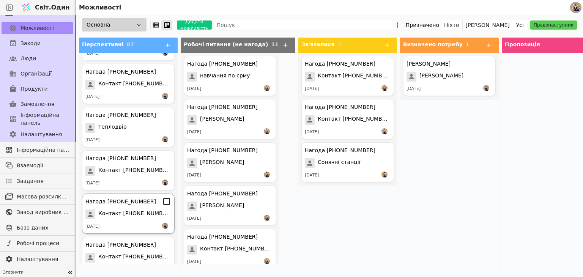
click at [133, 214] on font "Контакт [PHONE_NUMBER]" at bounding box center [135, 213] width 74 height 6
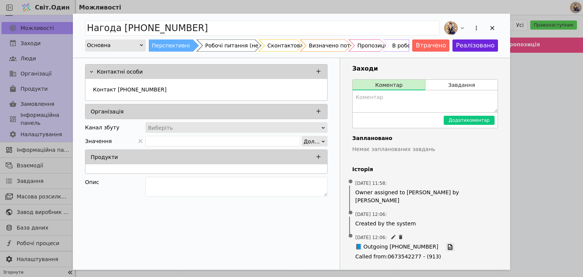
click at [448, 244] on icon "Додати можливість" at bounding box center [450, 247] width 5 height 6
click at [351, 206] on span "•" at bounding box center [351, 212] width 8 height 19
click at [356, 208] on div "[DATE] 12:06 : Created by the system" at bounding box center [425, 219] width 146 height 23
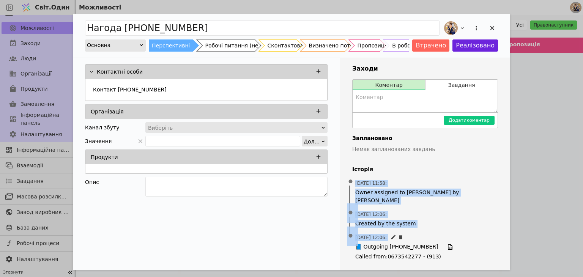
drag, startPoint x: 345, startPoint y: 178, endPoint x: 424, endPoint y: 231, distance: 95.6
click at [424, 231] on div "Заходи Коментар Завдання Додати коментар Заплановано Немає запланованих завдань…" at bounding box center [425, 164] width 170 height 212
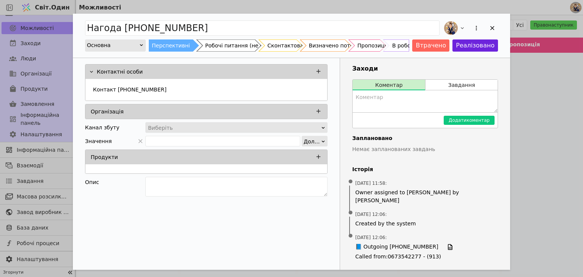
click at [482, 172] on h4 "Історія" at bounding box center [425, 169] width 146 height 8
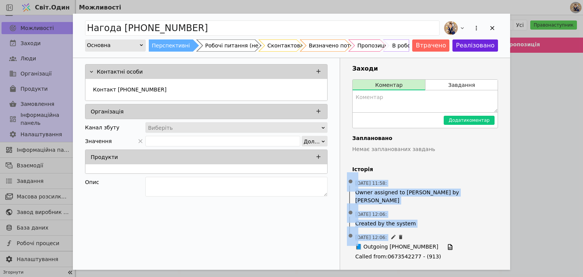
drag, startPoint x: 347, startPoint y: 182, endPoint x: 470, endPoint y: 228, distance: 131.6
click at [466, 233] on div "• [DATE] 11:58 : Owner assigned to [PERSON_NAME] by [PERSON_NAME] • [DATE] 12:0…" at bounding box center [425, 219] width 146 height 87
click at [483, 208] on div "[DATE] 12:06 : Created by the system" at bounding box center [425, 219] width 146 height 23
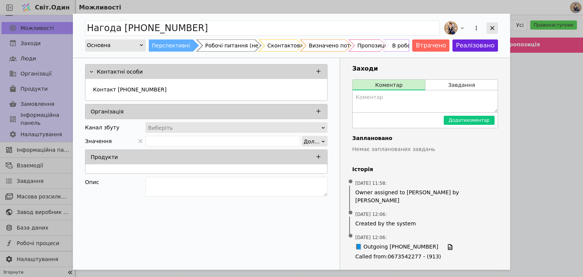
drag, startPoint x: 494, startPoint y: 28, endPoint x: 489, endPoint y: 23, distance: 7.5
click at [493, 31] on icon "Додати можливість" at bounding box center [492, 28] width 7 height 7
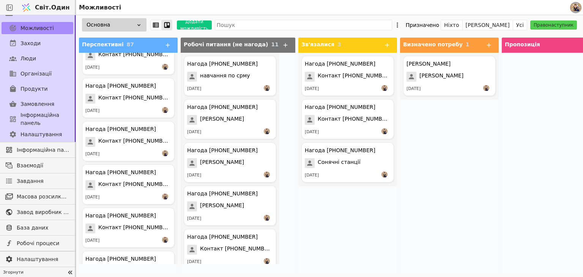
scroll to position [2709, 0]
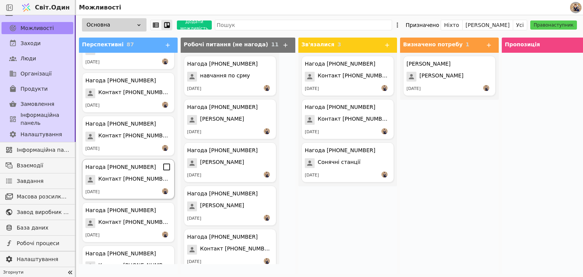
click at [134, 191] on div "[DATE]" at bounding box center [128, 192] width 86 height 8
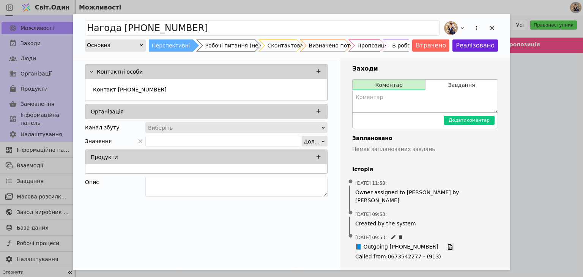
click at [448, 244] on icon "Додати можливість" at bounding box center [450, 247] width 5 height 6
click at [491, 24] on div "Додати можливість" at bounding box center [492, 27] width 11 height 11
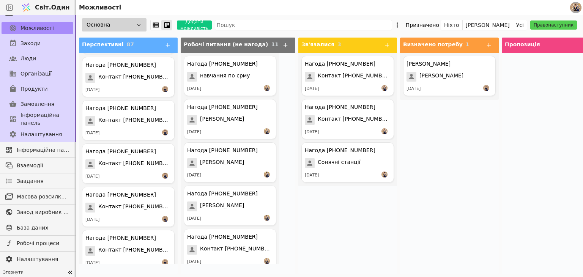
scroll to position [3278, 0]
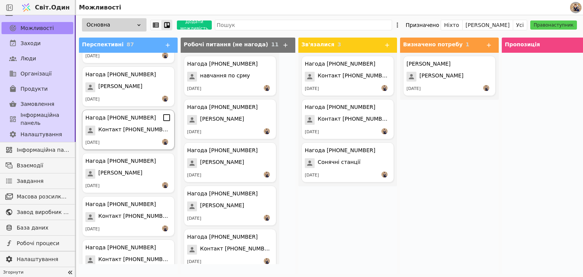
click at [131, 136] on span "Контакт [PHONE_NUMBER]" at bounding box center [134, 131] width 73 height 10
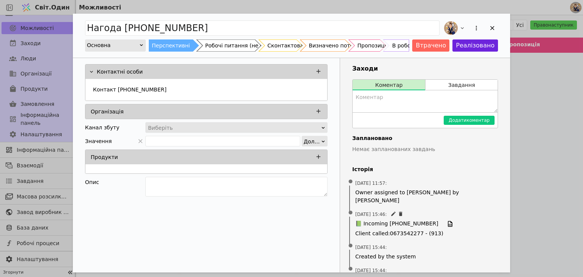
scroll to position [12, 0]
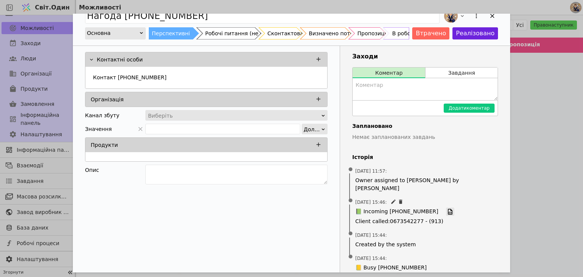
click at [447, 208] on icon "Додати можливість" at bounding box center [450, 211] width 7 height 7
click at [176, 76] on div "Контакт [PHONE_NUMBER]" at bounding box center [206, 78] width 233 height 14
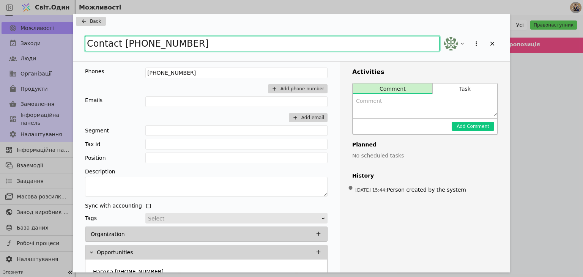
drag, startPoint x: 211, startPoint y: 44, endPoint x: 0, endPoint y: 28, distance: 211.7
click at [0, 28] on div "Back Contact [PHONE_NUMBER] Phones [PHONE_NUMBER] Add phone number Emails Add e…" at bounding box center [291, 138] width 583 height 277
type input "Святослав"
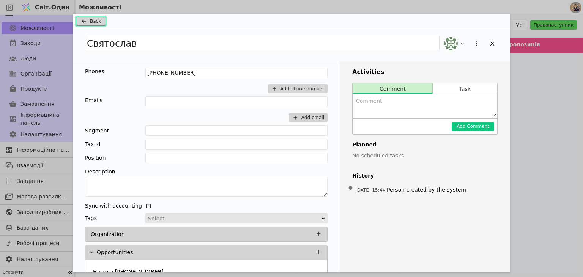
click at [85, 20] on icon "Додати можливість" at bounding box center [83, 21] width 9 height 6
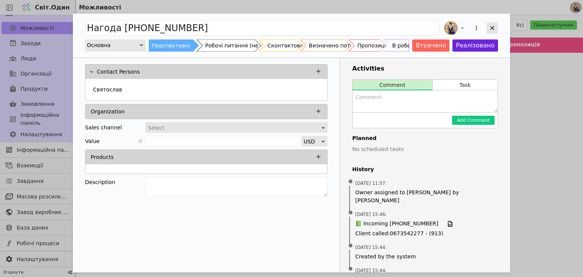
click at [495, 28] on icon "Додати можливість" at bounding box center [492, 28] width 7 height 7
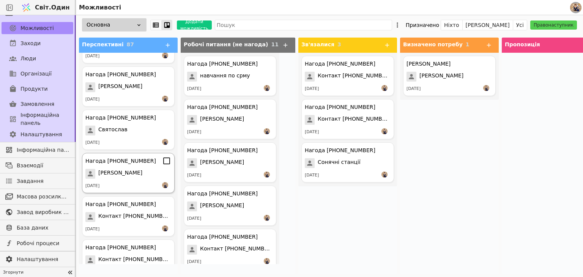
click at [132, 169] on div "Нагода [PHONE_NUMBER] [PERSON_NAME] [DATE]" at bounding box center [128, 173] width 93 height 40
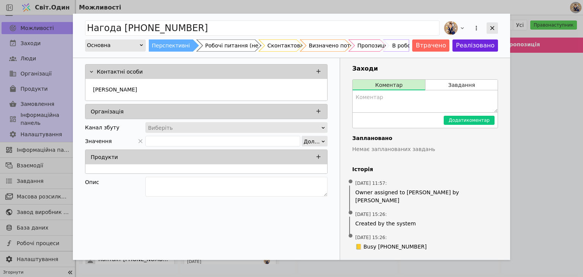
click at [492, 27] on icon "Додати можливість" at bounding box center [492, 28] width 7 height 7
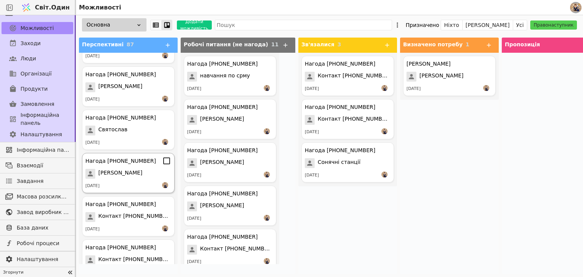
scroll to position [3417, 0]
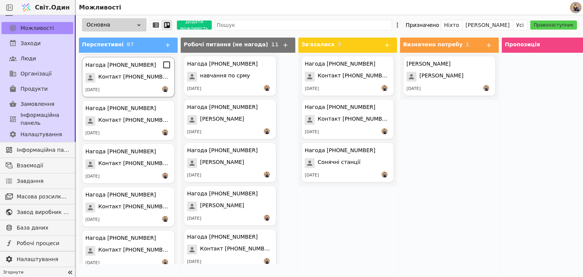
click at [129, 84] on div "Нагода [PHONE_NUMBER] Контакт [PHONE_NUMBER] [DATE]" at bounding box center [128, 77] width 93 height 40
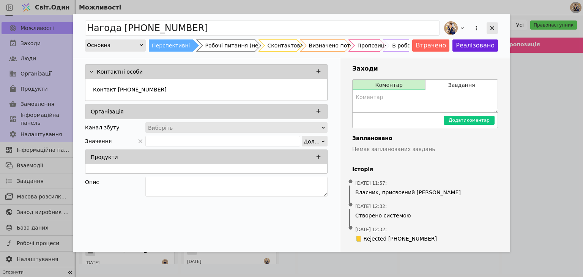
click at [496, 27] on div "Додати можливість" at bounding box center [492, 27] width 11 height 11
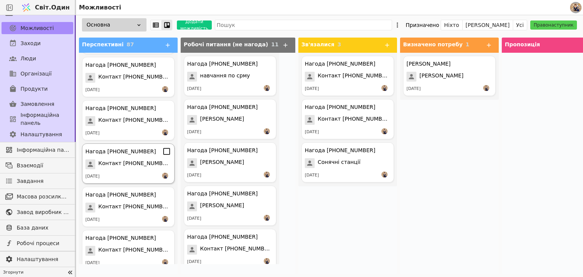
click at [126, 162] on font "Контакт [PHONE_NUMBER]" at bounding box center [135, 163] width 74 height 6
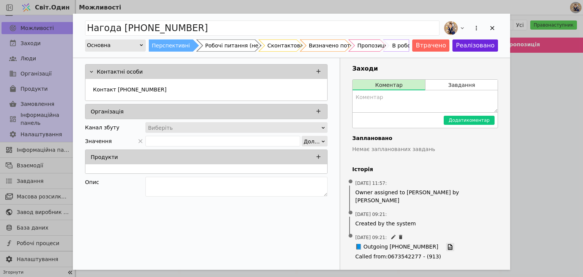
click at [447, 244] on icon "Додати можливість" at bounding box center [450, 247] width 7 height 7
click at [187, 88] on div "Контакт [PHONE_NUMBER]" at bounding box center [206, 91] width 233 height 14
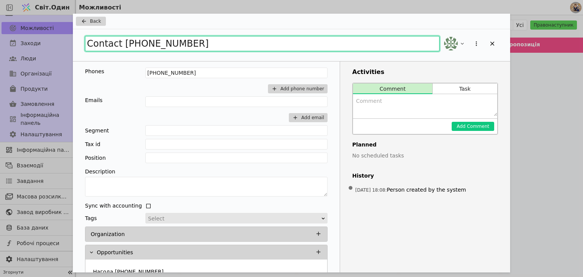
drag, startPoint x: 211, startPoint y: 46, endPoint x: 0, endPoint y: 24, distance: 212.1
click at [0, 24] on div "Back Contact [PHONE_NUMBER] Phones [PHONE_NUMBER] Add phone number Emails Add e…" at bounding box center [291, 138] width 583 height 277
type input "СТАВКИ НА СПОРТ"
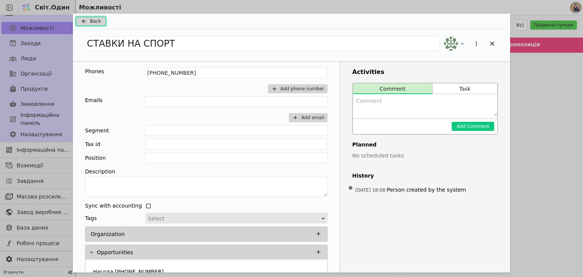
click at [97, 20] on span "Back" at bounding box center [95, 21] width 11 height 7
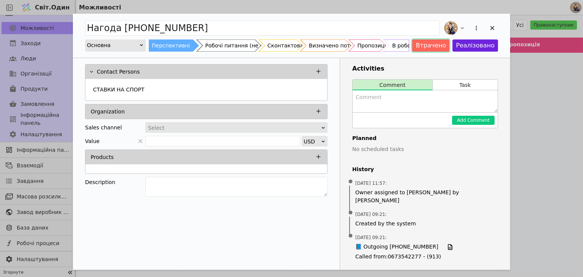
drag, startPoint x: 435, startPoint y: 44, endPoint x: 433, endPoint y: 60, distance: 16.4
click at [435, 44] on button "Втрачено" at bounding box center [430, 45] width 37 height 12
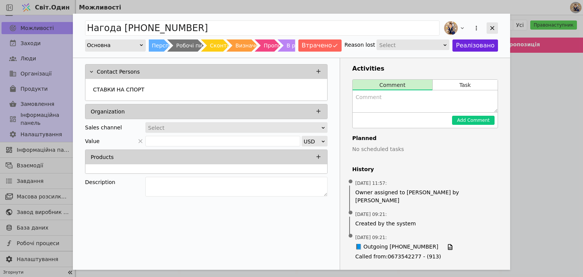
click at [489, 26] on icon "Додати можливість" at bounding box center [492, 28] width 7 height 7
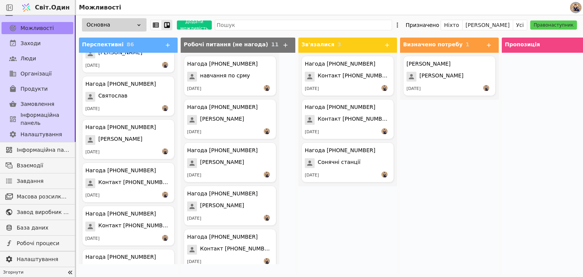
scroll to position [3513, 0]
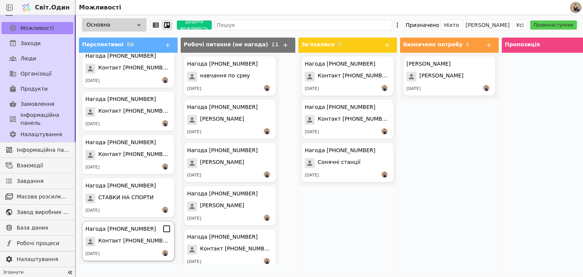
click at [117, 243] on font "Контакт [PHONE_NUMBER]" at bounding box center [135, 241] width 74 height 6
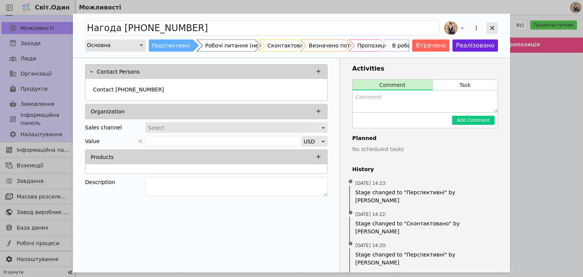
click at [493, 26] on icon "Add Opportunity" at bounding box center [492, 28] width 7 height 7
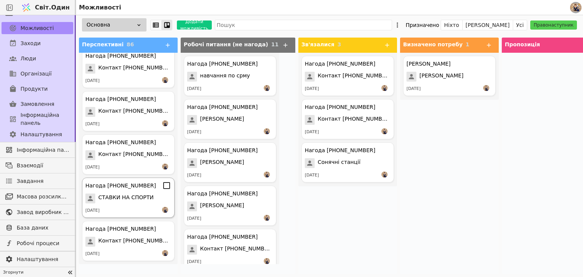
click at [132, 198] on font "СТАВКИ НА СПОРТИ" at bounding box center [125, 197] width 55 height 6
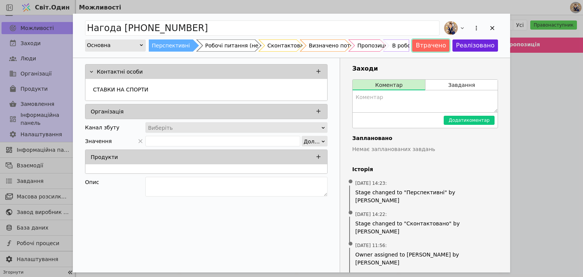
click at [440, 45] on button "Втрачено" at bounding box center [430, 45] width 37 height 12
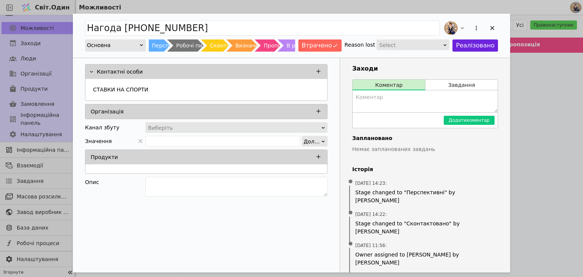
click at [496, 29] on div "Додати можливість" at bounding box center [492, 27] width 11 height 11
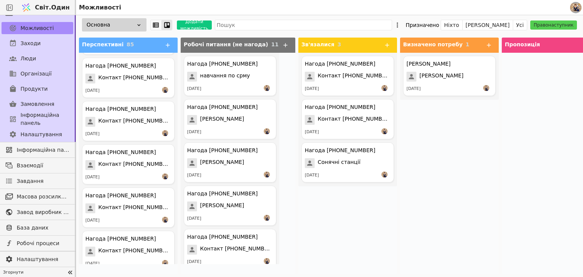
scroll to position [3470, 0]
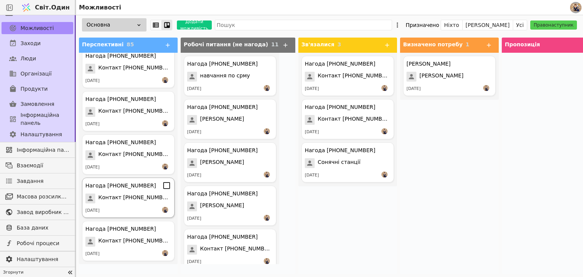
click at [114, 198] on font "Контакт [PHONE_NUMBER]" at bounding box center [135, 197] width 74 height 6
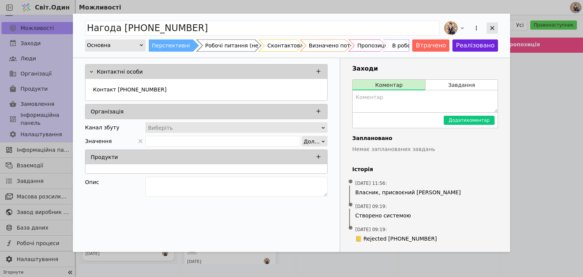
click at [490, 28] on icon "Додати можливість" at bounding box center [492, 28] width 7 height 7
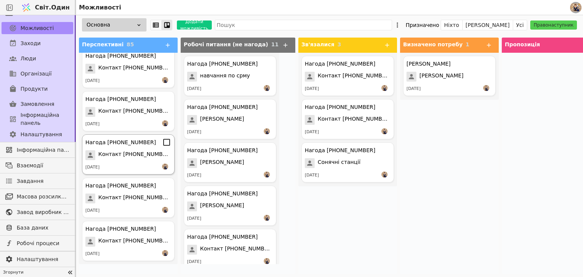
click at [99, 169] on font "[DATE]" at bounding box center [92, 167] width 14 height 5
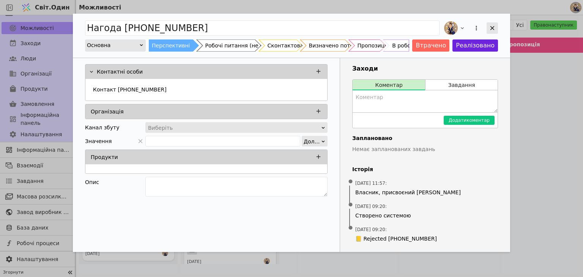
click at [489, 30] on icon "Додати можливість" at bounding box center [492, 28] width 7 height 7
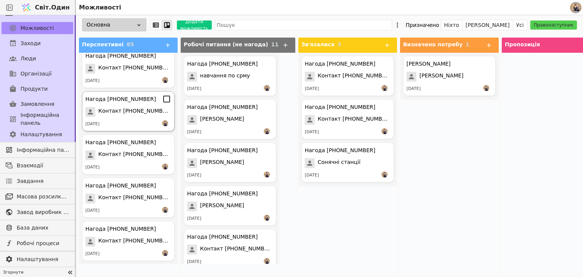
click at [134, 123] on div "[DATE]" at bounding box center [128, 124] width 86 height 8
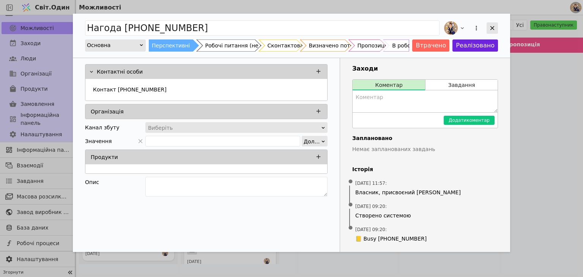
click at [492, 30] on icon "Додати можливість" at bounding box center [492, 28] width 7 height 7
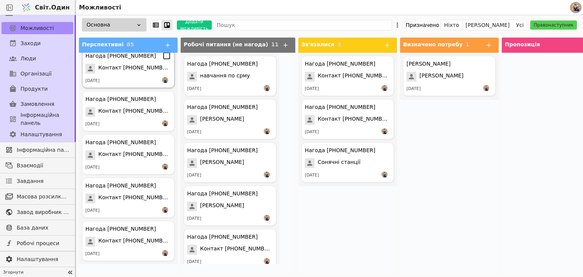
click at [126, 74] on div "Нагода [PHONE_NUMBER] Контакт [PHONE_NUMBER] [DATE]" at bounding box center [128, 68] width 93 height 40
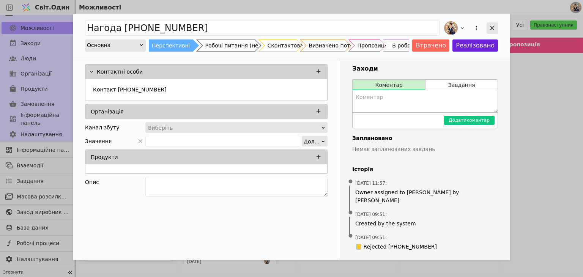
click at [491, 32] on div "Додати можливість" at bounding box center [492, 27] width 11 height 11
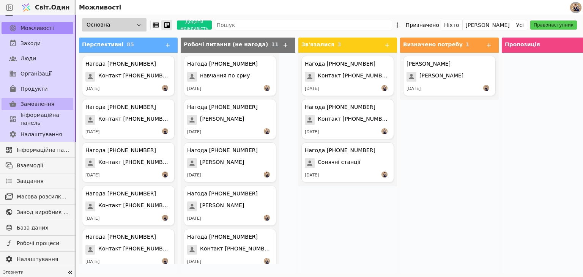
click at [43, 101] on font "Замовлення" at bounding box center [37, 104] width 34 height 6
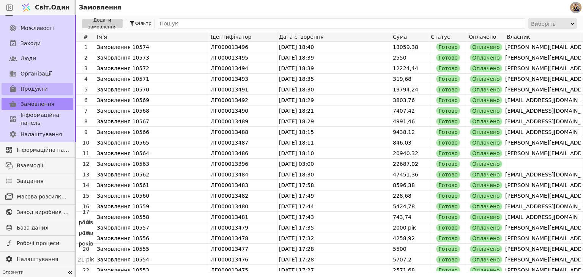
click at [52, 89] on link "Продукти" at bounding box center [38, 89] width 72 height 12
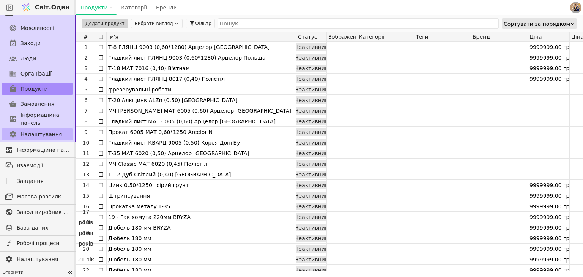
click at [44, 135] on font "Налаштування" at bounding box center [40, 134] width 41 height 6
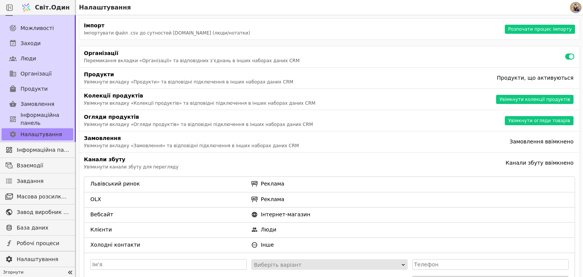
drag, startPoint x: 33, startPoint y: 26, endPoint x: 26, endPoint y: 34, distance: 10.5
click at [33, 26] on font "Можливості" at bounding box center [36, 28] width 33 height 6
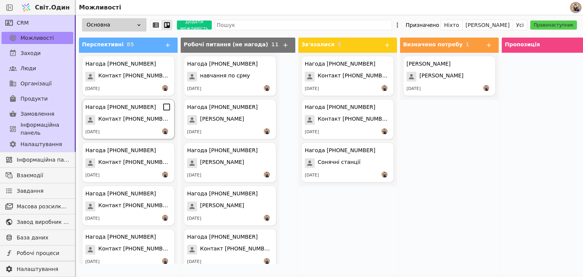
click at [162, 109] on icon at bounding box center [166, 106] width 9 height 9
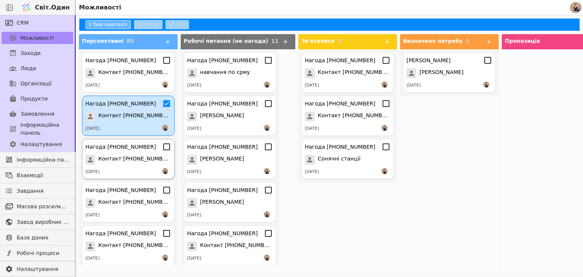
click at [162, 148] on icon at bounding box center [166, 146] width 9 height 9
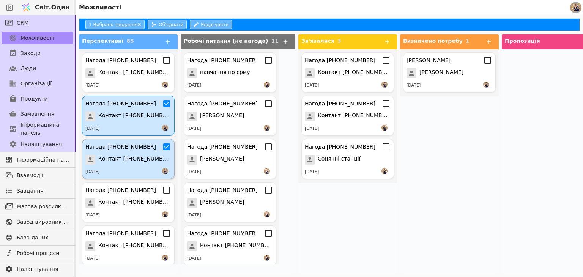
click at [163, 144] on icon at bounding box center [166, 146] width 7 height 7
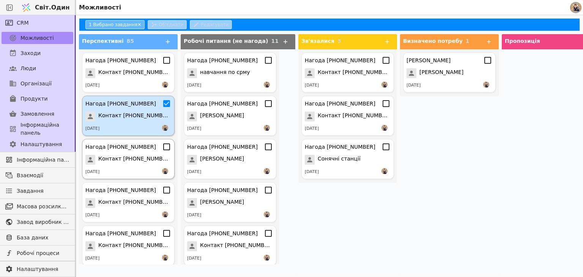
click at [163, 106] on icon at bounding box center [166, 103] width 7 height 7
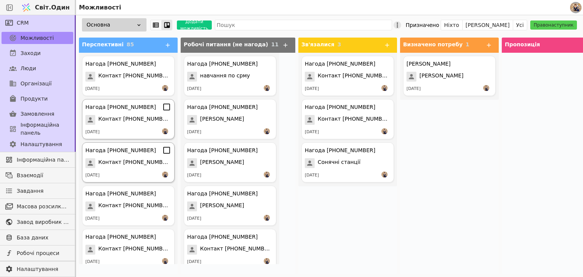
click at [401, 26] on icon at bounding box center [398, 25] width 8 height 8
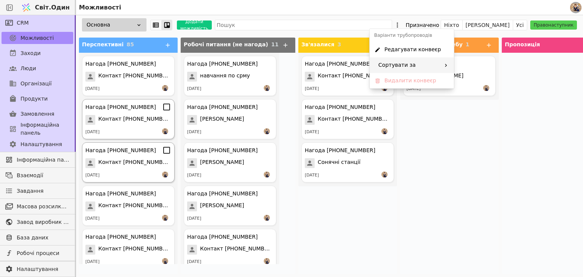
click at [432, 63] on div "Сортувати за" at bounding box center [412, 65] width 84 height 16
click at [449, 65] on icon at bounding box center [448, 65] width 5 height 5
click at [477, 140] on div "[PERSON_NAME] [PERSON_NAME] [DATE]" at bounding box center [449, 163] width 99 height 221
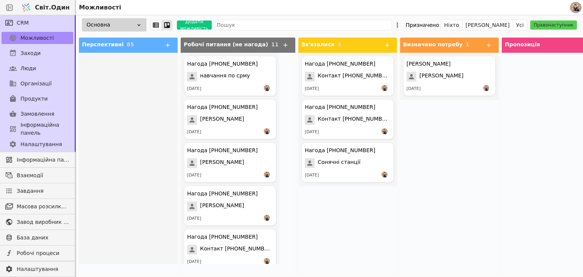
scroll to position [3470, 0]
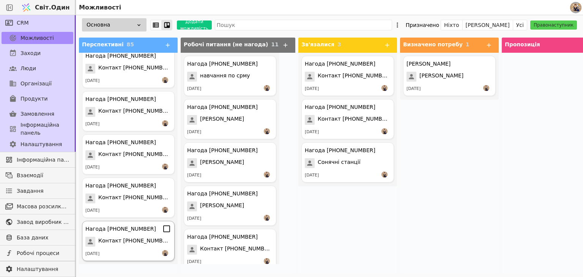
click at [136, 235] on div "Нагода [PHONE_NUMBER] Контакт [PHONE_NUMBER] [DATE]" at bounding box center [128, 241] width 93 height 40
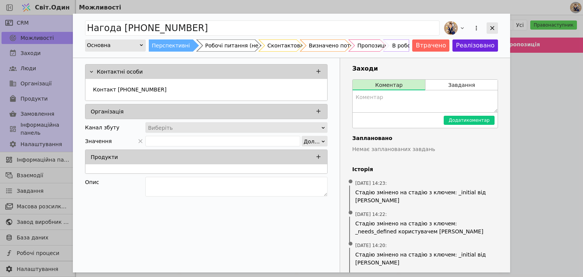
click at [495, 29] on icon "Додати можливість" at bounding box center [492, 28] width 7 height 7
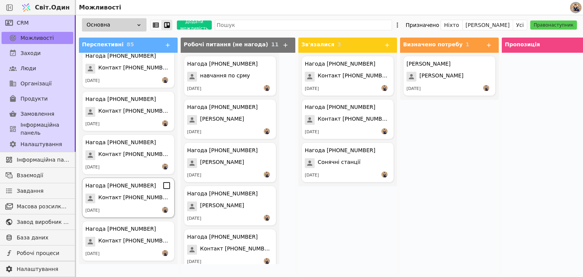
click at [124, 207] on div "[DATE]" at bounding box center [128, 211] width 86 height 8
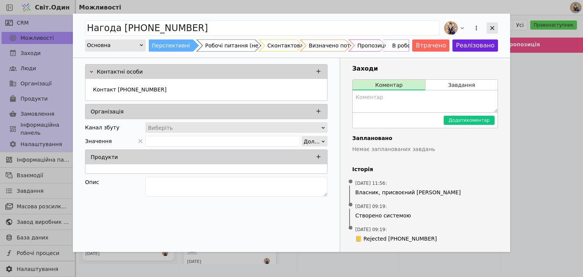
click at [494, 28] on icon "Додати можливість" at bounding box center [492, 28] width 7 height 7
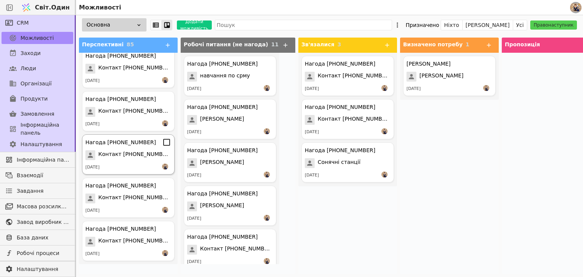
click at [118, 164] on div "[DATE]" at bounding box center [128, 168] width 86 height 8
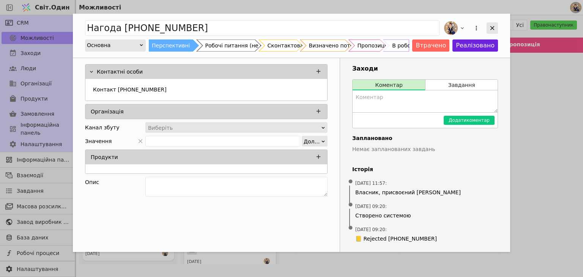
click at [491, 27] on icon "Додати можливість" at bounding box center [492, 28] width 4 height 4
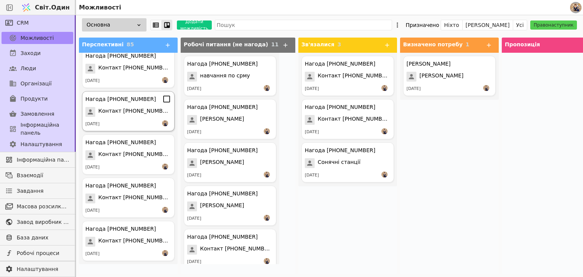
click at [130, 110] on font "Контакт [PHONE_NUMBER]" at bounding box center [135, 111] width 74 height 6
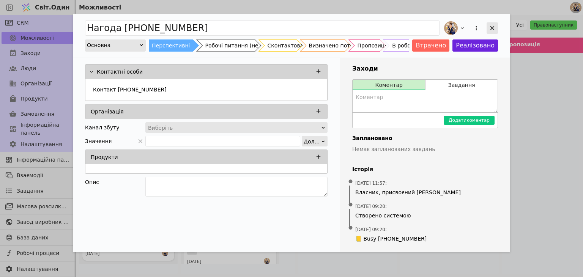
click at [492, 28] on icon "Додати можливість" at bounding box center [492, 28] width 4 height 4
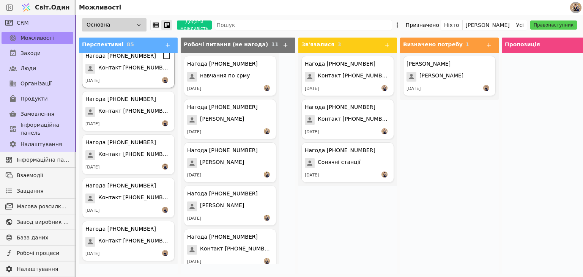
click at [128, 77] on div "[DATE]" at bounding box center [128, 81] width 86 height 8
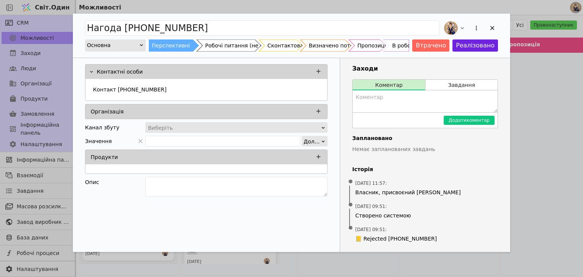
drag, startPoint x: 487, startPoint y: 27, endPoint x: 483, endPoint y: 27, distance: 4.2
click at [487, 27] on div "Додати можливість" at bounding box center [492, 27] width 11 height 11
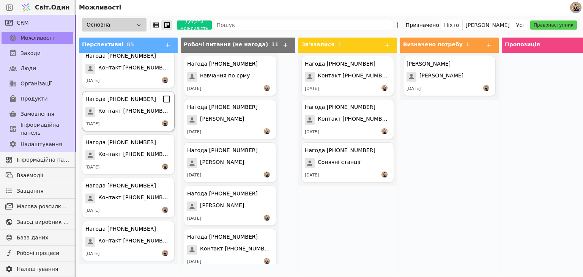
scroll to position [3331, 0]
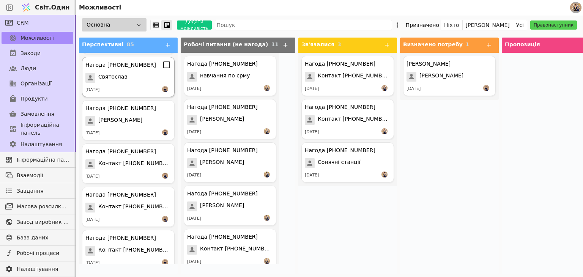
click at [124, 87] on div "[DATE]" at bounding box center [128, 90] width 86 height 8
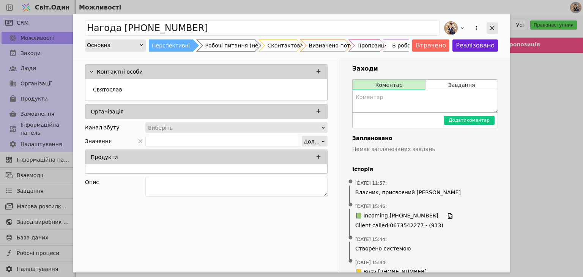
click at [488, 33] on div "Додати можливість" at bounding box center [492, 27] width 11 height 11
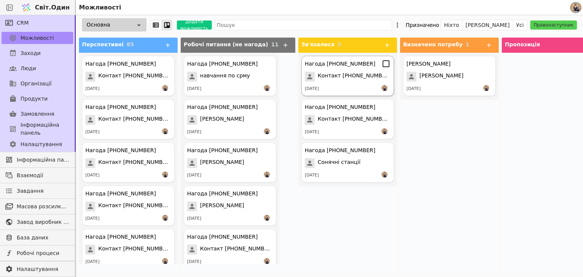
click at [339, 91] on div "Нагода +380732049978 Контакт +380732049978 10.09.2025" at bounding box center [347, 76] width 93 height 40
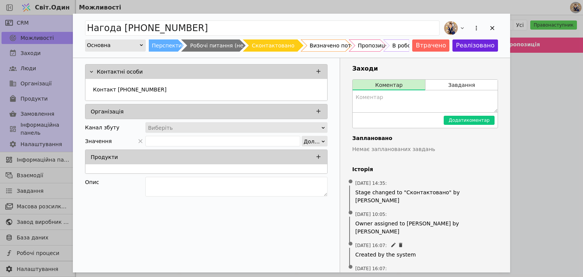
scroll to position [2, 0]
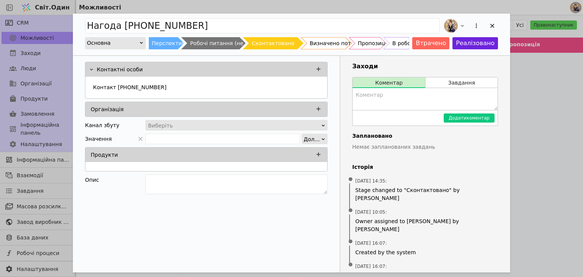
drag, startPoint x: 170, startPoint y: 39, endPoint x: 443, endPoint y: 54, distance: 272.9
click at [169, 39] on div "Перспективні" at bounding box center [171, 43] width 38 height 12
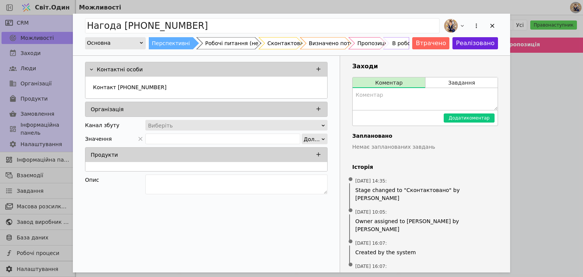
click at [491, 22] on icon "Додати можливість" at bounding box center [492, 25] width 7 height 7
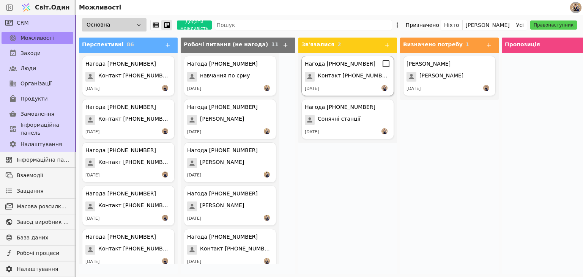
click at [323, 74] on font "Контакт [PHONE_NUMBER]" at bounding box center [355, 75] width 74 height 6
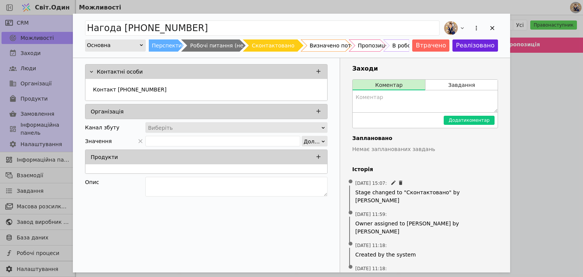
scroll to position [12, 0]
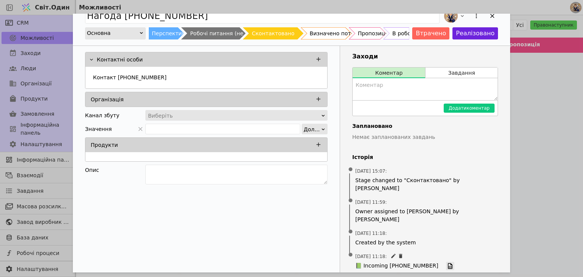
click at [447, 263] on icon "Додати можливість" at bounding box center [450, 266] width 7 height 7
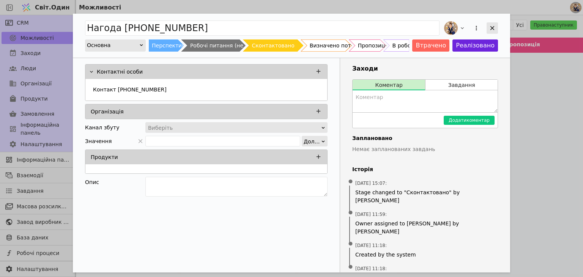
click at [490, 26] on icon "Додати можливість" at bounding box center [492, 28] width 7 height 7
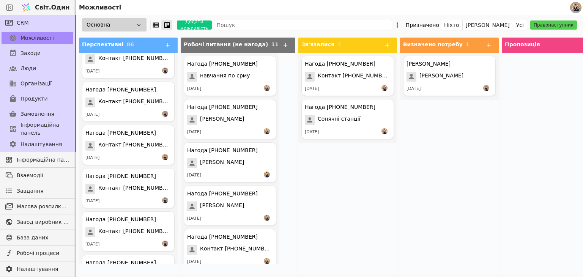
scroll to position [3513, 0]
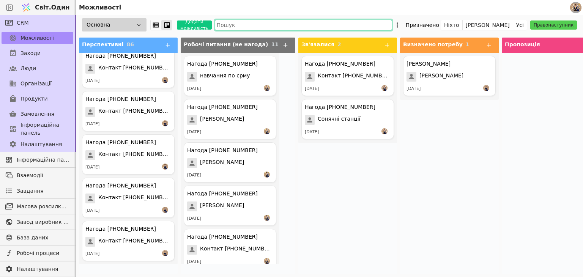
click at [228, 23] on input "text" at bounding box center [303, 25] width 177 height 11
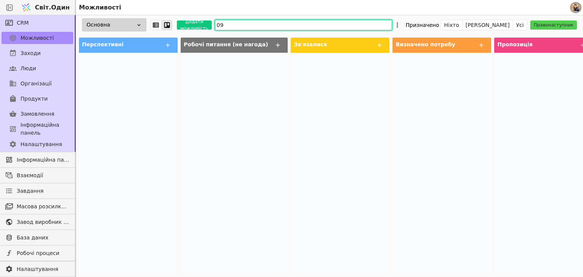
type input "0"
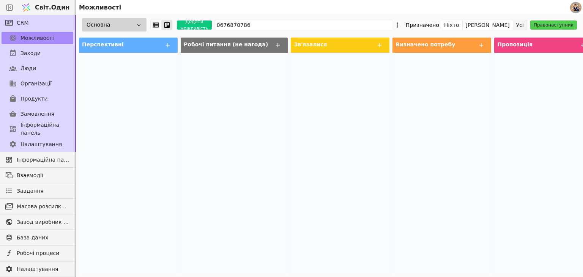
click at [524, 28] on font "Усі" at bounding box center [520, 25] width 8 height 6
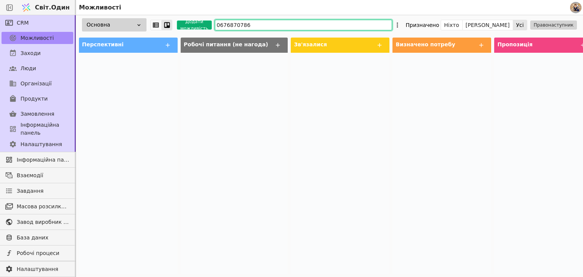
drag, startPoint x: 275, startPoint y: 25, endPoint x: 206, endPoint y: 23, distance: 68.7
click at [206, 23] on div "Основна Додати можливість 0676870786 Призначено Ніхто Я Усі Правонаступник" at bounding box center [329, 24] width 507 height 19
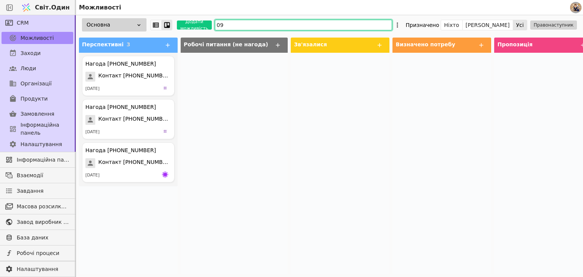
type input "0"
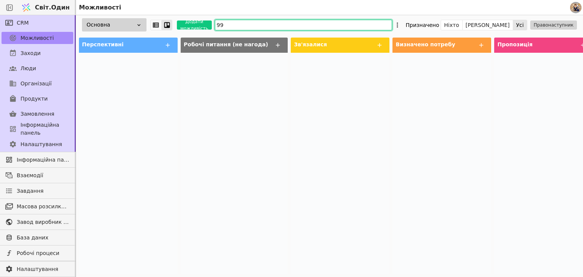
type input "9"
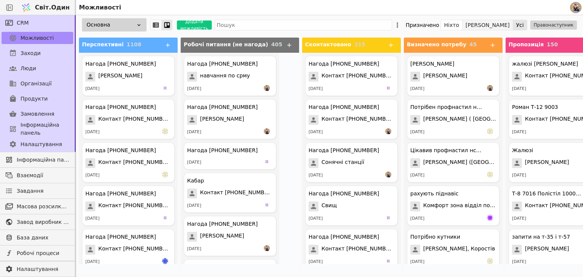
click at [510, 27] on font "[PERSON_NAME]" at bounding box center [488, 25] width 44 height 6
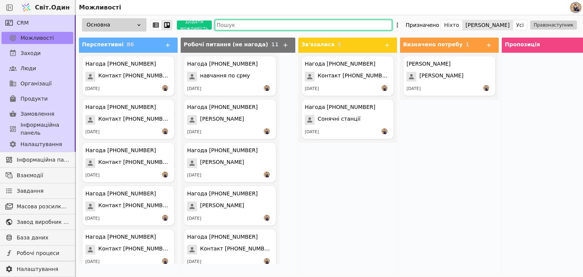
click at [316, 26] on input "text" at bounding box center [303, 25] width 177 height 11
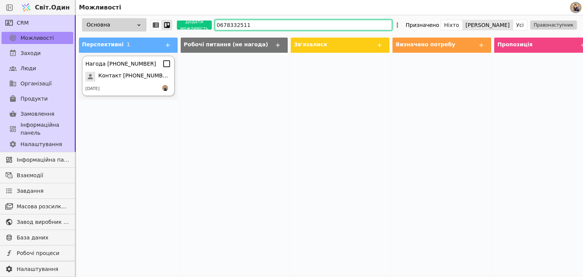
click at [125, 83] on div "Нагода +380678332511 Контакт +380678332511 28.07.2025" at bounding box center [128, 76] width 93 height 40
type input "0678332511"
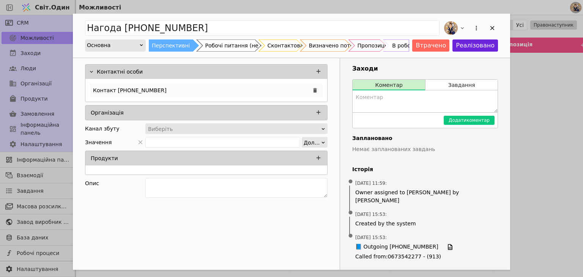
click at [180, 89] on div "Контакт [PHONE_NUMBER]" at bounding box center [206, 91] width 233 height 14
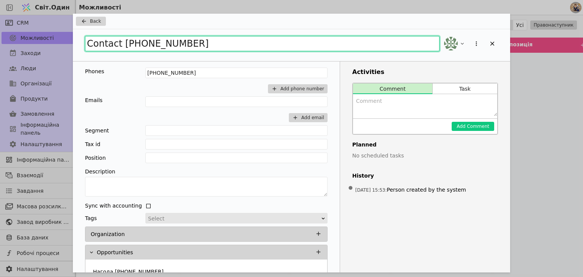
drag, startPoint x: 200, startPoint y: 45, endPoint x: 67, endPoint y: 38, distance: 133.8
click at [67, 38] on div "Back Contact +380678332511 Phones +380678332511 Add phone number Emails Add ema…" at bounding box center [291, 138] width 583 height 277
type input "Ira Luzhetska"
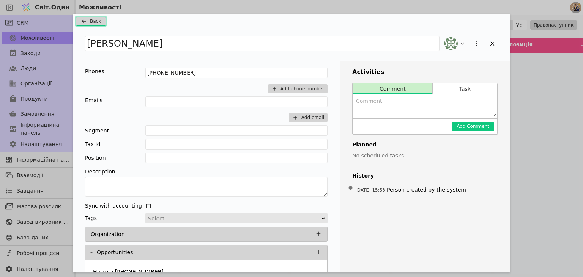
click at [100, 19] on button "Back" at bounding box center [91, 21] width 30 height 9
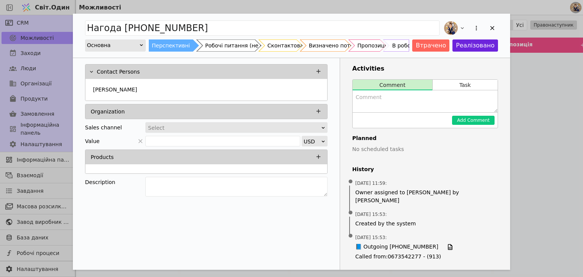
click at [541, 117] on div "Нагода +380678332511 Основна Перспективні Робочі питання (не нагода) Сконтактов…" at bounding box center [291, 138] width 583 height 277
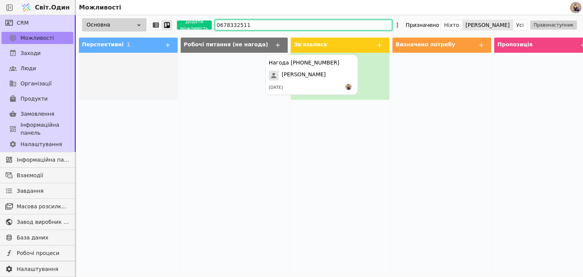
drag, startPoint x: 133, startPoint y: 73, endPoint x: 322, endPoint y: 73, distance: 188.6
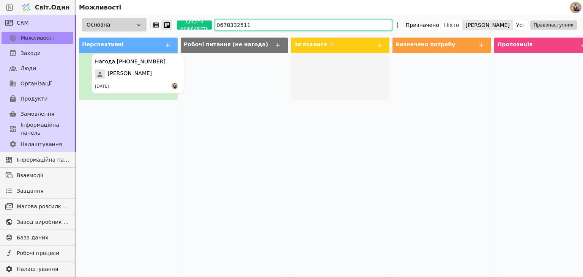
drag, startPoint x: 326, startPoint y: 77, endPoint x: 131, endPoint y: 74, distance: 195.5
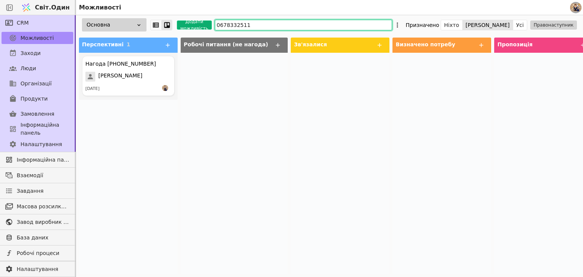
drag, startPoint x: 248, startPoint y: 25, endPoint x: 185, endPoint y: 20, distance: 63.2
click at [194, 24] on div "Основна Додати можливість 0678332511 Призначено Ніхто Я Усі Правонаступник" at bounding box center [329, 24] width 507 height 19
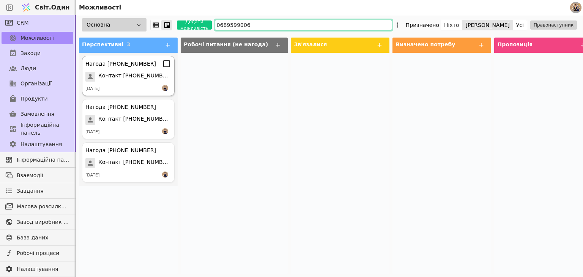
click at [130, 87] on div "[DATE]" at bounding box center [128, 89] width 86 height 8
type input "0689599006"
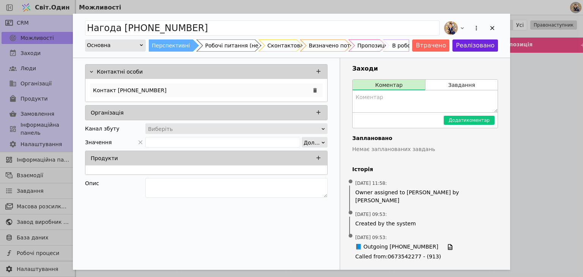
click at [159, 86] on div "Контакт [PHONE_NUMBER]" at bounding box center [206, 91] width 233 height 14
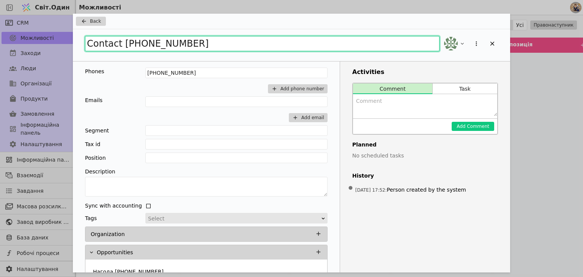
drag, startPoint x: 191, startPoint y: 42, endPoint x: 0, endPoint y: 26, distance: 192.0
click at [0, 27] on div "Back Contact +380689599006 Phones +380689599006 Add phone number Emails Add ema…" at bounding box center [291, 138] width 583 height 277
type input "C"
type input "Сонцедім"
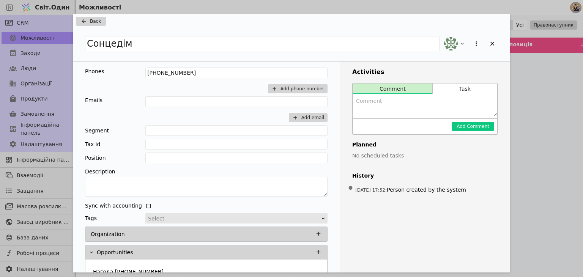
click at [100, 16] on div "Back" at bounding box center [291, 22] width 437 height 16
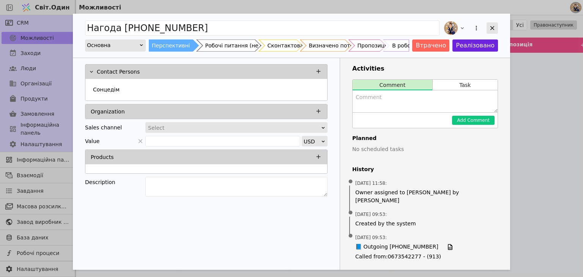
click at [493, 29] on icon "Додати можливість" at bounding box center [492, 28] width 4 height 4
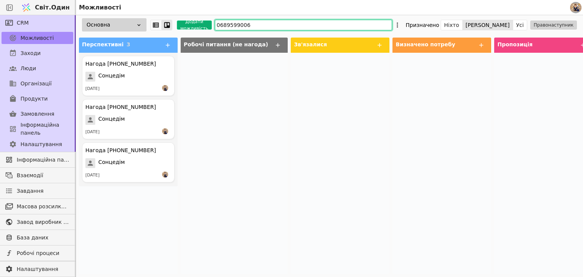
drag, startPoint x: 235, startPoint y: 24, endPoint x: 179, endPoint y: 27, distance: 55.9
click at [179, 27] on div "Основна Додати можливість 0689599006 Призначено Ніхто Я Усі Правонаступник" at bounding box center [329, 24] width 507 height 19
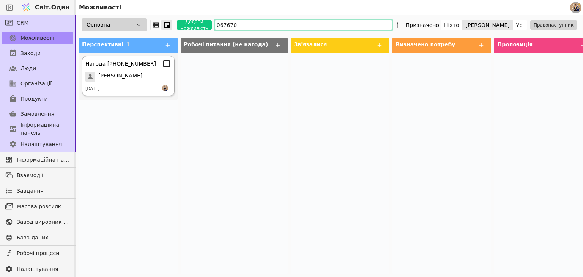
click at [133, 79] on div "[PERSON_NAME]" at bounding box center [128, 77] width 86 height 10
type input "067670"
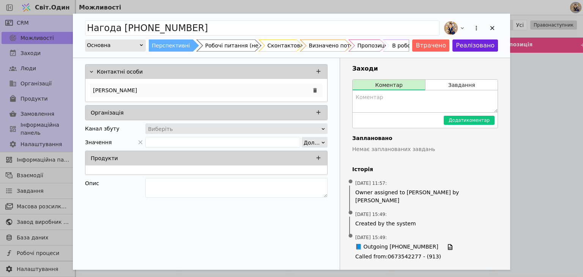
click at [161, 94] on div "[PERSON_NAME]" at bounding box center [206, 91] width 233 height 14
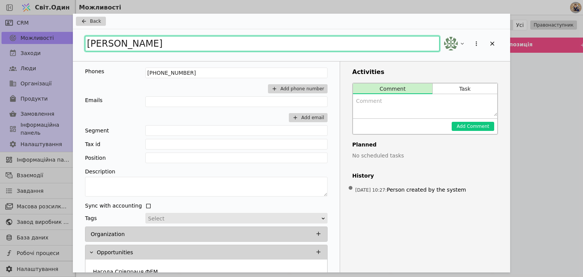
click at [181, 50] on input "[PERSON_NAME]" at bounding box center [262, 43] width 355 height 15
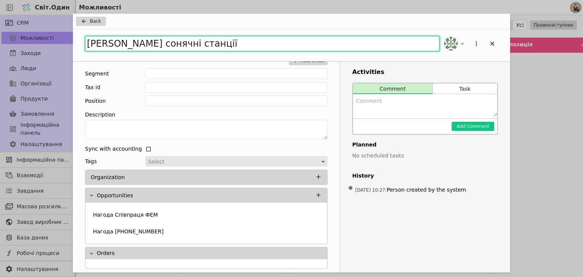
type input "Андрій Хузнер сонячні станції"
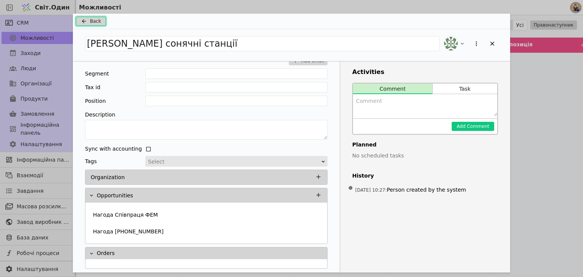
click at [99, 19] on span "Back" at bounding box center [95, 21] width 11 height 7
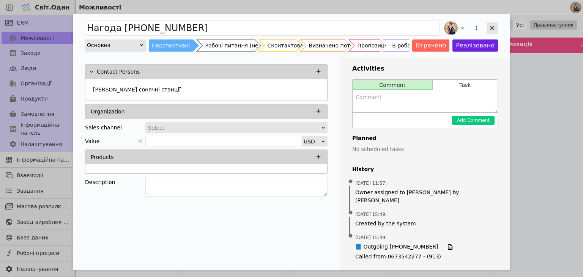
click at [490, 27] on icon "Додати можливість" at bounding box center [492, 28] width 7 height 7
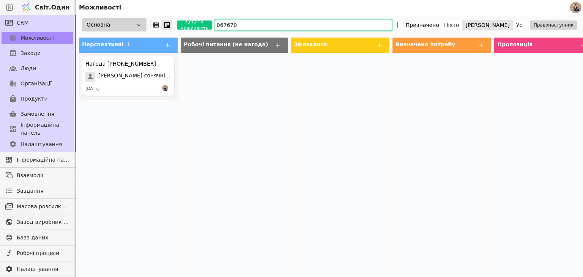
drag, startPoint x: 239, startPoint y: 27, endPoint x: 208, endPoint y: 24, distance: 31.2
click at [210, 24] on div "Основна Додати можливість 067670 Призначено Ніхто Я Усі Правонаступник" at bounding box center [329, 24] width 507 height 19
click at [130, 82] on div "Нагода [PHONE_NUMBER] [PERSON_NAME] [DATE]" at bounding box center [128, 76] width 93 height 40
type input "093420"
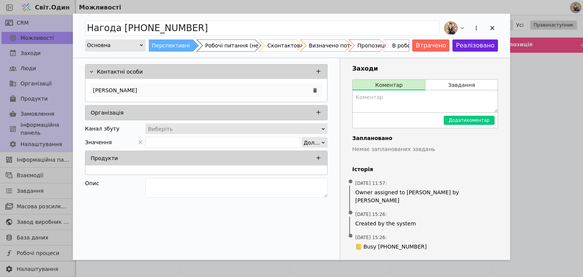
click at [144, 88] on div "[PERSON_NAME]" at bounding box center [206, 91] width 233 height 14
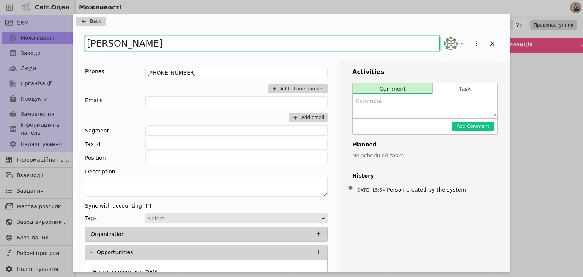
click at [133, 46] on input "[PERSON_NAME]" at bounding box center [262, 43] width 355 height 15
type input "Юлія монт ФЕМ Sunway"
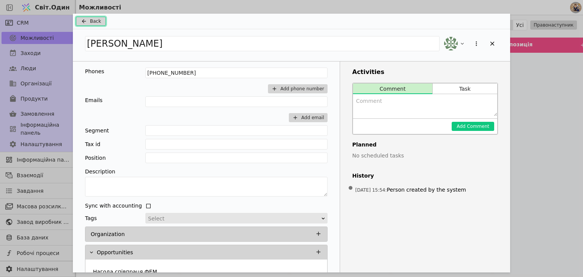
click at [91, 20] on span "Back" at bounding box center [95, 21] width 11 height 7
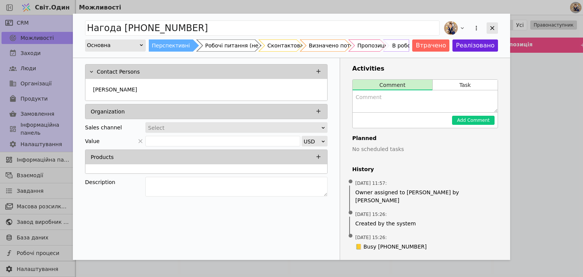
click at [490, 30] on icon "Додати можливість" at bounding box center [492, 28] width 7 height 7
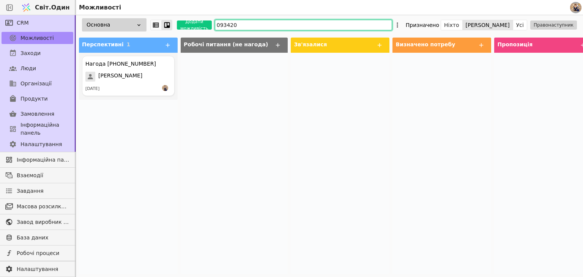
drag, startPoint x: 231, startPoint y: 23, endPoint x: 222, endPoint y: 25, distance: 9.3
click at [222, 25] on input "093420" at bounding box center [303, 25] width 177 height 11
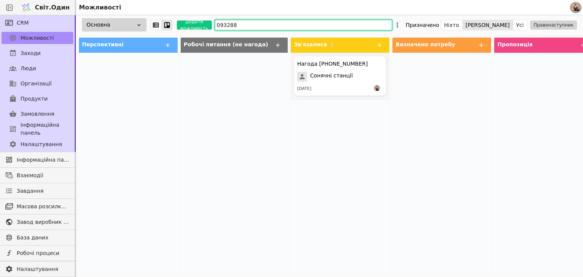
drag, startPoint x: 223, startPoint y: 22, endPoint x: 209, endPoint y: 22, distance: 14.4
click at [209, 22] on div "Основна Додати можливість 093288 Призначено Ніхто Я Усі Правонаступник" at bounding box center [329, 24] width 507 height 19
type input "0"
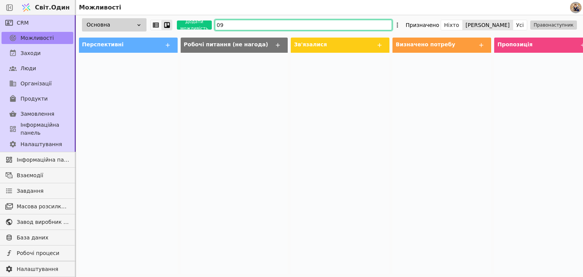
type input "0"
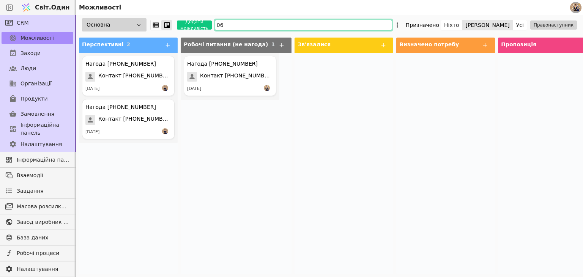
type input "0"
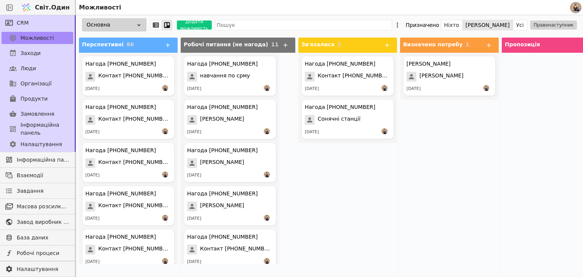
drag, startPoint x: 525, startPoint y: 212, endPoint x: 438, endPoint y: 250, distance: 94.7
click at [438, 250] on div "[PERSON_NAME] [PERSON_NAME] [DATE]" at bounding box center [449, 163] width 99 height 221
